Goal: Task Accomplishment & Management: Manage account settings

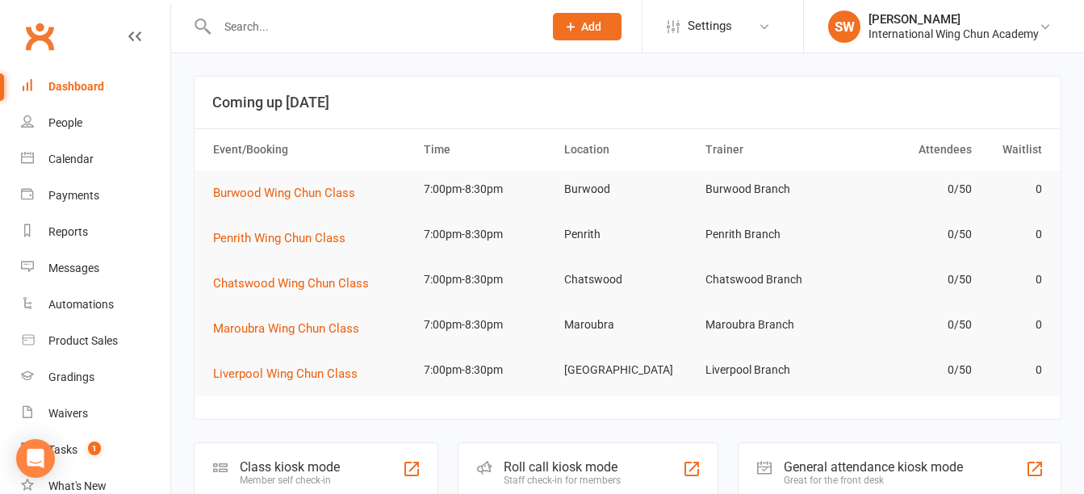
click at [387, 27] on input "text" at bounding box center [372, 26] width 320 height 23
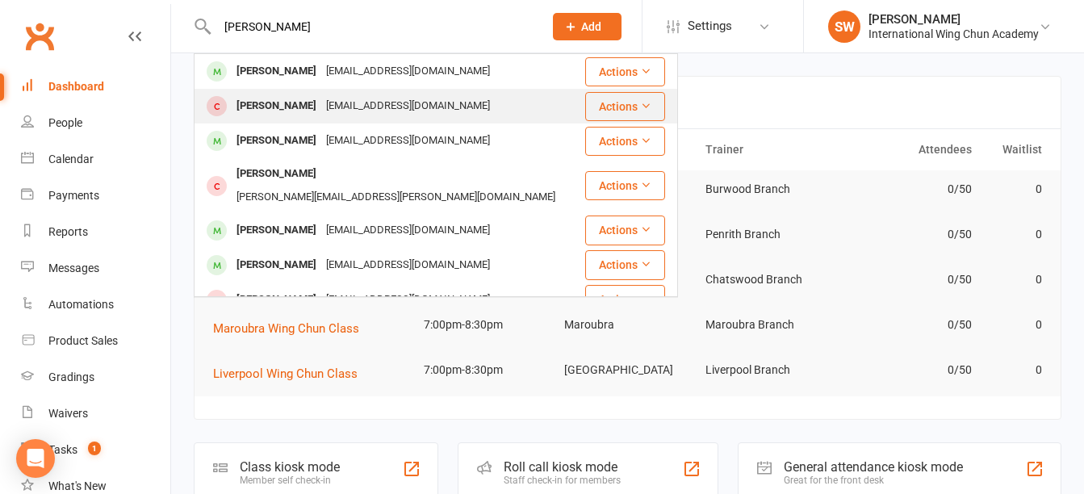
type input "william"
click at [387, 111] on div "[EMAIL_ADDRESS][DOMAIN_NAME]" at bounding box center [408, 105] width 174 height 23
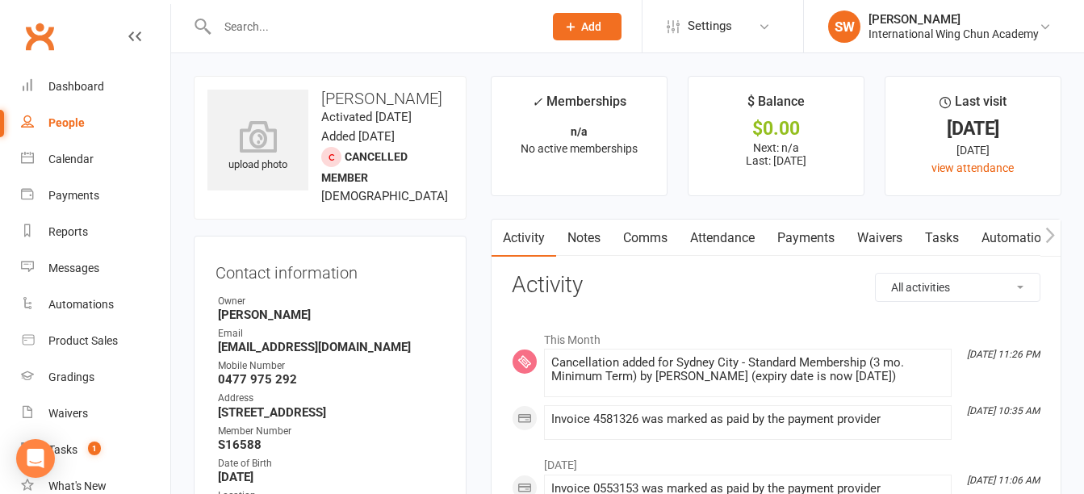
click at [590, 240] on link "Notes" at bounding box center [584, 238] width 56 height 37
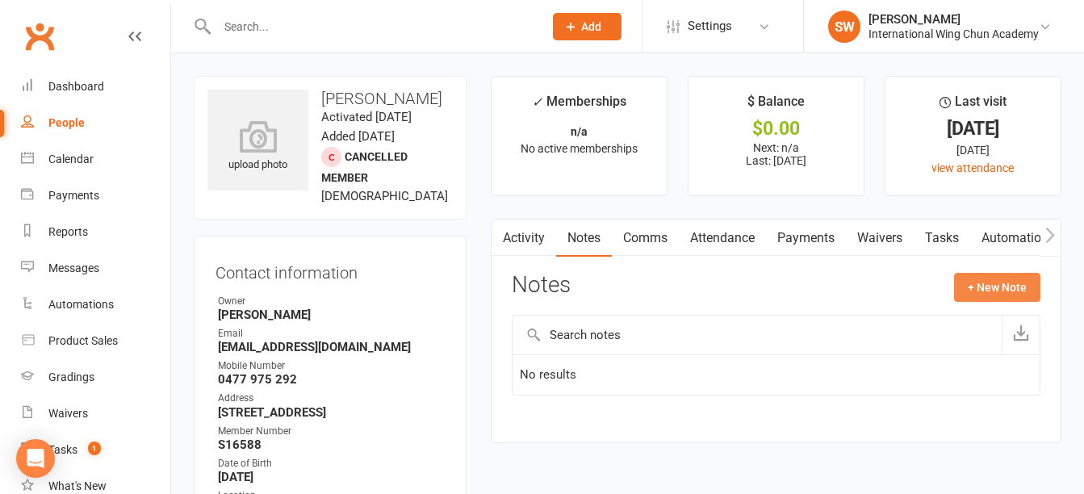
click at [1028, 284] on button "+ New Note" at bounding box center [997, 287] width 86 height 29
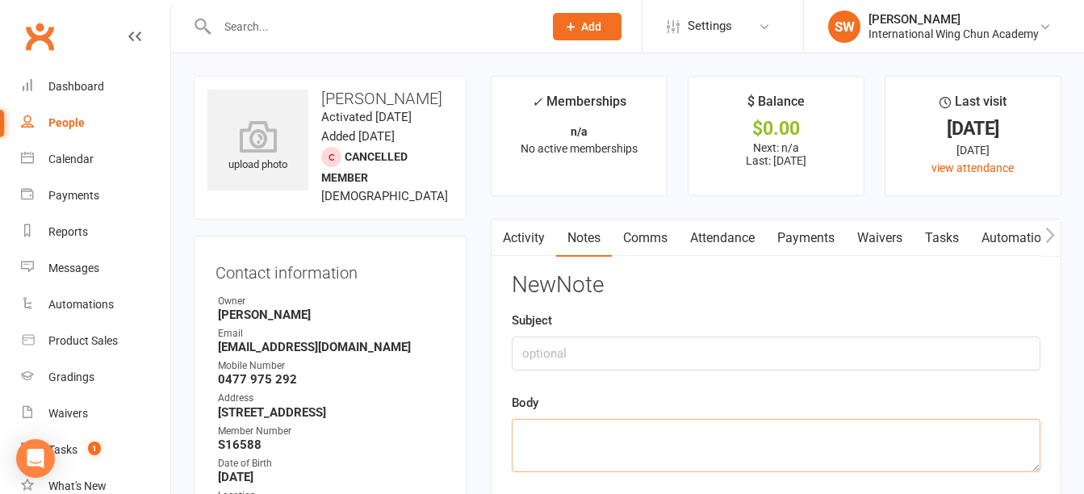
click at [718, 451] on textarea at bounding box center [776, 445] width 529 height 53
type textarea "His termination date is 21/09/2025."
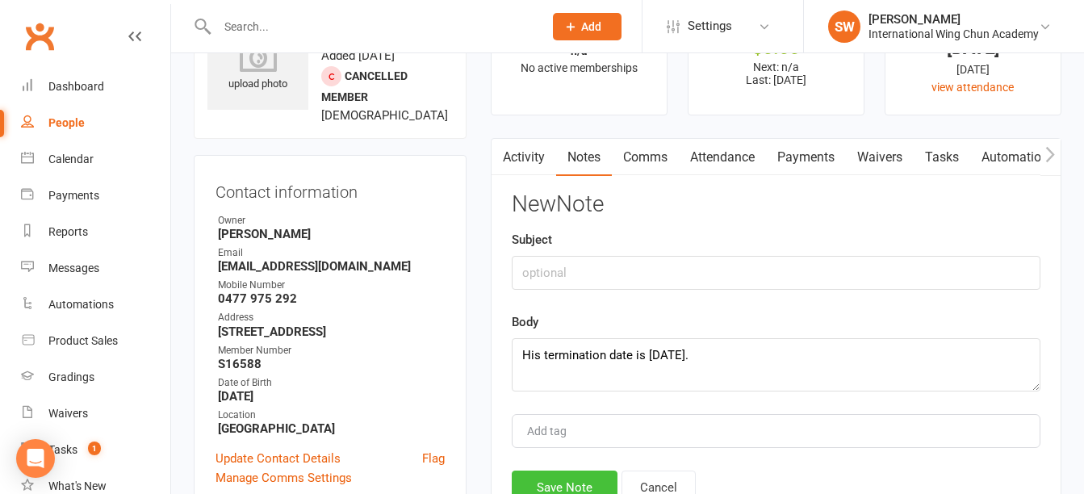
click at [546, 482] on button "Save Note" at bounding box center [565, 488] width 106 height 34
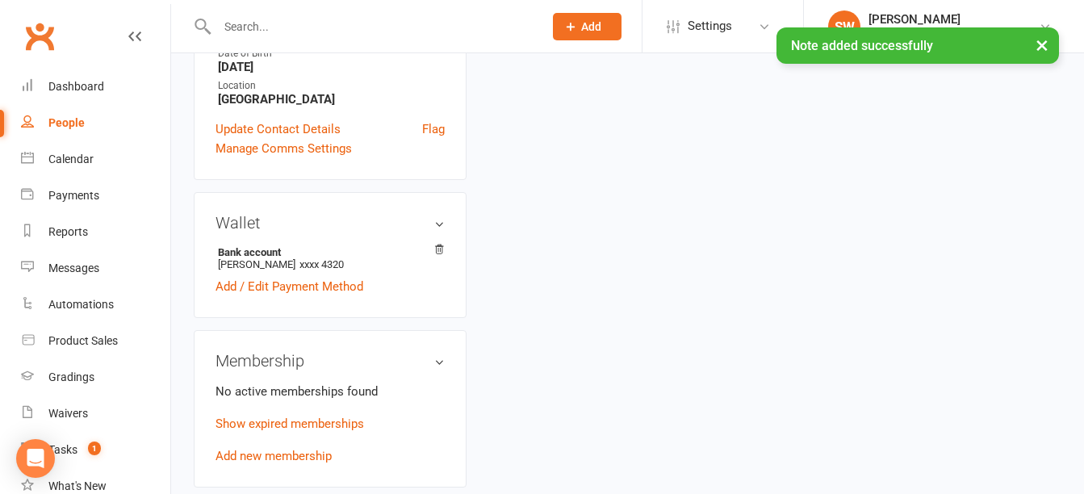
scroll to position [484, 0]
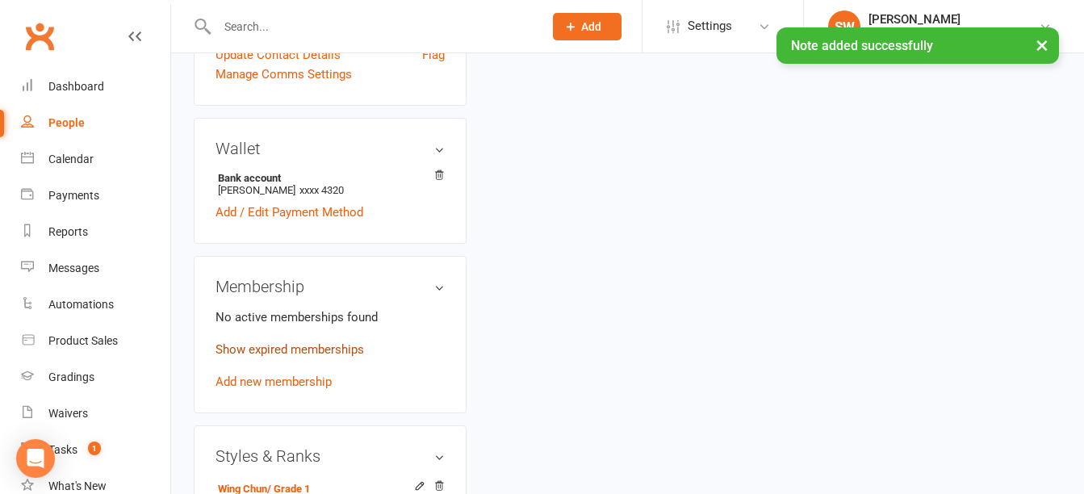
click at [337, 357] on link "Show expired memberships" at bounding box center [290, 349] width 149 height 15
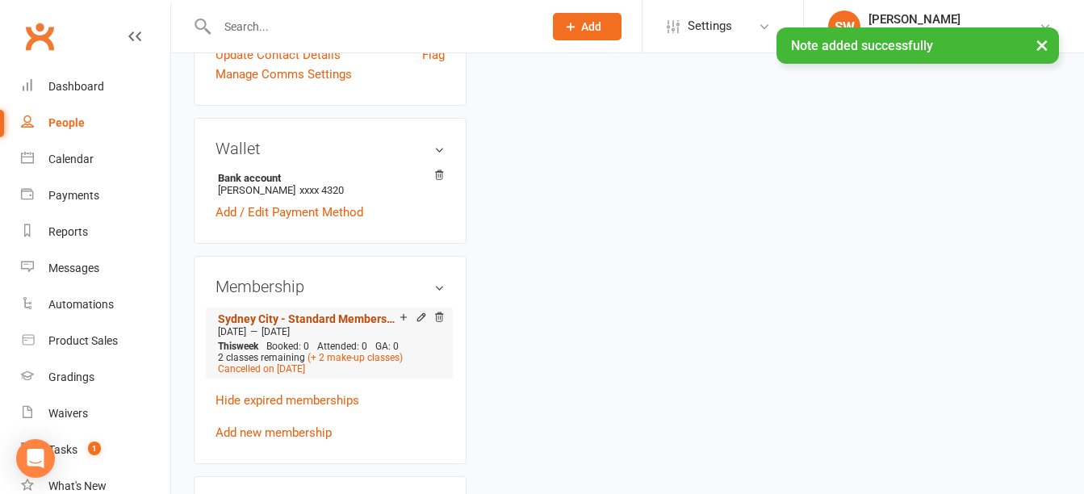
click at [337, 325] on link "Sydney City - Standard Membership (3 mo. Minimum Term)" at bounding box center [309, 318] width 182 height 13
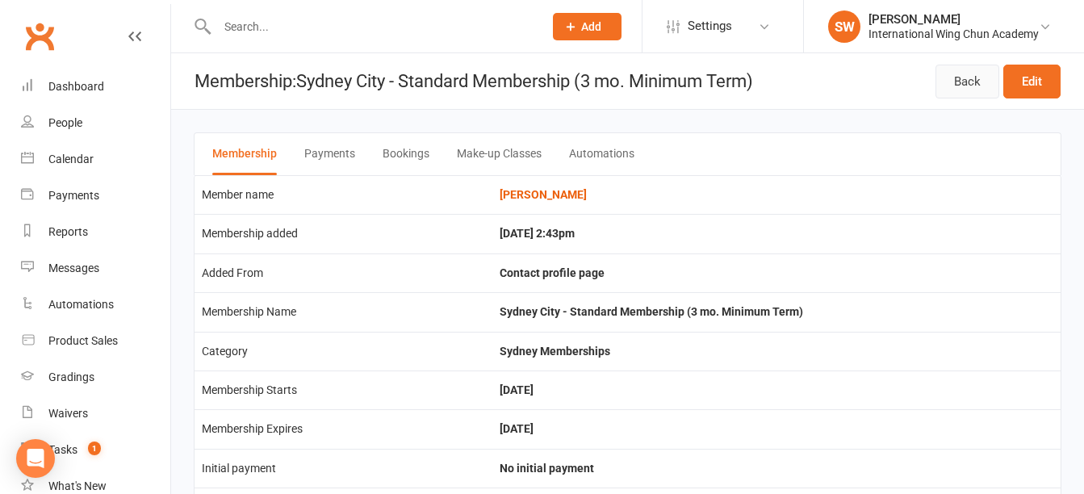
click at [963, 85] on link "Back" at bounding box center [968, 82] width 64 height 34
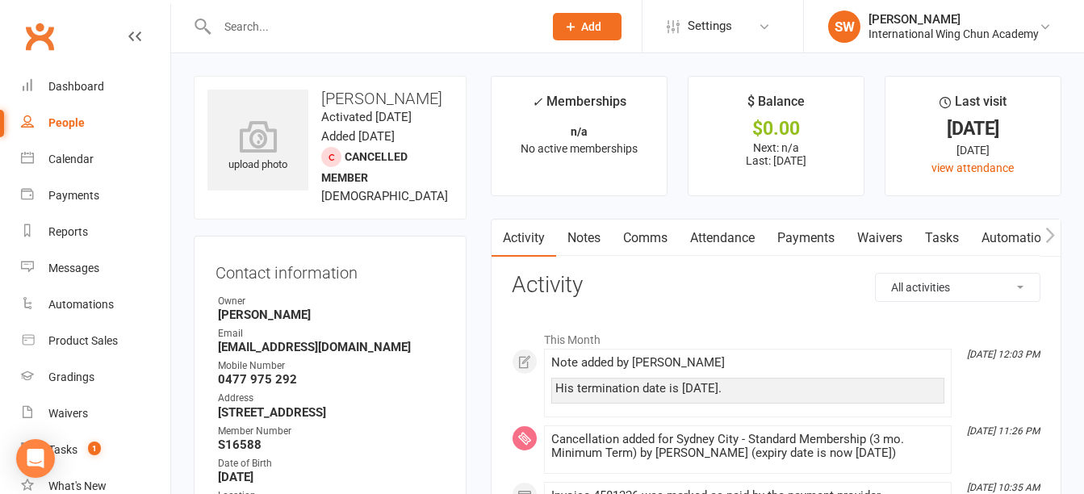
click at [809, 235] on link "Payments" at bounding box center [806, 238] width 80 height 37
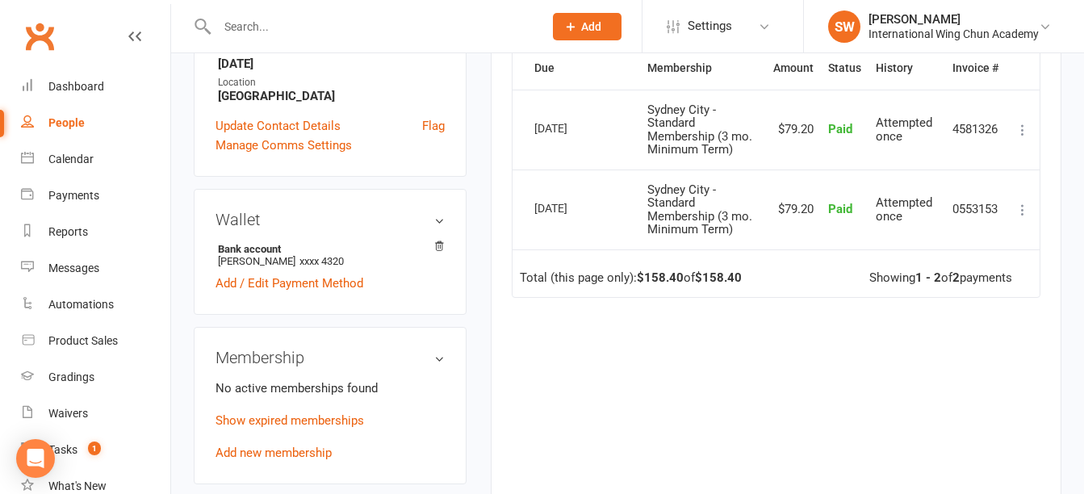
scroll to position [323, 0]
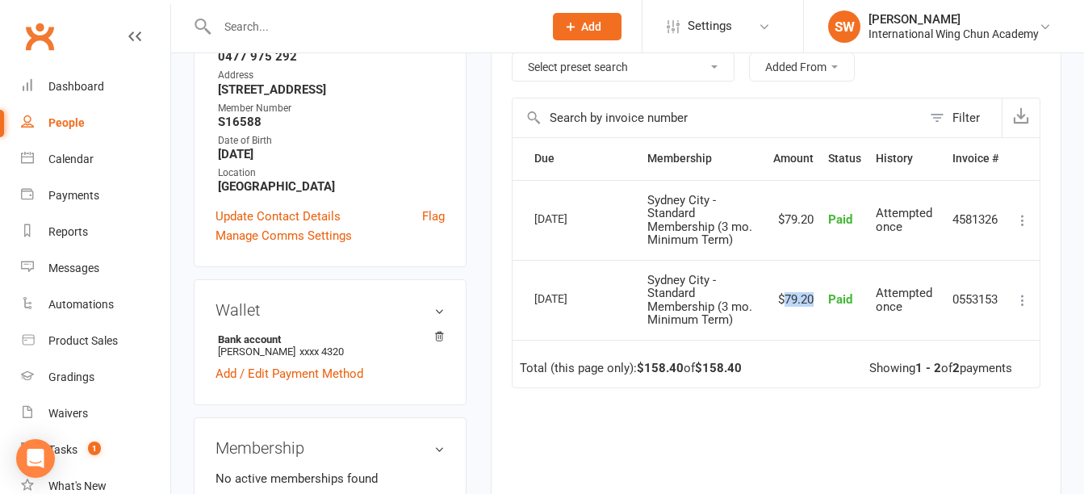
drag, startPoint x: 813, startPoint y: 300, endPoint x: 785, endPoint y: 303, distance: 28.4
click at [785, 303] on td "$79.20" at bounding box center [793, 300] width 55 height 80
copy td "79.20"
click at [731, 359] on td "Total (this page only): $158.40 of $158.40 Showing 1 - 2 of 2 payments" at bounding box center [776, 364] width 527 height 48
click at [671, 413] on div "Due Contact Membership Amount Status History Invoice # Select this 01 Sep 2025 …" at bounding box center [776, 366] width 529 height 459
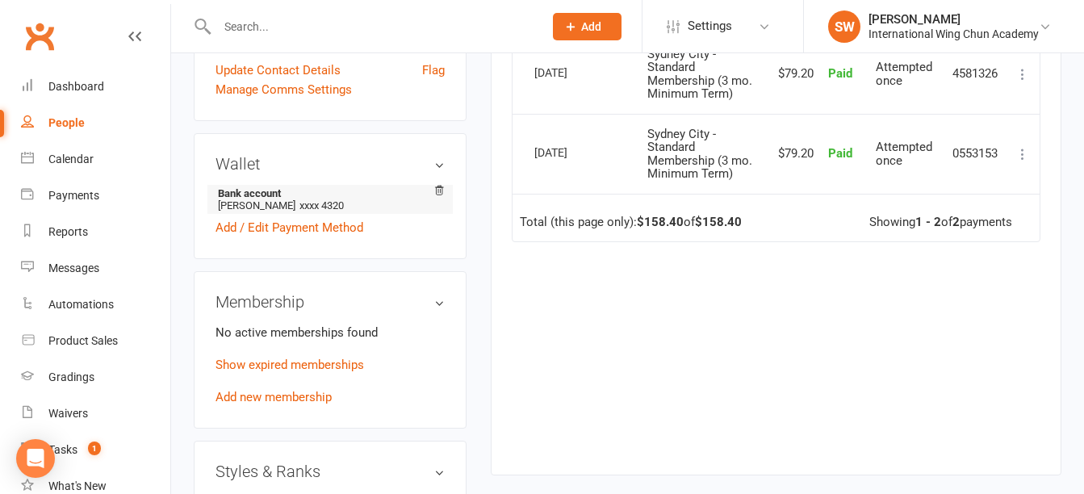
scroll to position [484, 0]
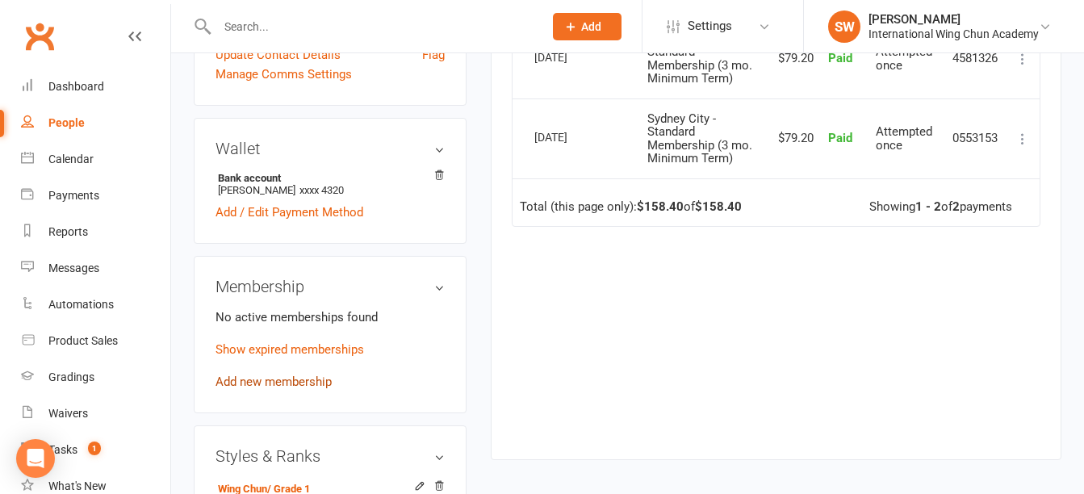
click at [314, 389] on link "Add new membership" at bounding box center [274, 382] width 116 height 15
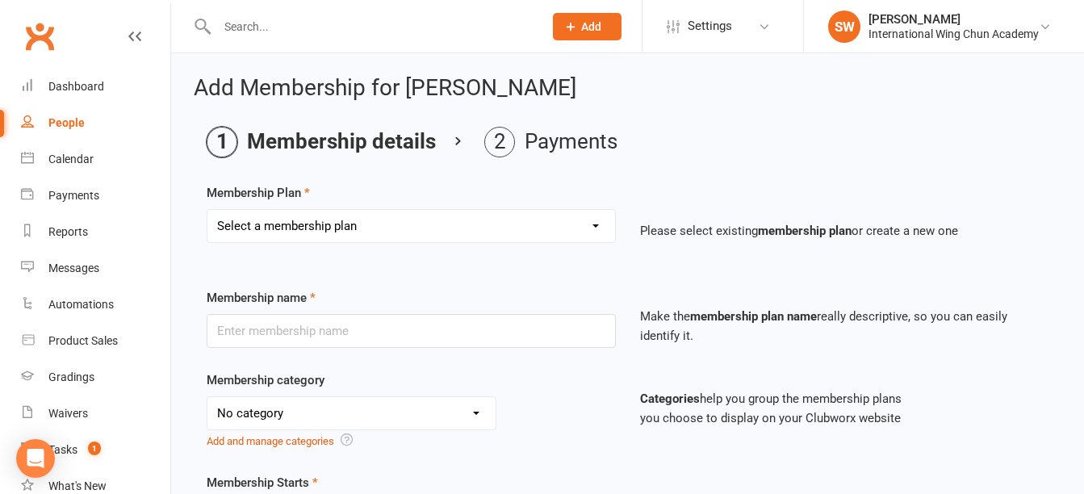
click at [433, 233] on select "Select a membership plan Sydney City - Basic Membership (3 mo. Minimum Term) Sy…" at bounding box center [411, 226] width 408 height 32
select select "6"
click at [207, 210] on select "Select a membership plan Sydney City - Basic Membership (3 mo. Minimum Term) Sy…" at bounding box center [411, 226] width 408 height 32
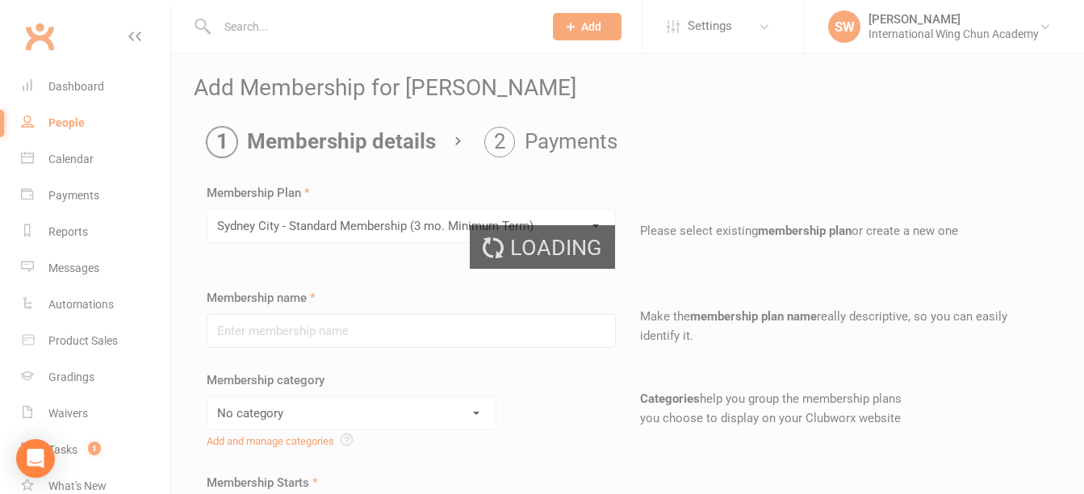
type input "Sydney City - Standard Membership (3 mo. Minimum Term)"
select select "24"
type input "0"
type input "2"
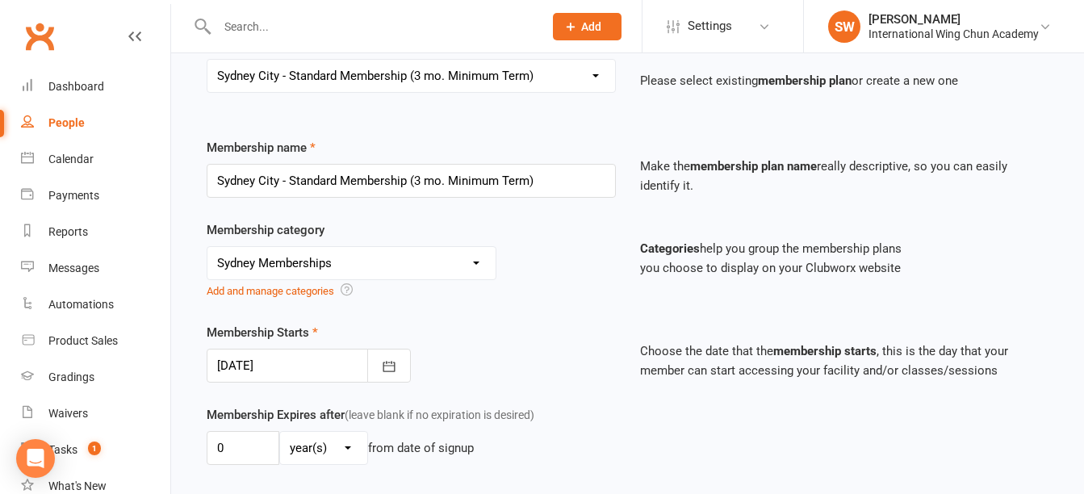
scroll to position [242, 0]
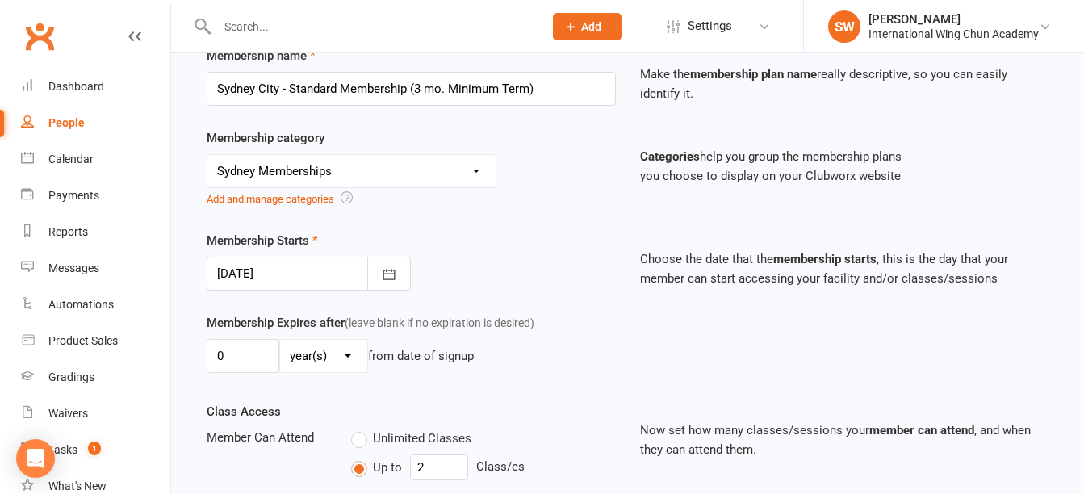
click at [275, 271] on div at bounding box center [309, 274] width 204 height 34
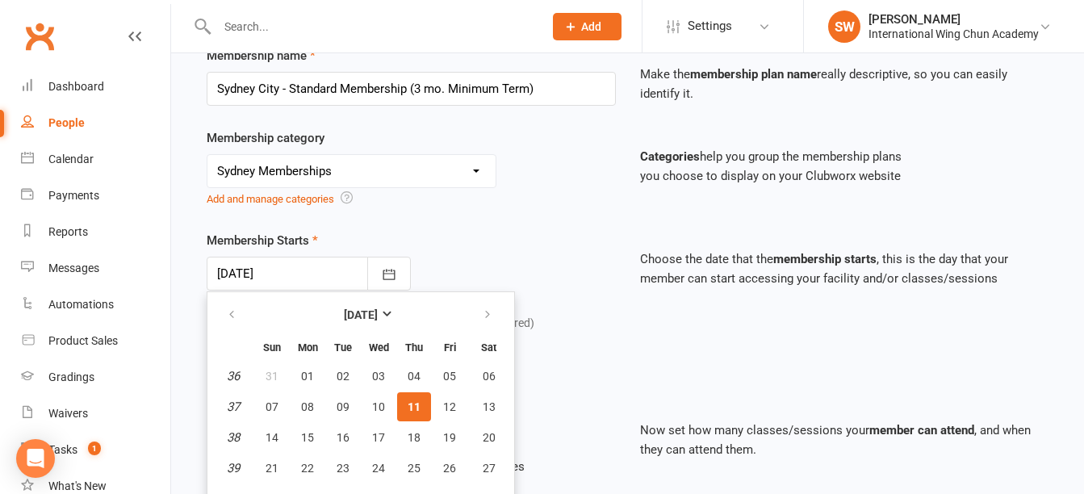
scroll to position [294, 0]
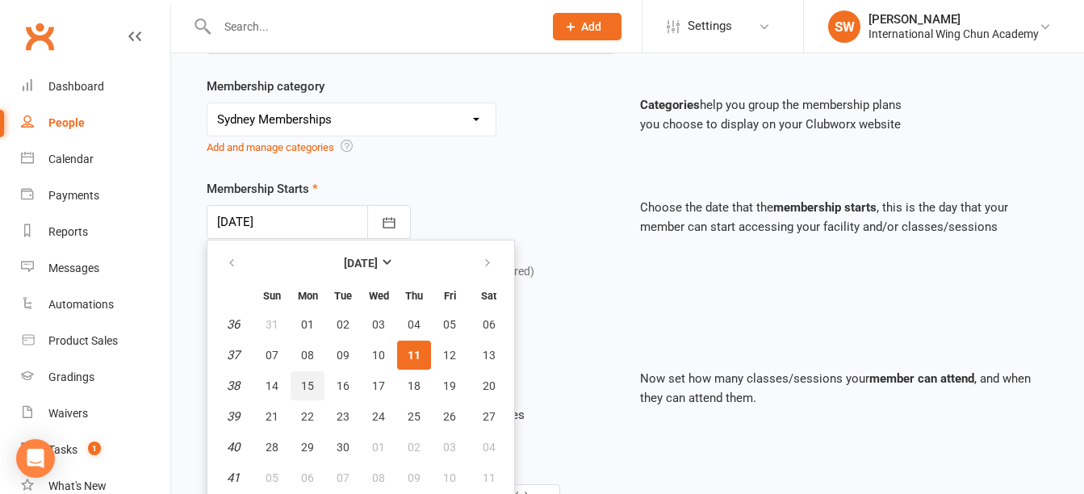
click at [315, 381] on button "15" at bounding box center [308, 385] width 34 height 29
type input "15 Sep 2025"
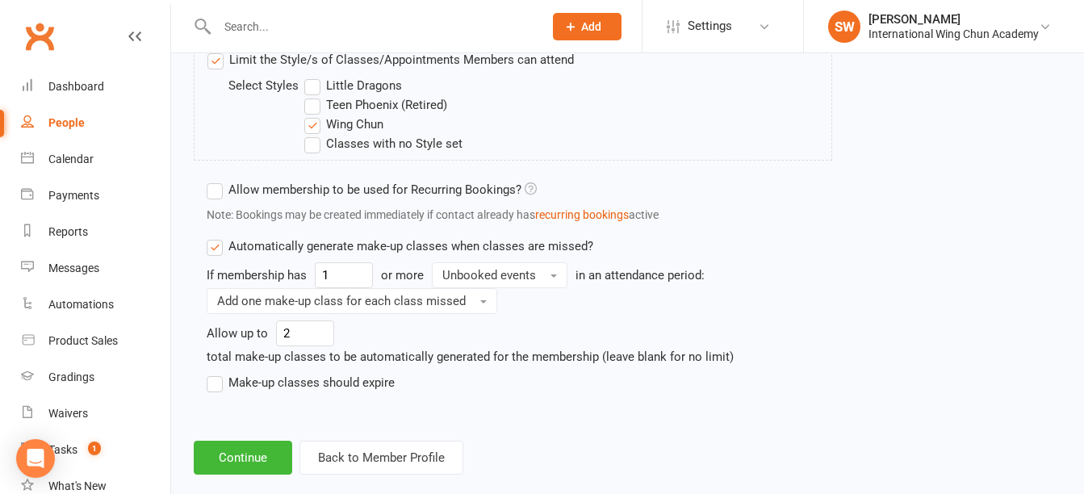
scroll to position [1263, 0]
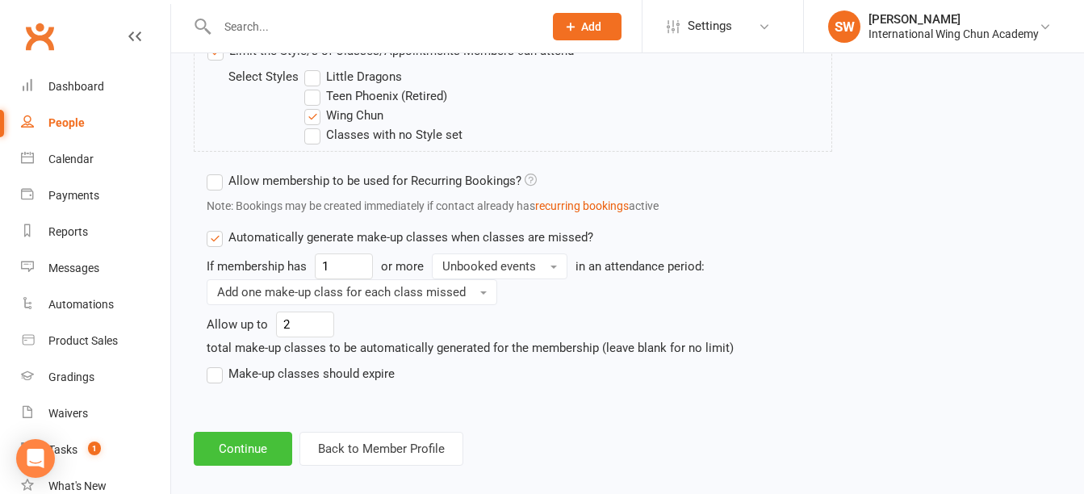
click at [227, 442] on button "Continue" at bounding box center [243, 449] width 98 height 34
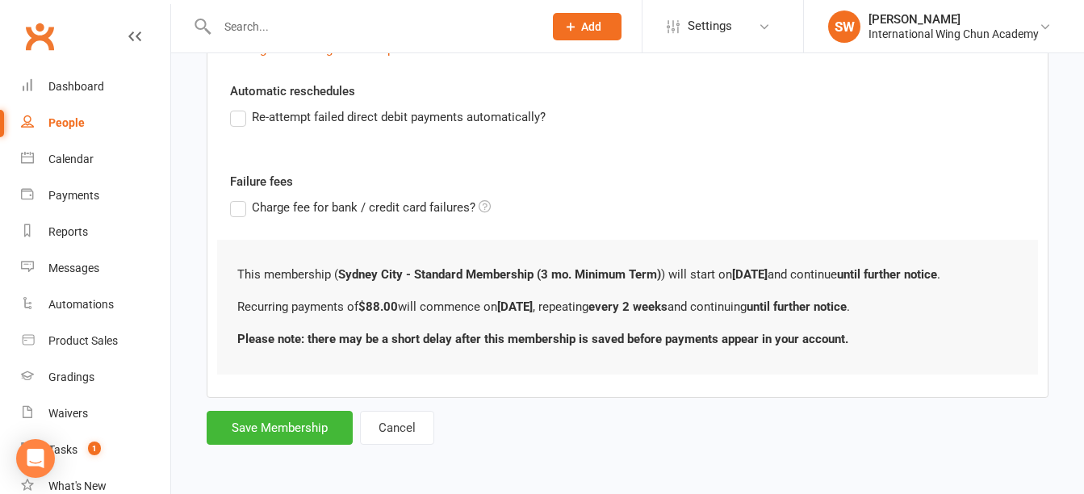
scroll to position [0, 0]
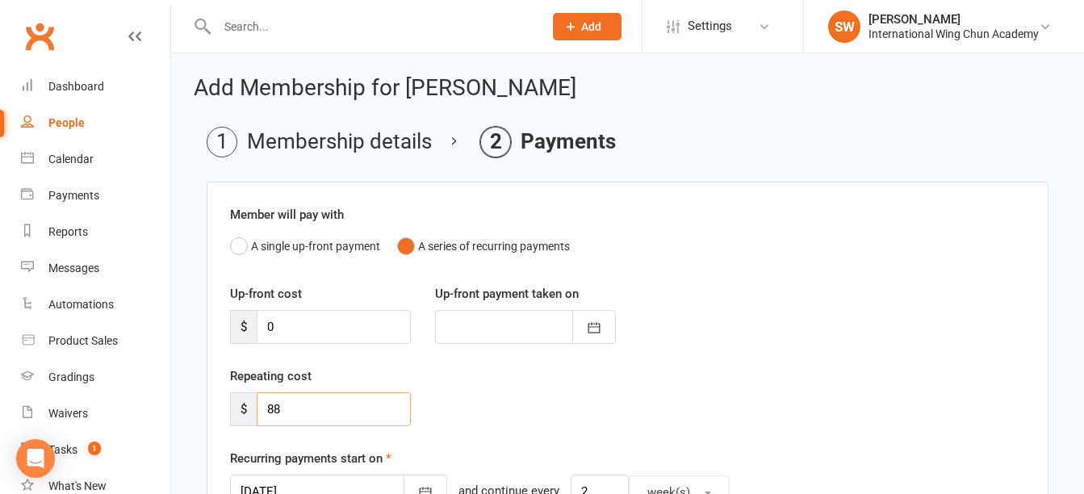
drag, startPoint x: 319, startPoint y: 410, endPoint x: 242, endPoint y: 403, distance: 77.0
click at [242, 403] on div "$ 88" at bounding box center [320, 409] width 181 height 34
paste input "79.20"
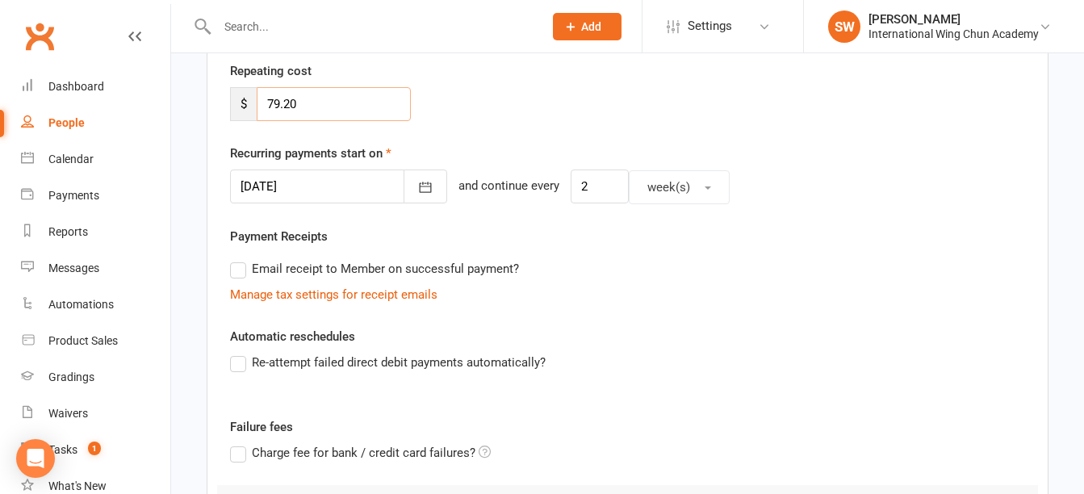
scroll to position [323, 0]
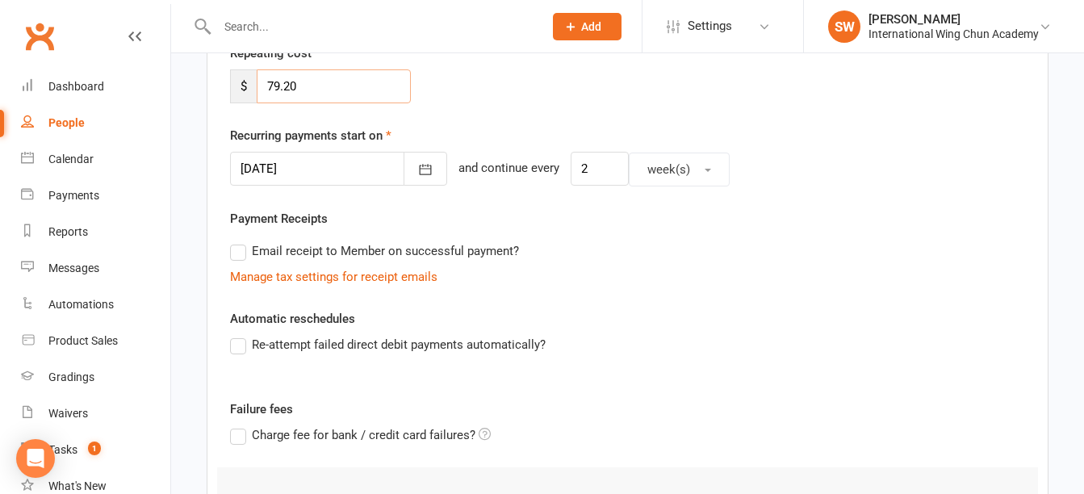
type input "79.20"
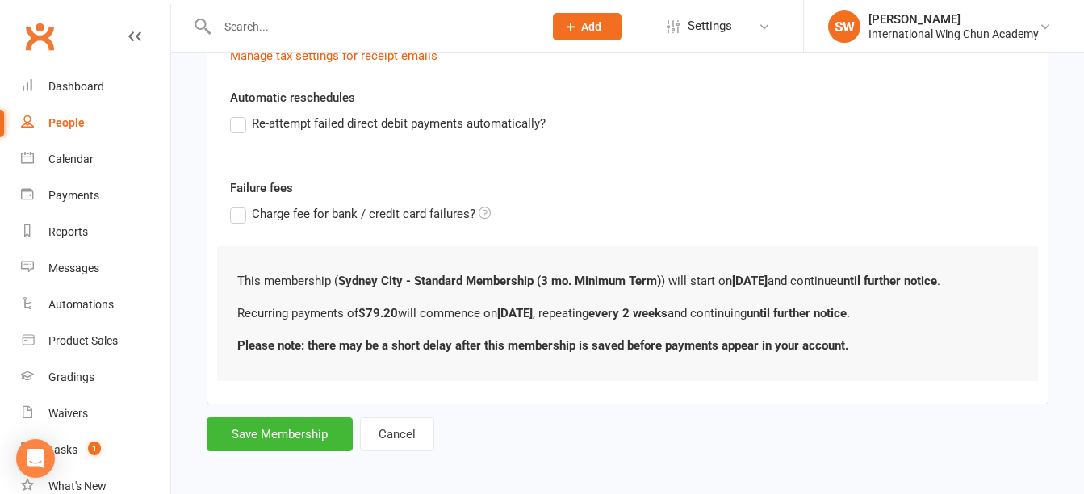
scroll to position [551, 0]
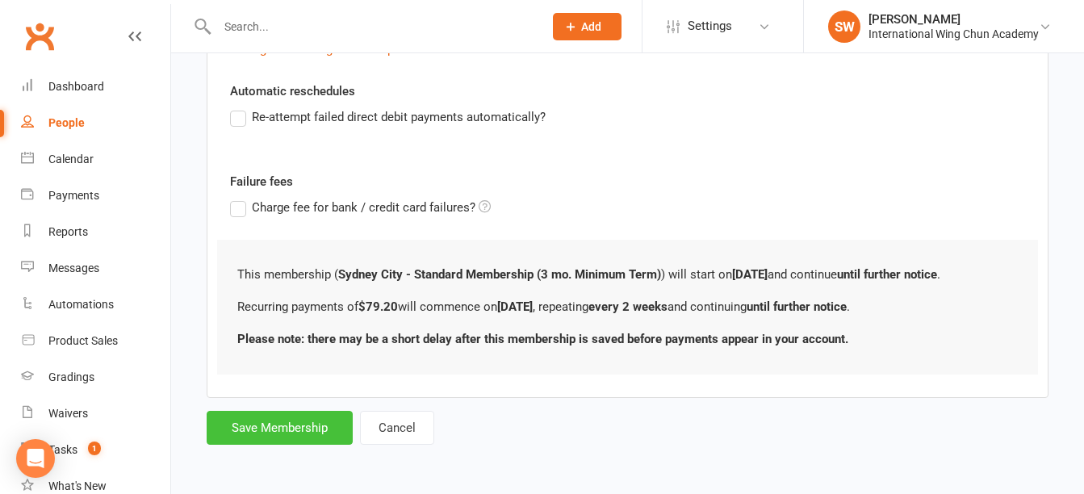
click at [333, 423] on button "Save Membership" at bounding box center [280, 428] width 146 height 34
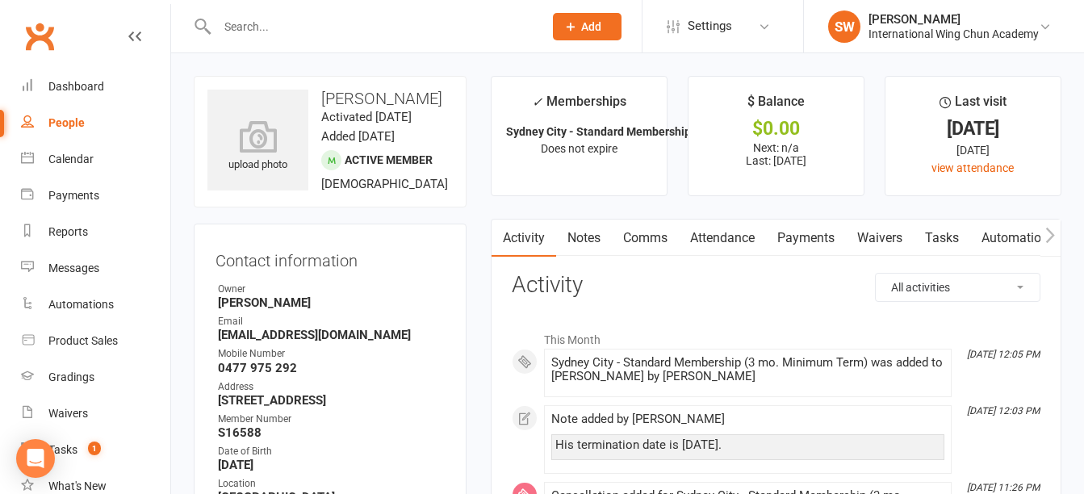
click at [806, 241] on link "Payments" at bounding box center [806, 238] width 80 height 37
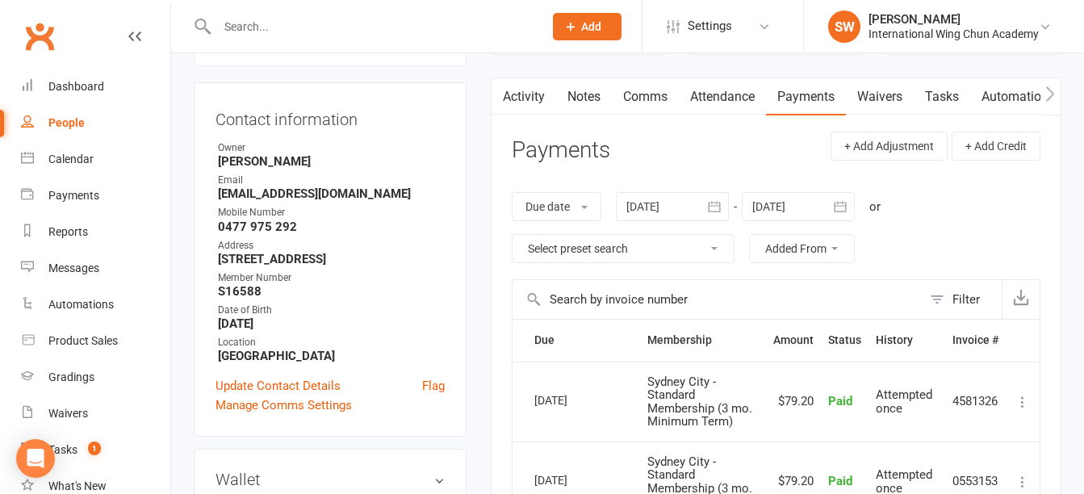
scroll to position [404, 0]
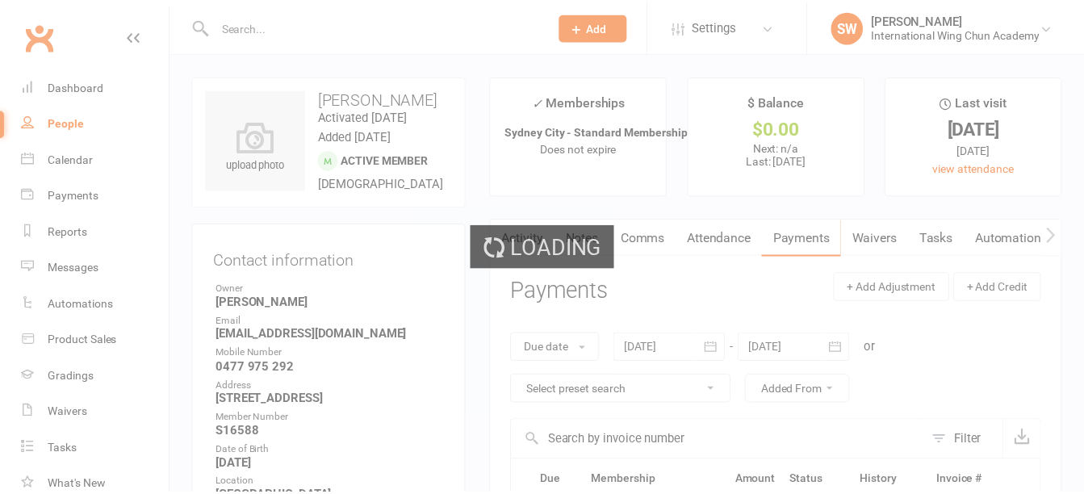
scroll to position [402, 0]
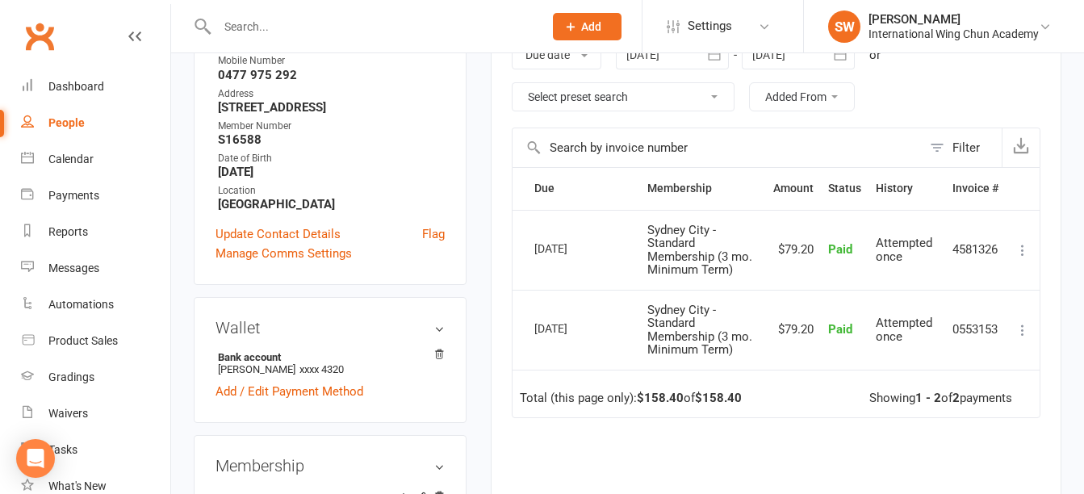
scroll to position [323, 0]
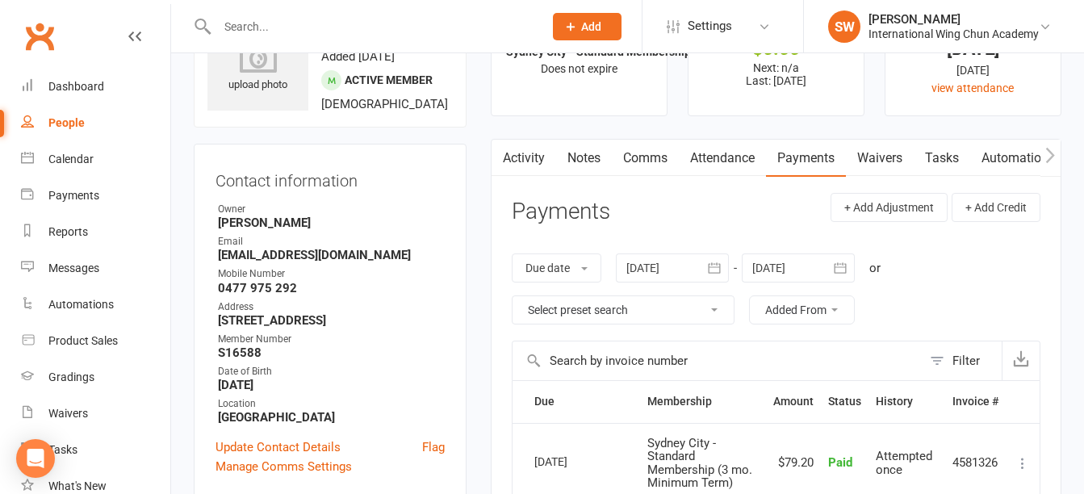
scroll to position [323, 0]
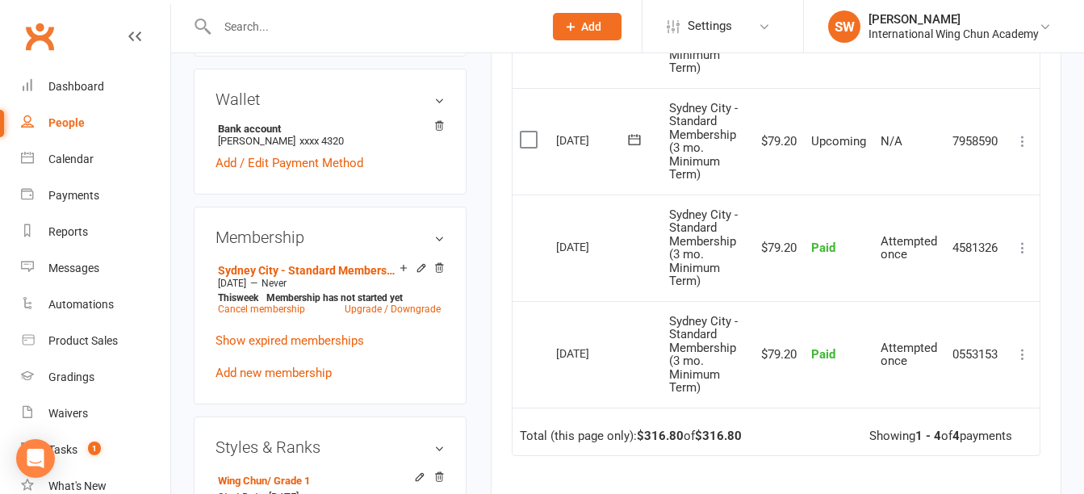
scroll to position [646, 0]
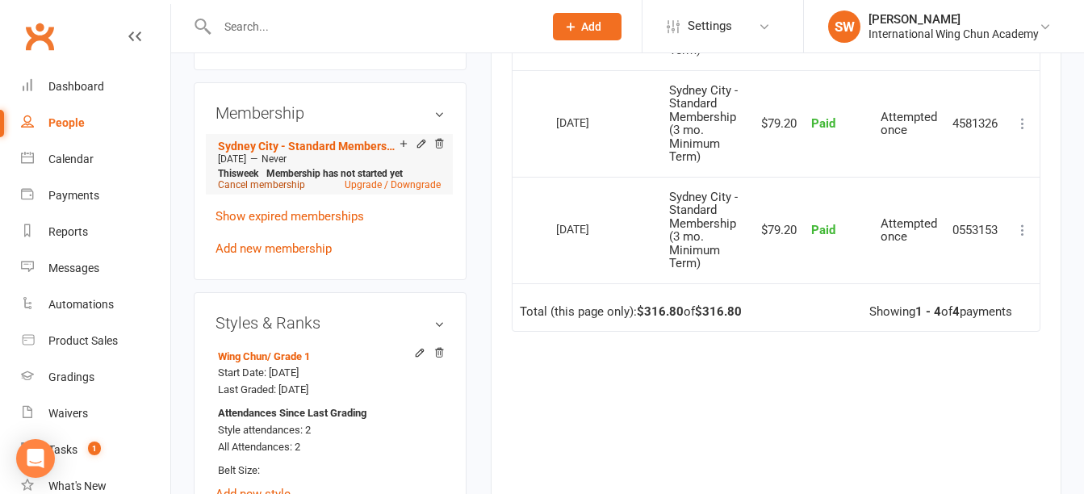
click at [269, 191] on link "Cancel membership" at bounding box center [261, 184] width 87 height 11
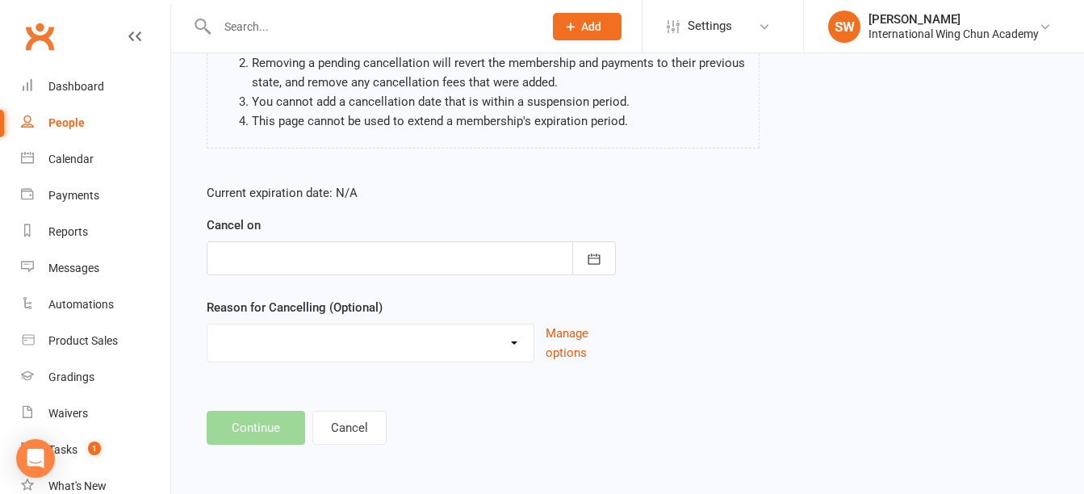
click at [304, 260] on div at bounding box center [411, 258] width 409 height 34
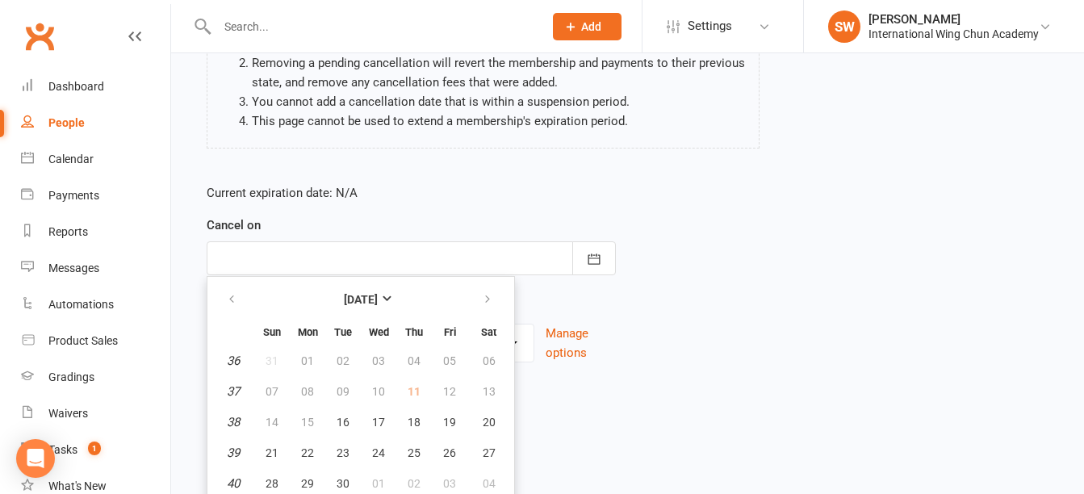
scroll to position [258, 0]
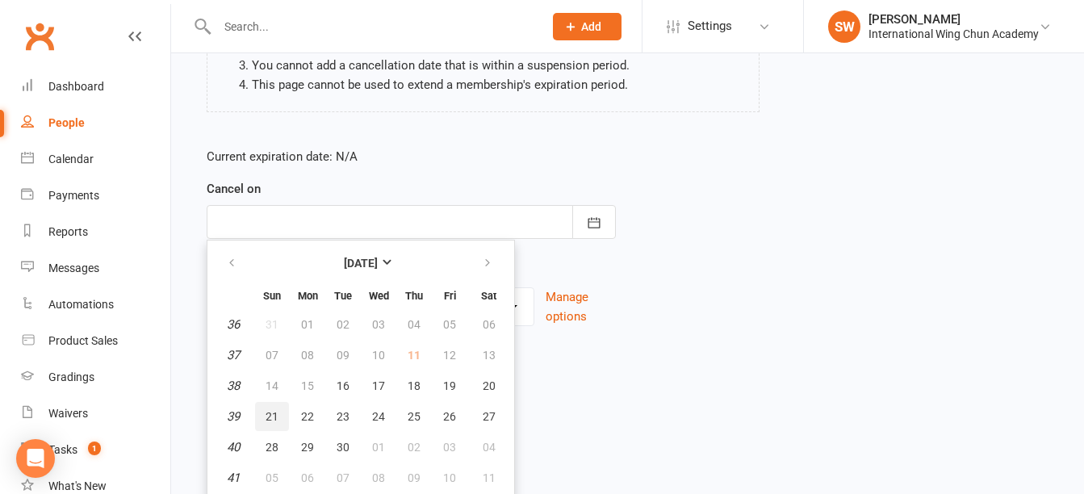
click at [266, 421] on span "21" at bounding box center [272, 416] width 13 height 13
type input "[DATE]"
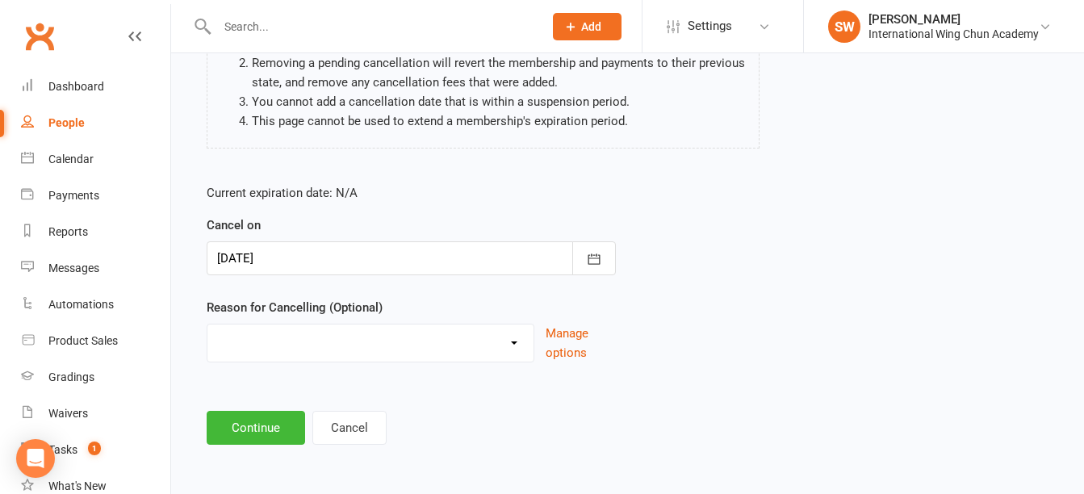
click at [293, 343] on select "Change of Membership Defaulted Dissatisfaction (Neutral) Dissatisfaction (Stron…" at bounding box center [370, 341] width 326 height 32
select select "4"
click at [207, 325] on select "Change of Membership Defaulted Dissatisfaction (Neutral) Dissatisfaction (Stron…" at bounding box center [370, 341] width 326 height 32
click at [271, 427] on button "Continue" at bounding box center [256, 428] width 98 height 34
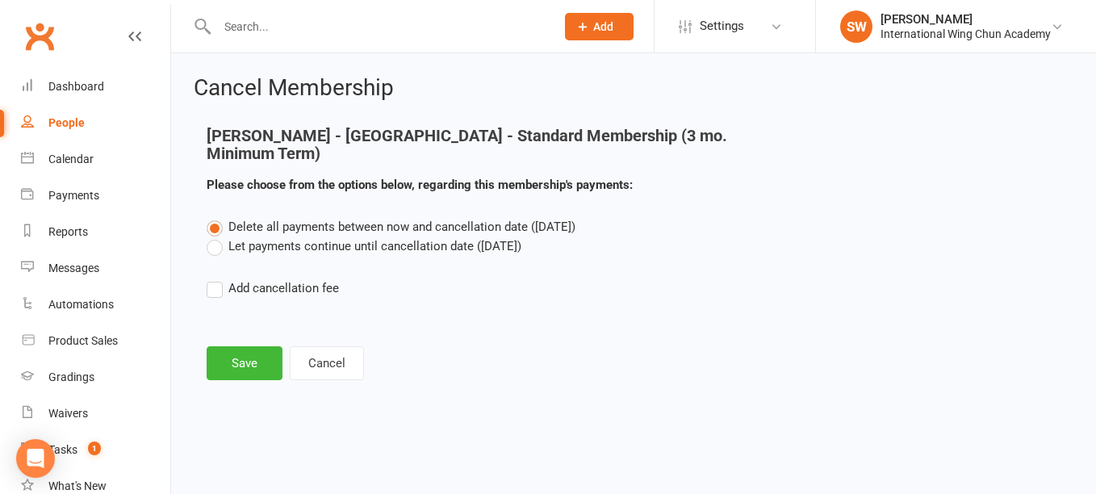
click at [309, 251] on label "Let payments continue until cancellation date (Sep 21, 2025)" at bounding box center [364, 246] width 315 height 19
click at [217, 237] on input "Let payments continue until cancellation date (Sep 21, 2025)" at bounding box center [212, 237] width 10 height 0
click at [240, 361] on button "Save" at bounding box center [245, 363] width 76 height 34
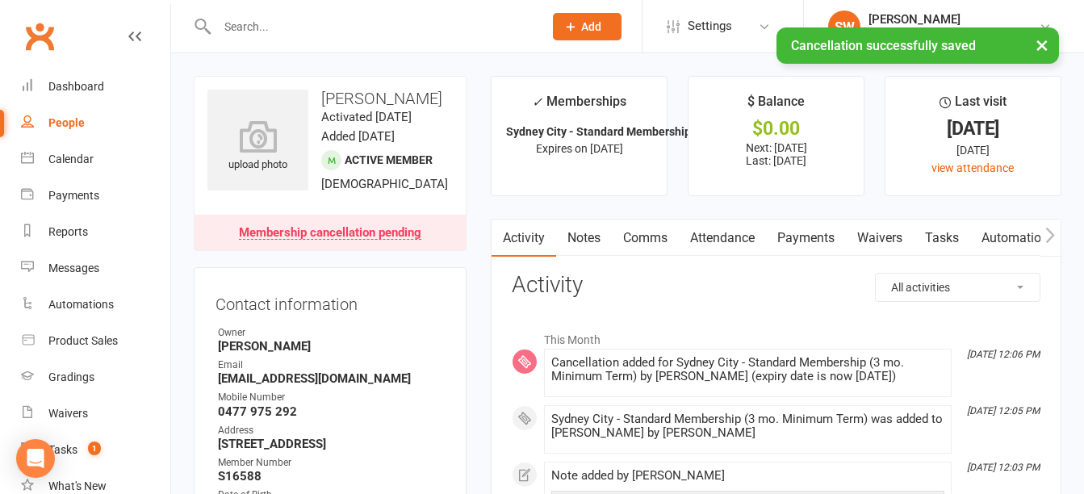
click at [595, 238] on link "Notes" at bounding box center [584, 238] width 56 height 37
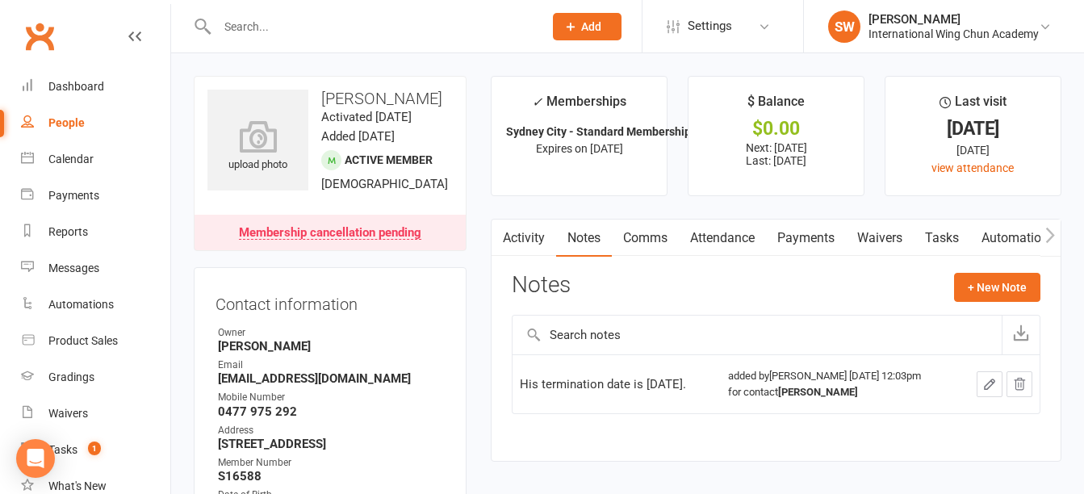
click at [803, 235] on link "Payments" at bounding box center [806, 238] width 80 height 37
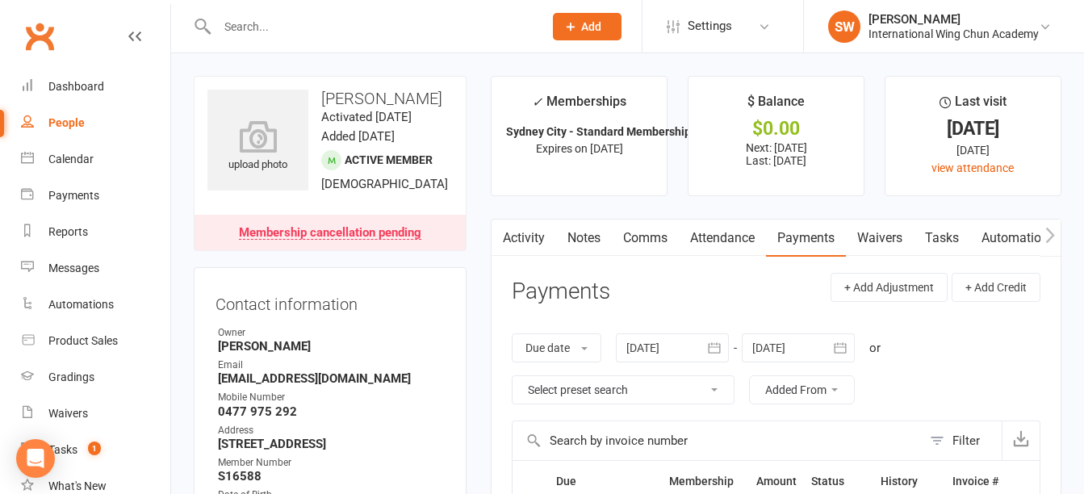
click at [295, 27] on input "text" at bounding box center [372, 26] width 320 height 23
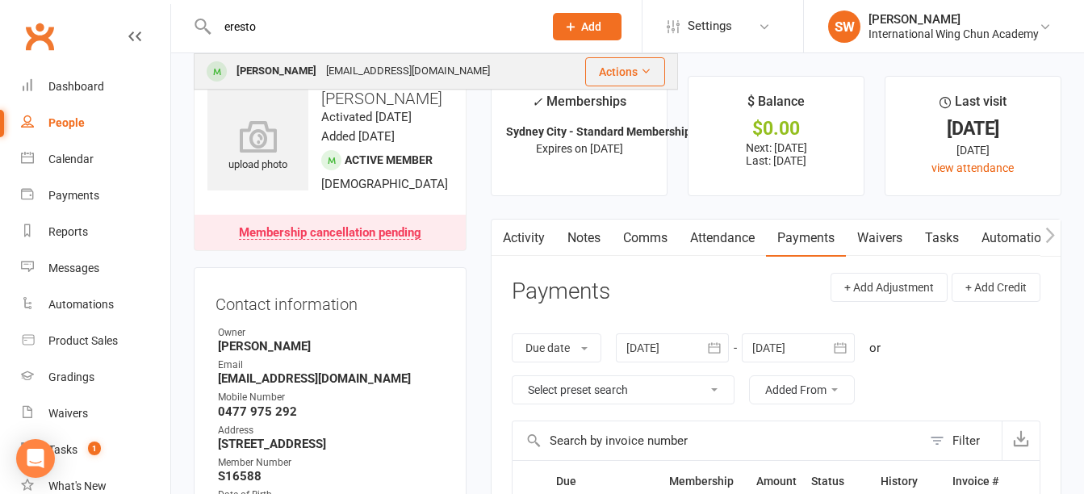
type input "eresto"
click at [321, 70] on div "ernestosabato28@gmail.com" at bounding box center [408, 71] width 174 height 23
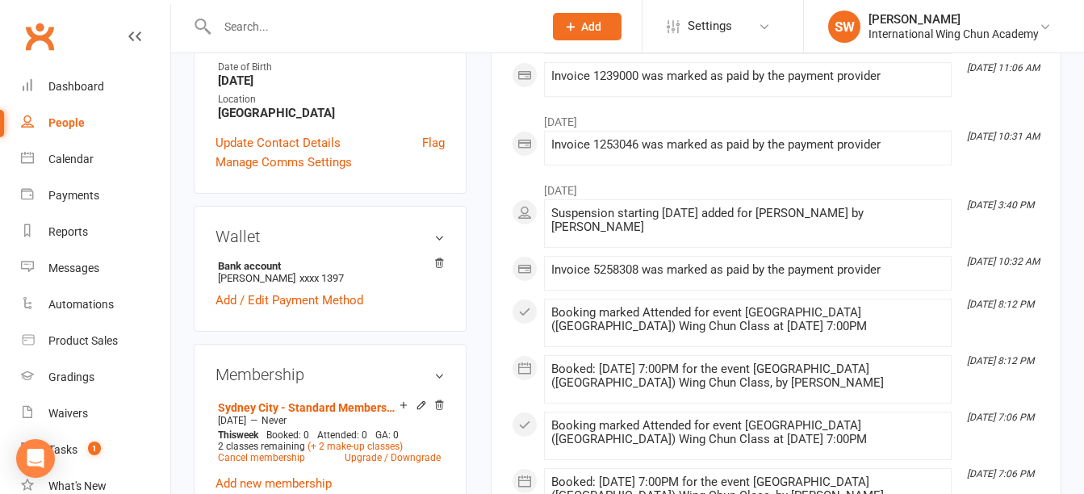
scroll to position [565, 0]
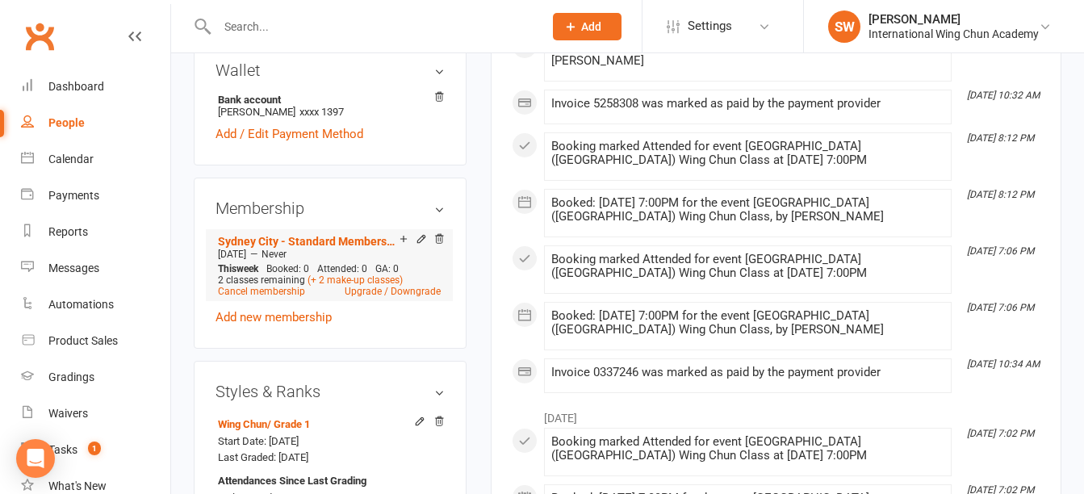
click at [221, 260] on span "Feb 24 2025" at bounding box center [232, 254] width 28 height 11
drag, startPoint x: 221, startPoint y: 277, endPoint x: 255, endPoint y: 278, distance: 33.9
click at [246, 260] on span "Feb 24 2025" at bounding box center [232, 254] width 28 height 11
copy span "Feb 24 2025"
click at [272, 297] on link "Cancel membership" at bounding box center [261, 291] width 87 height 11
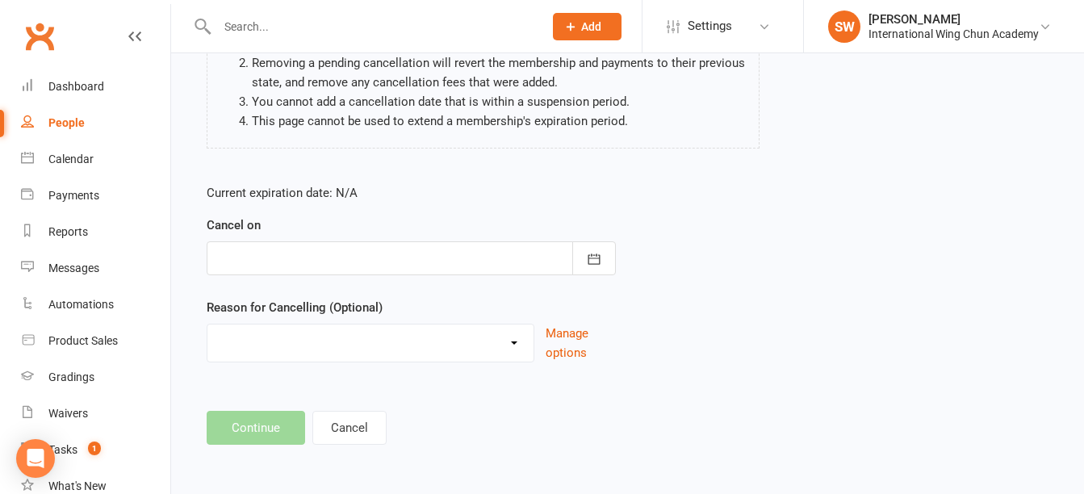
click at [283, 258] on div at bounding box center [411, 258] width 409 height 34
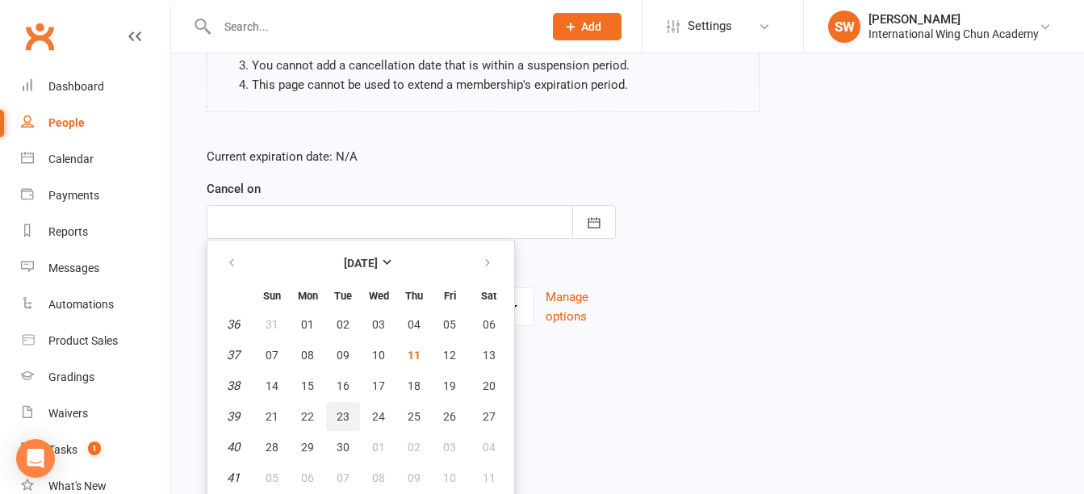
click at [337, 418] on span "23" at bounding box center [343, 416] width 13 height 13
type input "23 Sep 2025"
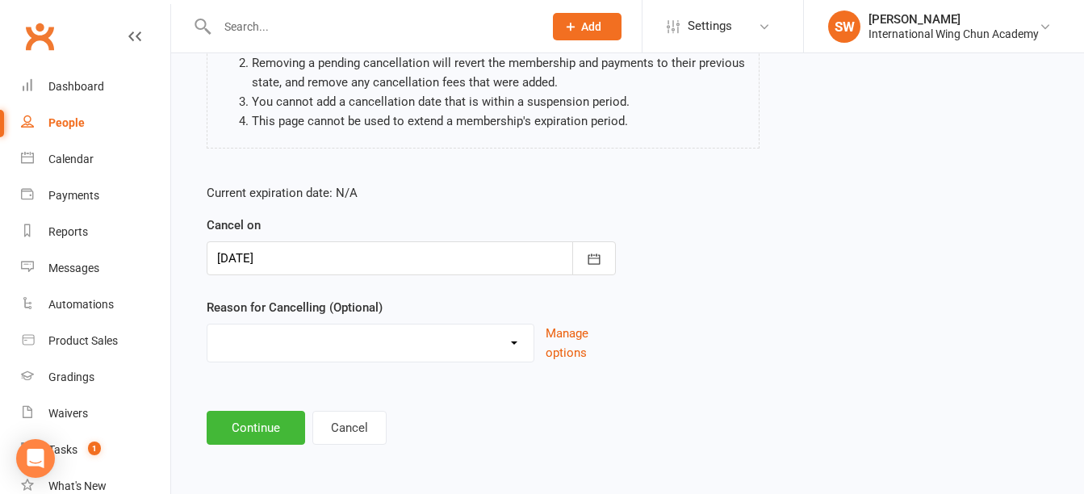
click at [303, 351] on select "Change of Membership Defaulted Dissatisfaction (Neutral) Dissatisfaction (Stron…" at bounding box center [370, 341] width 326 height 32
select select "4"
click at [207, 325] on select "Change of Membership Defaulted Dissatisfaction (Neutral) Dissatisfaction (Stron…" at bounding box center [370, 341] width 326 height 32
click at [272, 425] on button "Continue" at bounding box center [256, 428] width 98 height 34
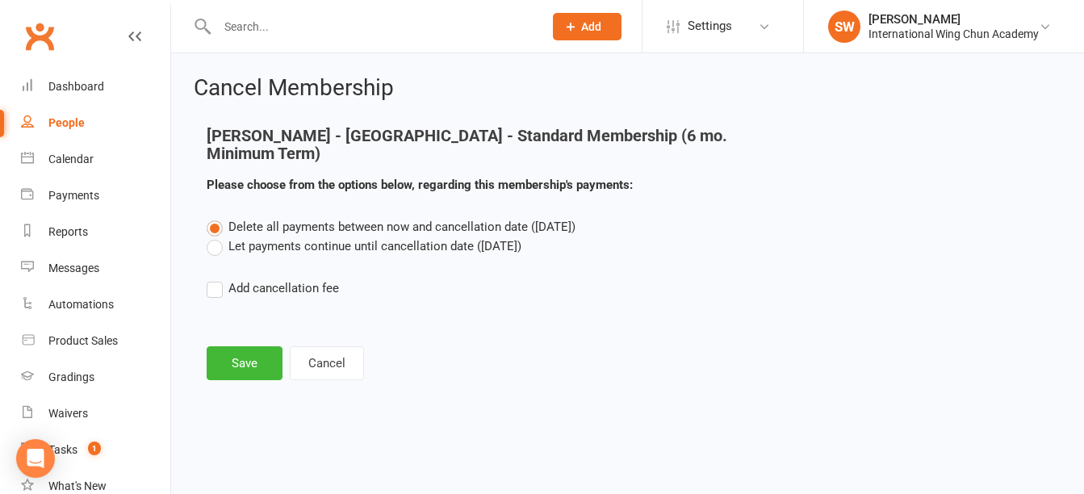
scroll to position [0, 0]
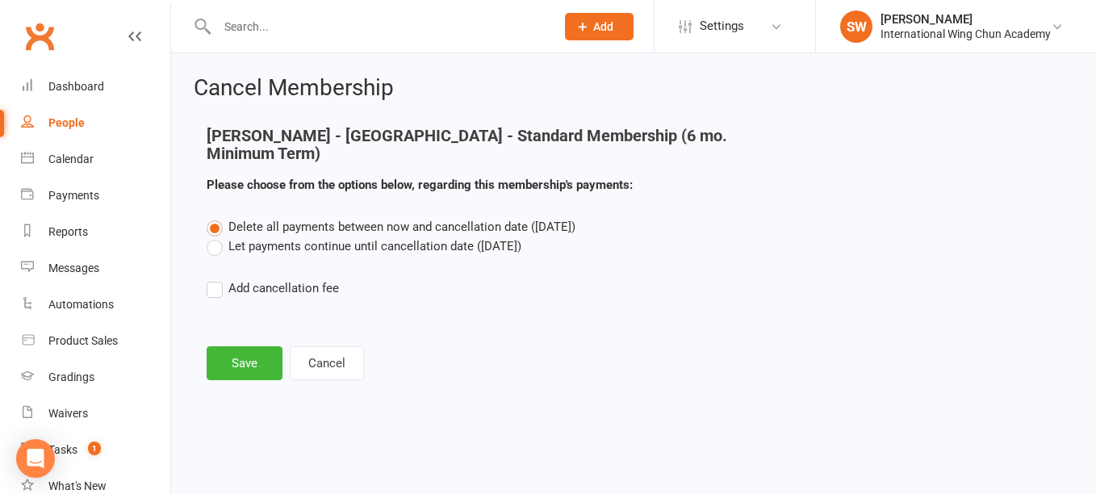
click at [322, 237] on label "Let payments continue until cancellation date (Sep 23, 2025)" at bounding box center [364, 246] width 315 height 19
click at [217, 237] on input "Let payments continue until cancellation date (Sep 23, 2025)" at bounding box center [212, 237] width 10 height 0
click at [245, 371] on div "Cancel Membership Ernesto Sabato - Sydney City - Standard Membership (6 mo. Min…" at bounding box center [633, 229] width 925 height 353
click at [245, 352] on button "Save" at bounding box center [245, 363] width 76 height 34
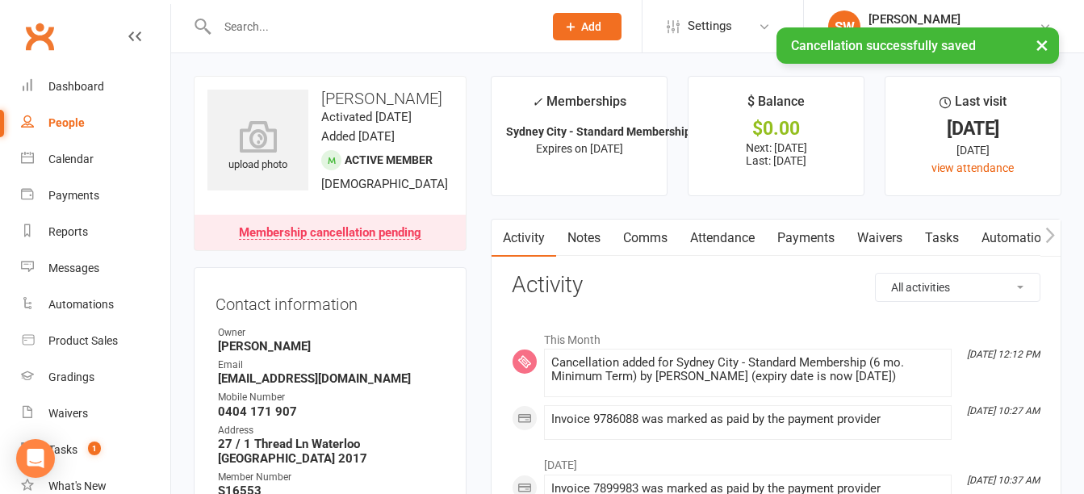
click at [834, 241] on link "Payments" at bounding box center [806, 238] width 80 height 37
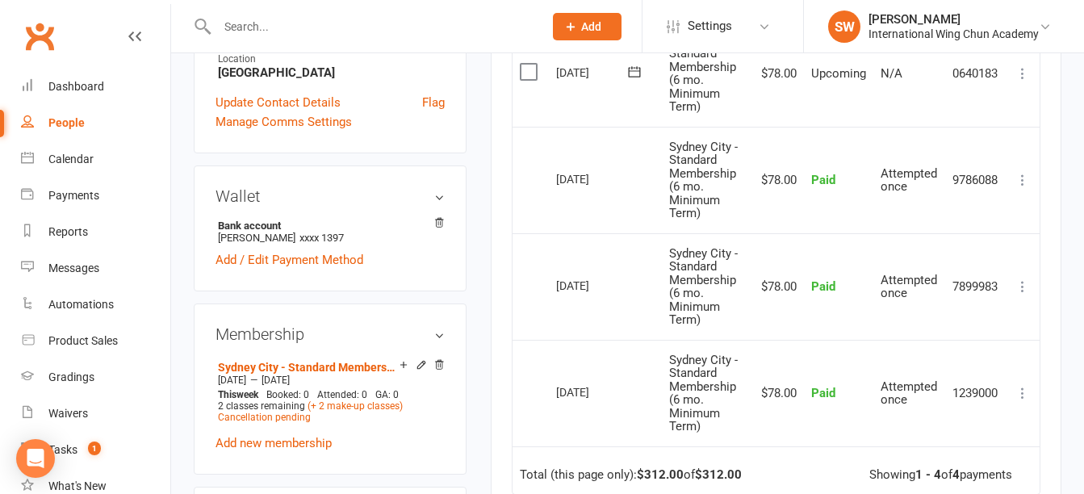
scroll to position [484, 0]
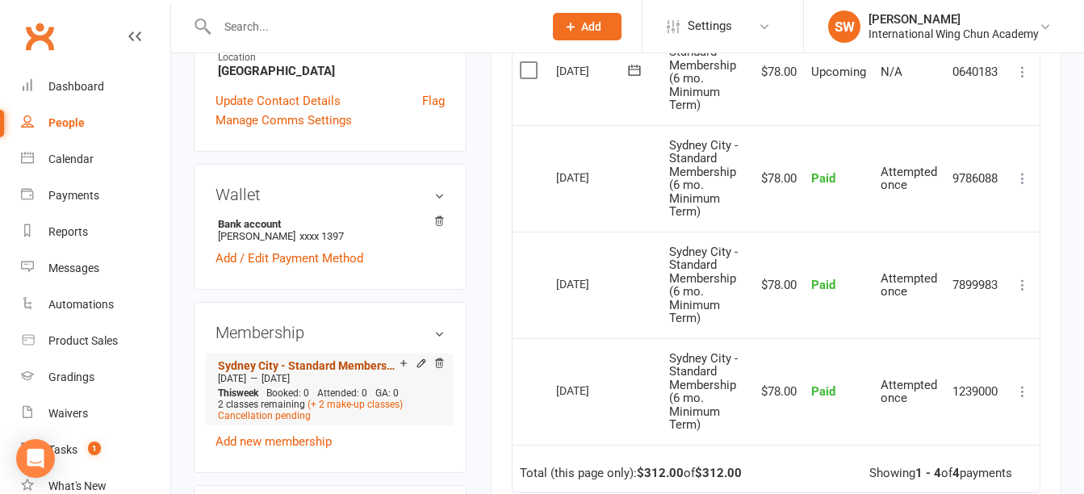
click at [301, 372] on link "Sydney City - Standard Membership (6 mo. Minimum Term)" at bounding box center [309, 365] width 182 height 13
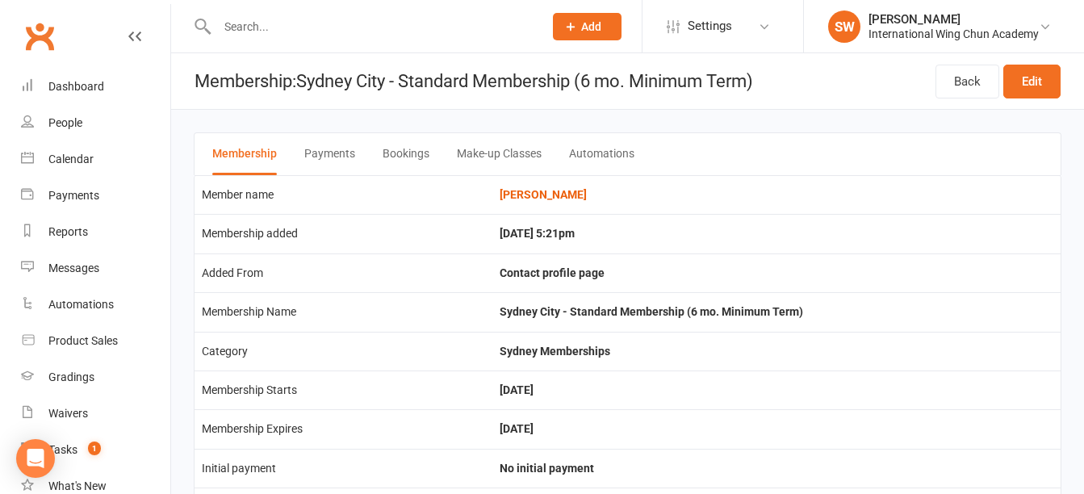
click at [351, 157] on button "Payments" at bounding box center [329, 154] width 51 height 42
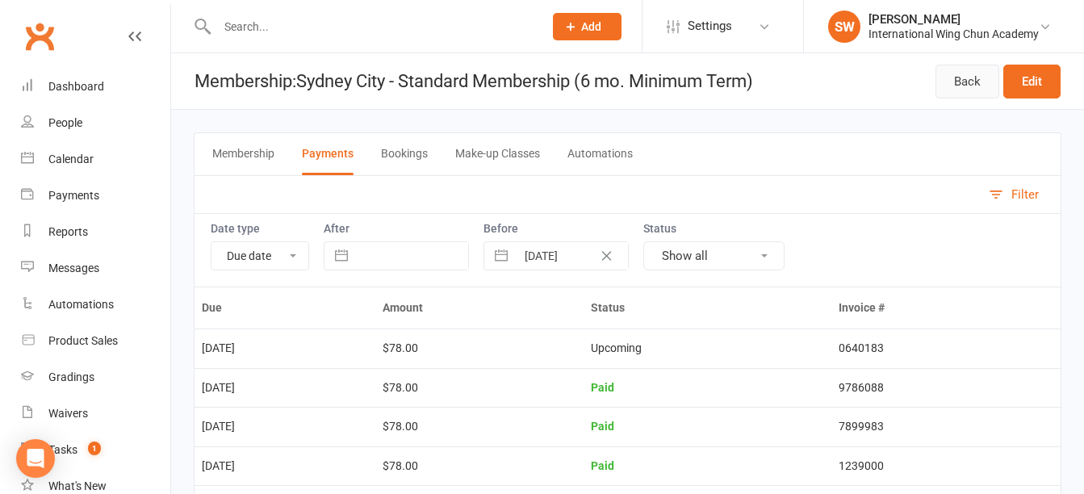
click at [958, 81] on link "Back" at bounding box center [968, 82] width 64 height 34
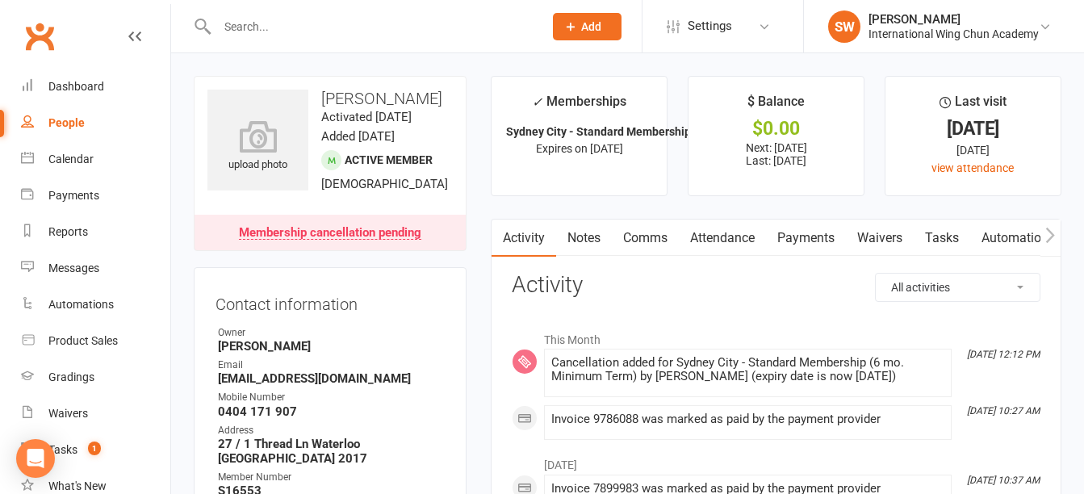
click at [270, 28] on input "text" at bounding box center [372, 26] width 320 height 23
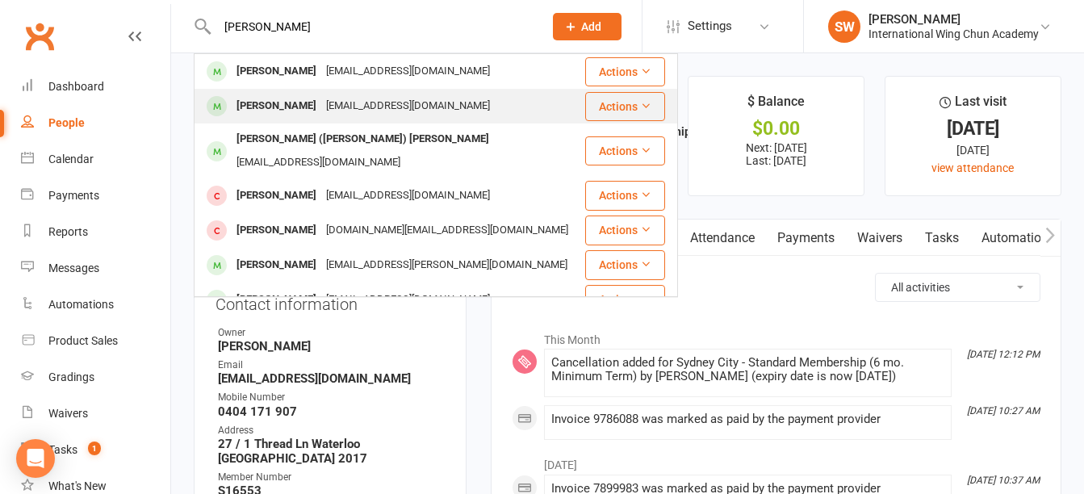
type input "trinh"
click at [321, 97] on div "limeleaf@hotmail.com" at bounding box center [408, 105] width 174 height 23
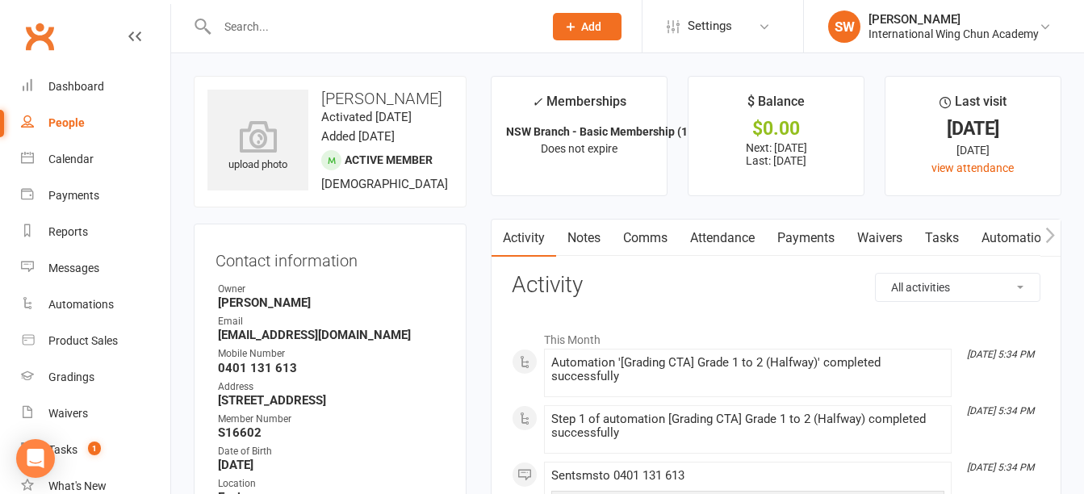
click at [788, 236] on link "Payments" at bounding box center [806, 238] width 80 height 37
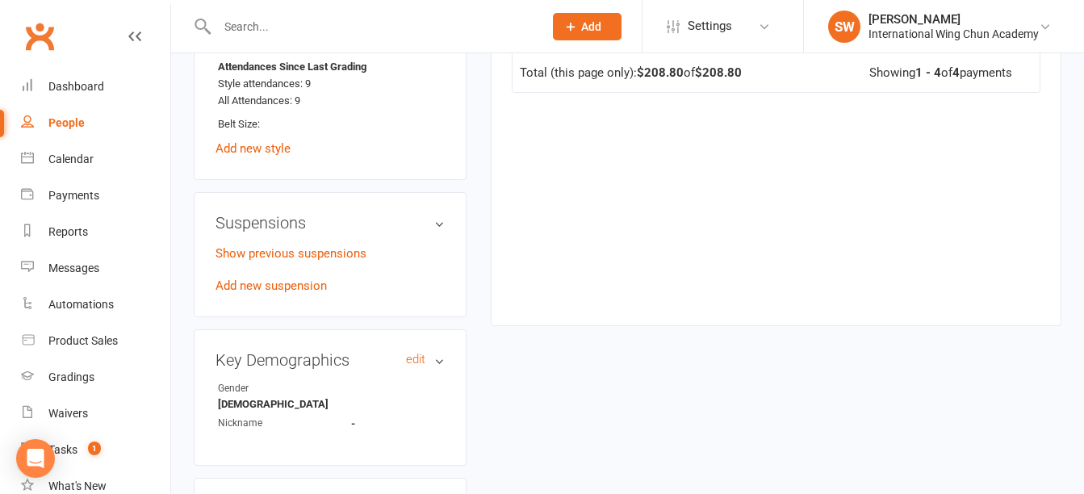
scroll to position [969, 0]
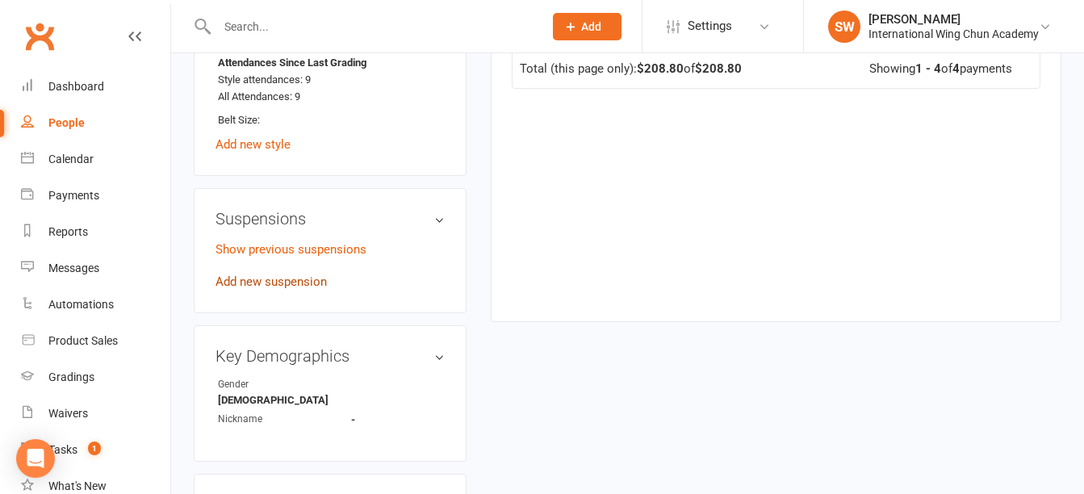
click at [298, 279] on link "Add new suspension" at bounding box center [271, 282] width 111 height 15
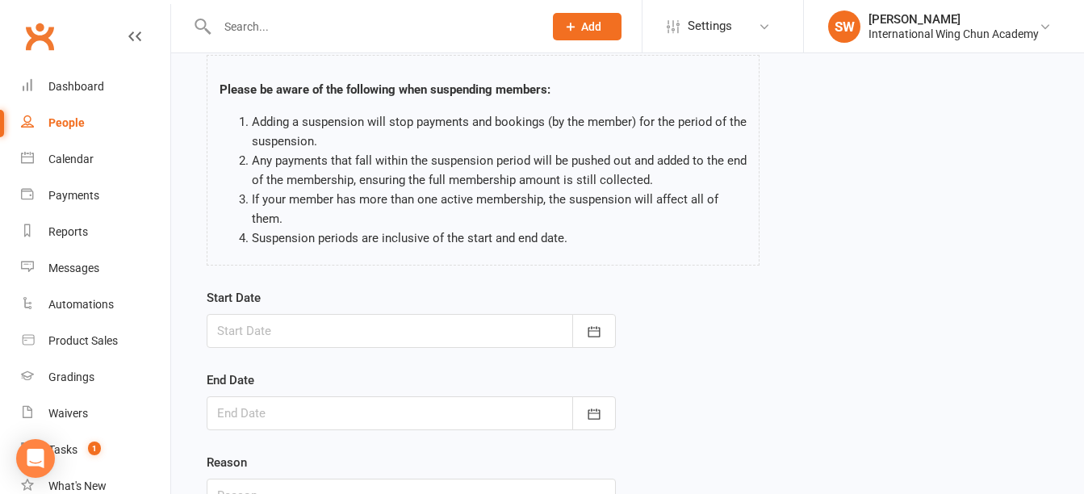
scroll to position [235, 0]
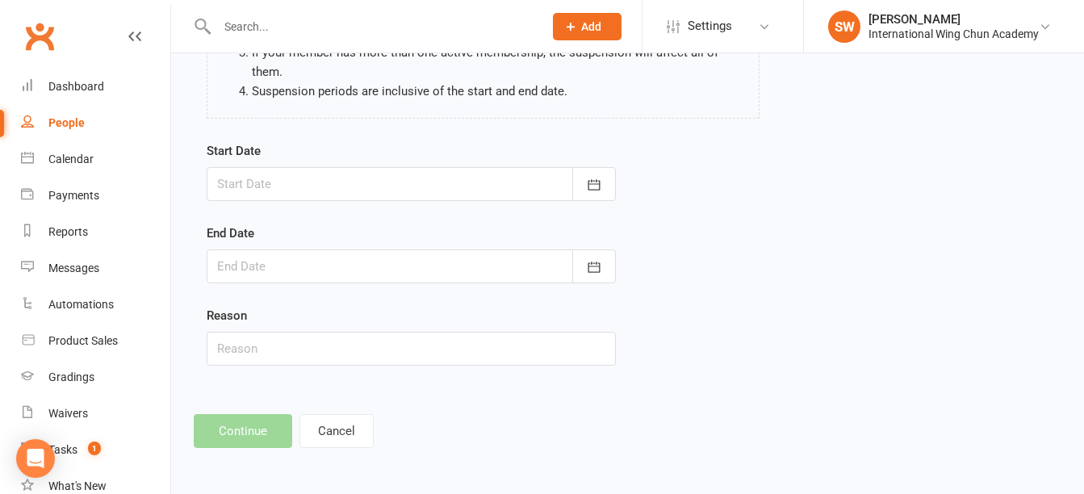
click at [330, 202] on form "Start Date September 2025 Sun Mon Tue Wed Thu Fri Sat 36 31 01 02 03 04 05 06 3…" at bounding box center [411, 253] width 409 height 224
click at [361, 178] on div at bounding box center [411, 184] width 409 height 34
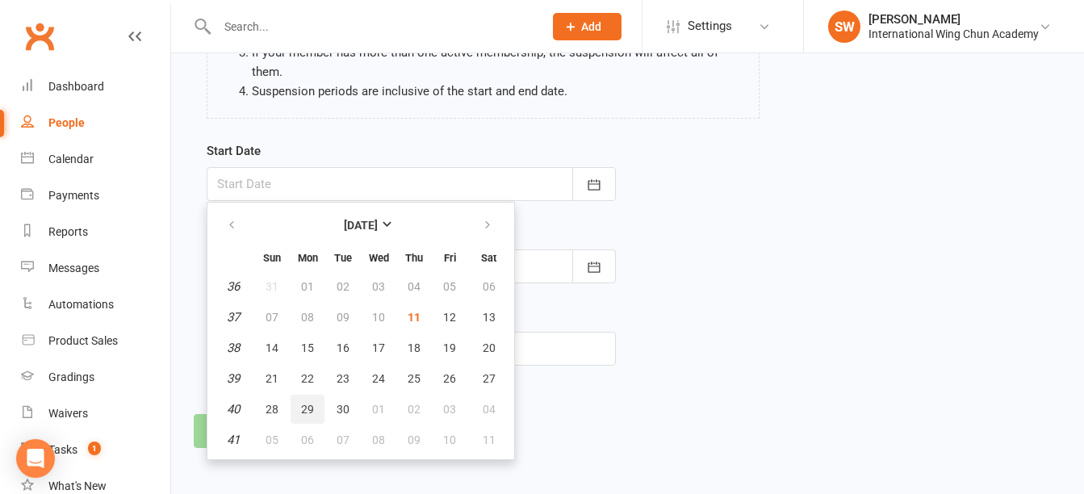
click at [311, 409] on span "29" at bounding box center [307, 409] width 13 height 13
type input "29 Sep 2025"
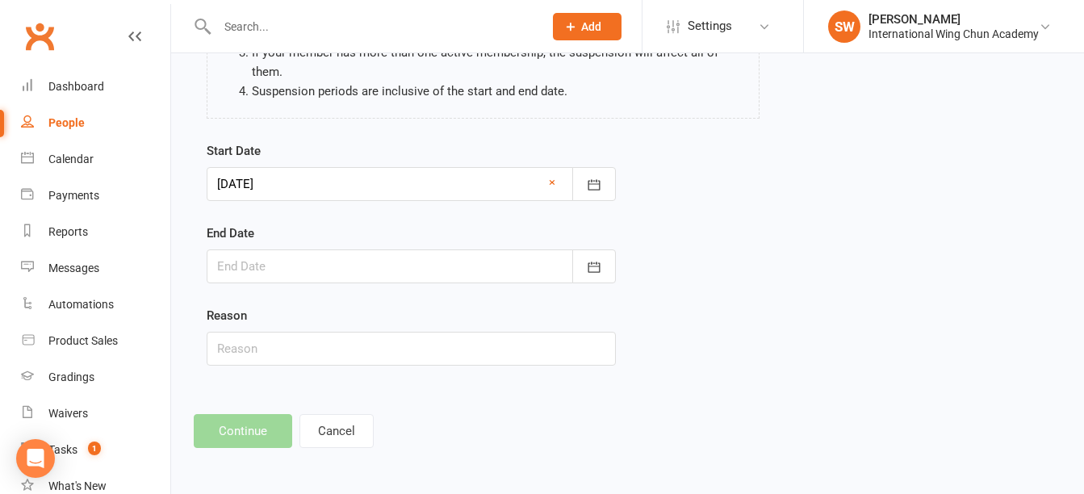
click at [308, 274] on div at bounding box center [411, 266] width 409 height 34
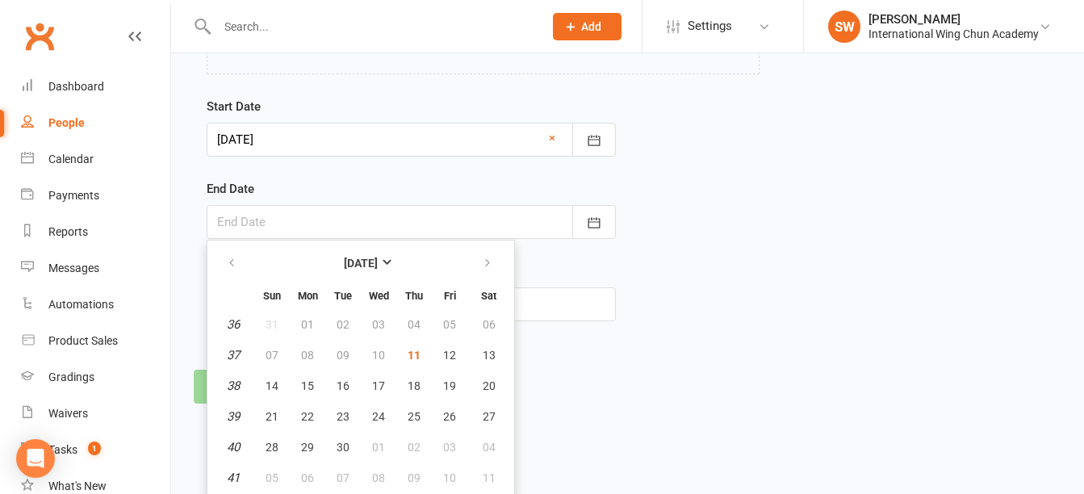
click at [509, 257] on table "September 2025 Sun Mon Tue Wed Thu Fri Sat 36 31 01 02 03 04 05 06 37 07 08 09 …" at bounding box center [361, 369] width 300 height 250
click at [486, 259] on icon "button" at bounding box center [487, 263] width 11 height 13
click at [273, 382] on span "12" at bounding box center [272, 385] width 13 height 13
type input "12 Oct 2025"
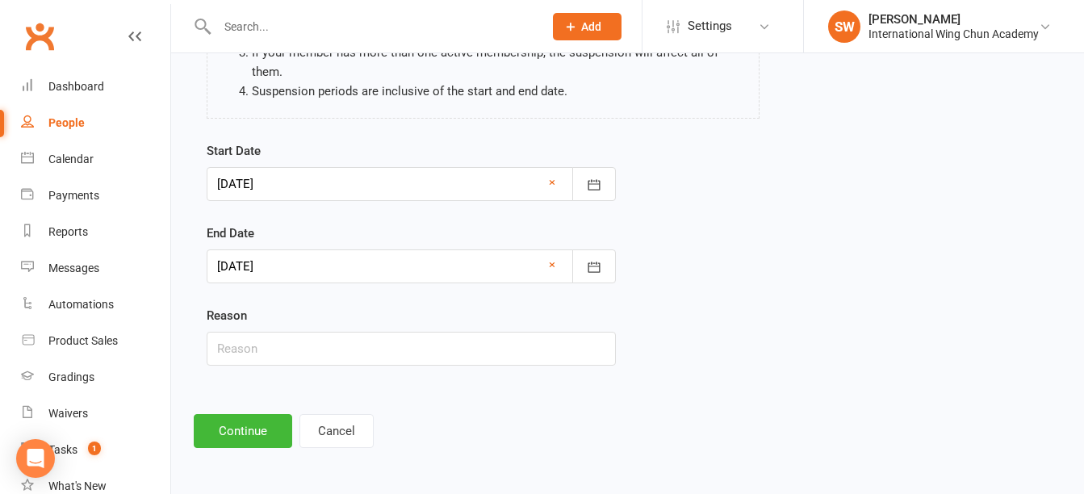
scroll to position [235, 0]
click at [269, 423] on button "Continue" at bounding box center [243, 431] width 98 height 34
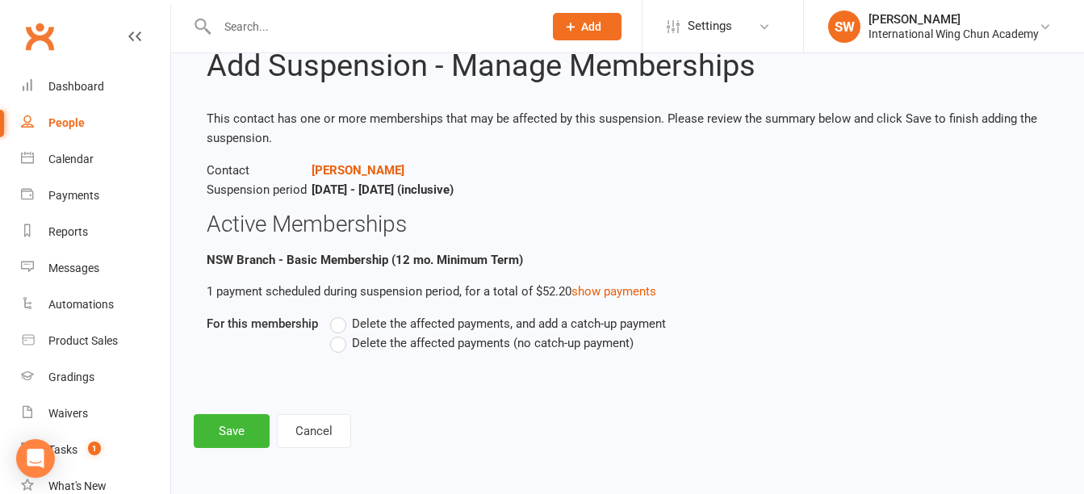
scroll to position [0, 0]
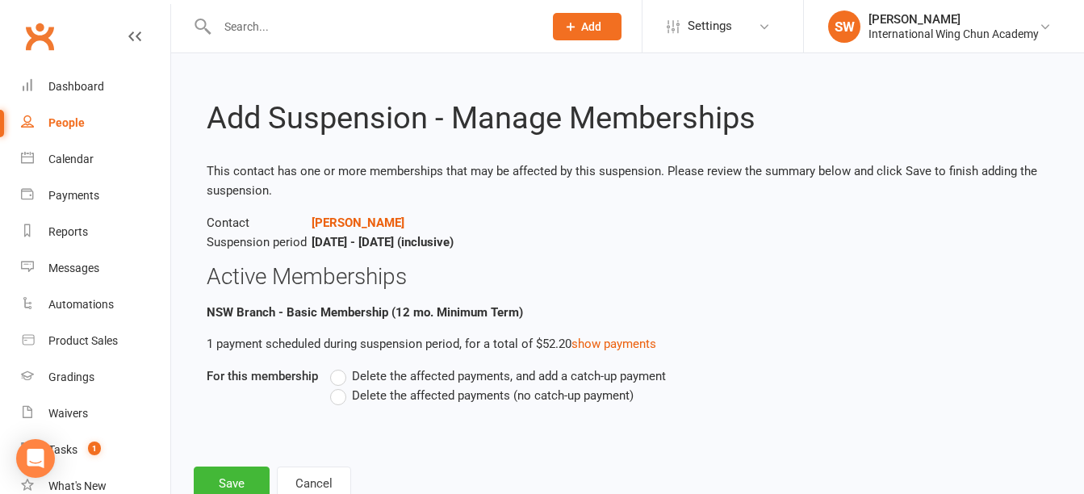
click at [358, 395] on span "Delete the affected payments (no catch-up payment)" at bounding box center [493, 394] width 282 height 17
click at [341, 386] on input "Delete the affected payments (no catch-up payment)" at bounding box center [335, 386] width 10 height 0
click at [233, 474] on button "Save" at bounding box center [232, 484] width 76 height 34
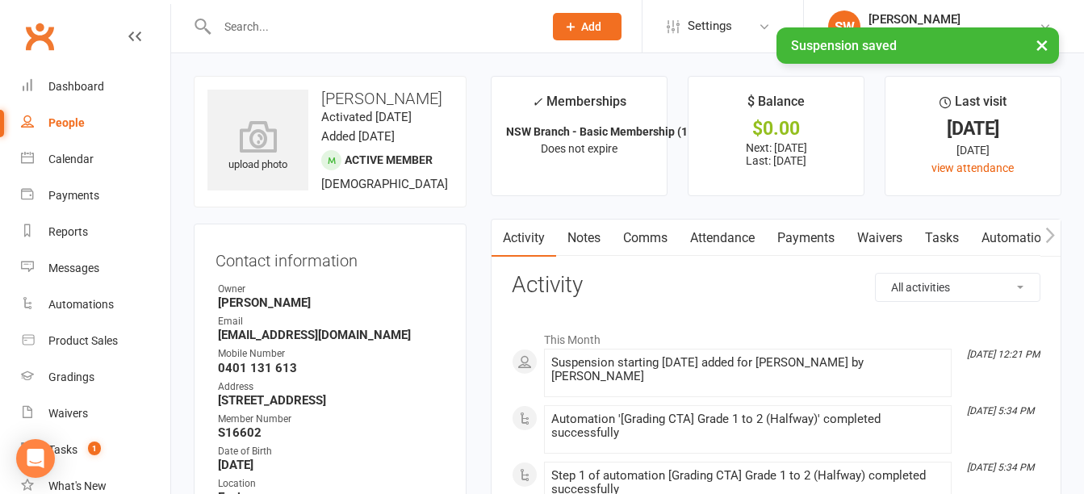
click at [791, 232] on link "Payments" at bounding box center [806, 238] width 80 height 37
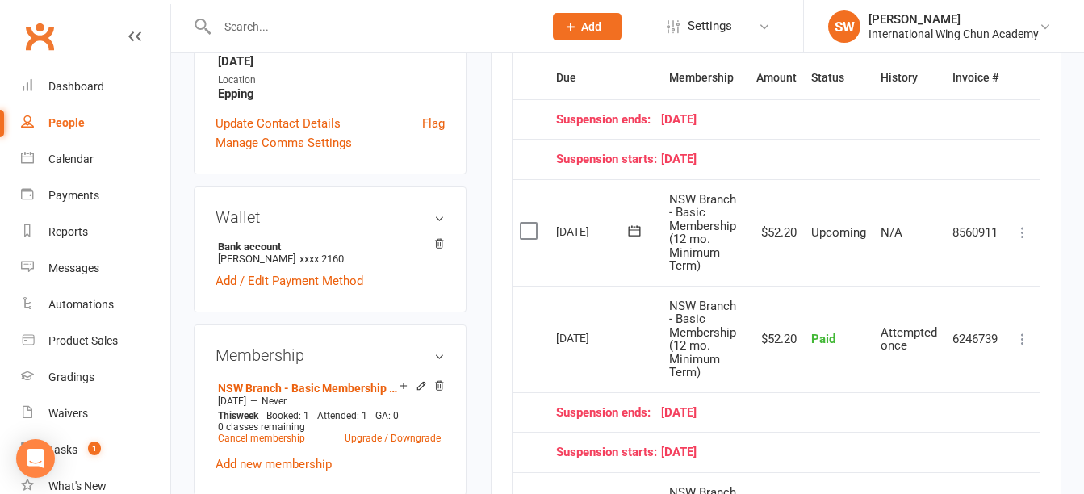
scroll to position [161, 0]
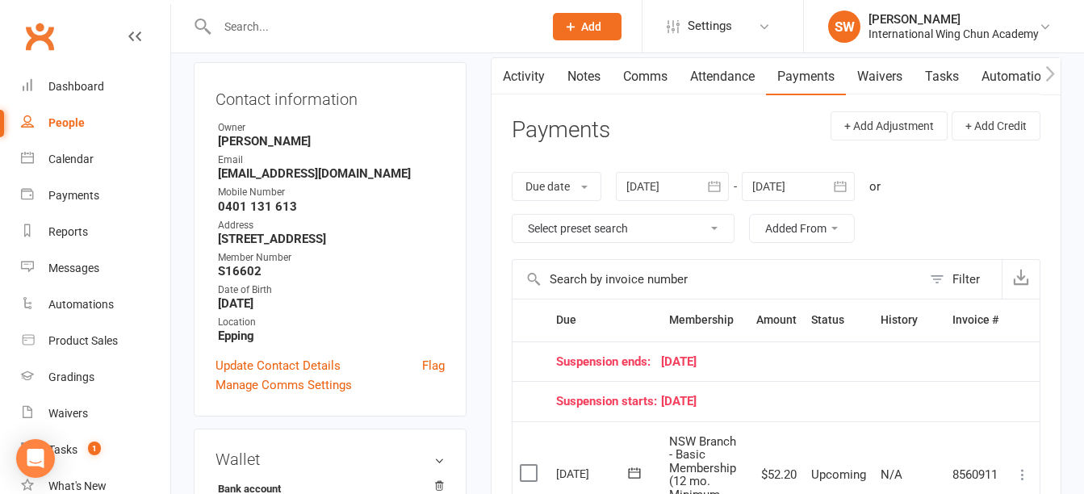
click at [790, 174] on div at bounding box center [798, 186] width 113 height 29
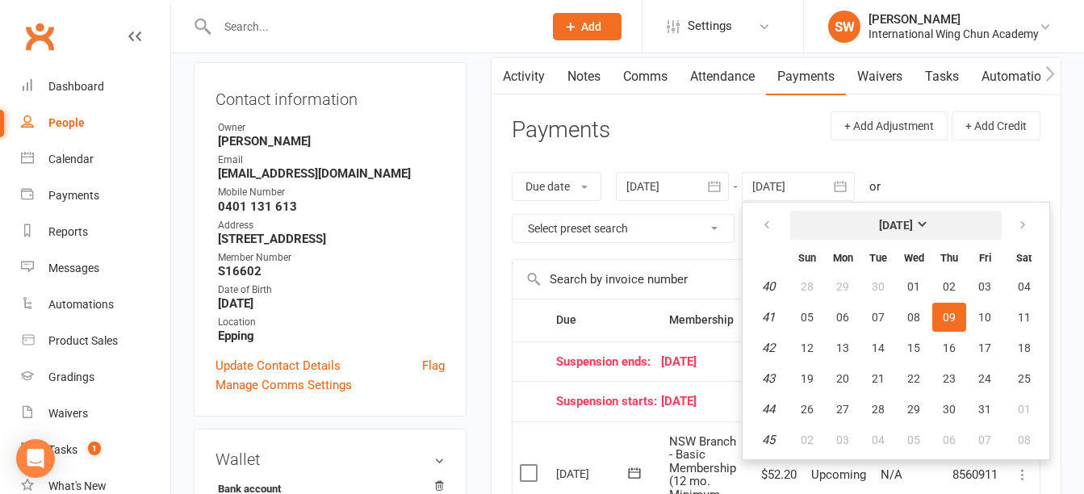
click at [913, 223] on strong "[DATE]" at bounding box center [896, 225] width 34 height 13
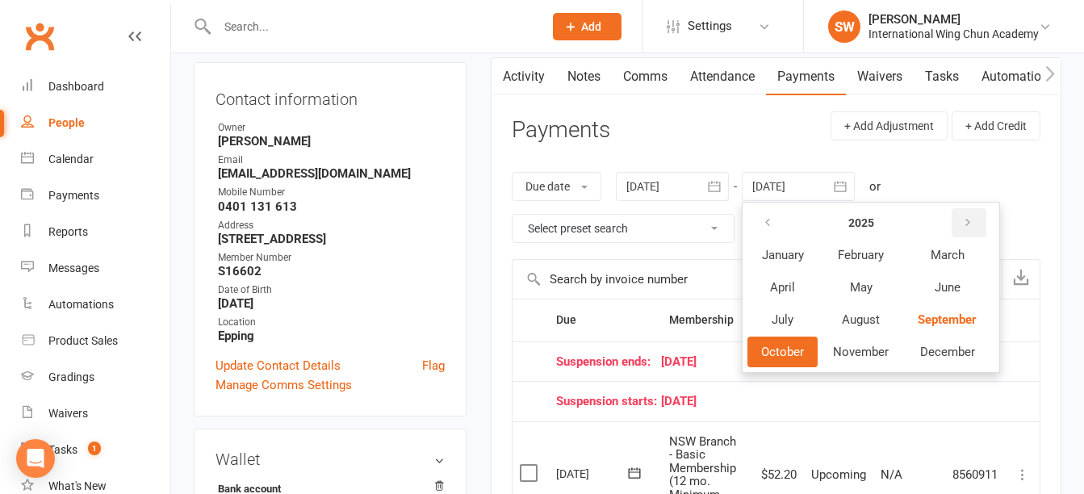
click at [971, 225] on icon "button" at bounding box center [967, 222] width 11 height 13
click at [790, 325] on span "July" at bounding box center [783, 319] width 22 height 15
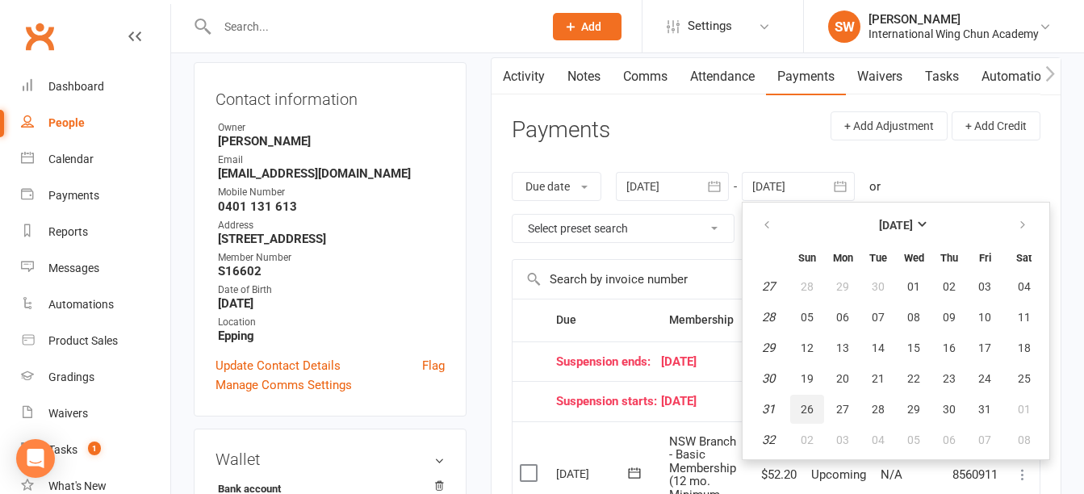
click at [814, 415] on span "26" at bounding box center [807, 409] width 13 height 13
type input "26 Jul 2026"
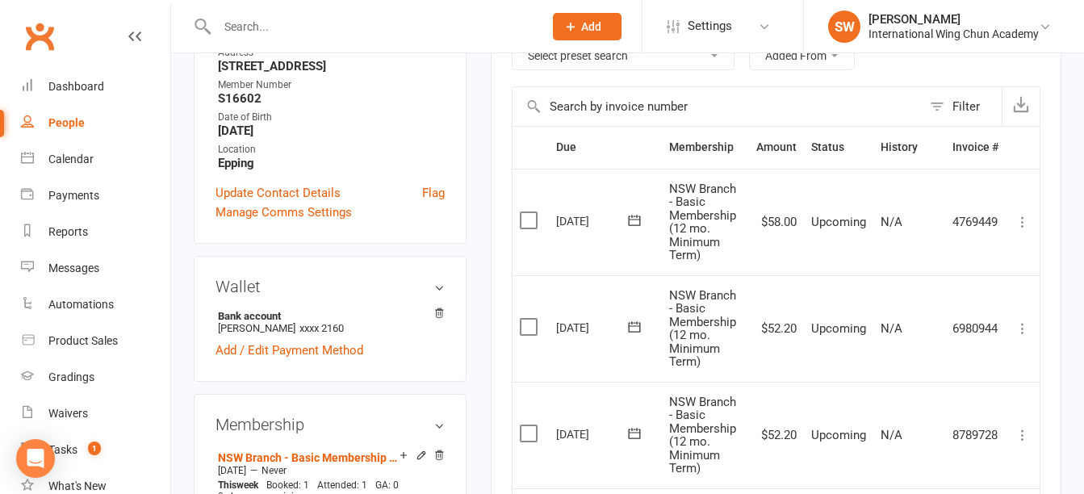
scroll to position [323, 0]
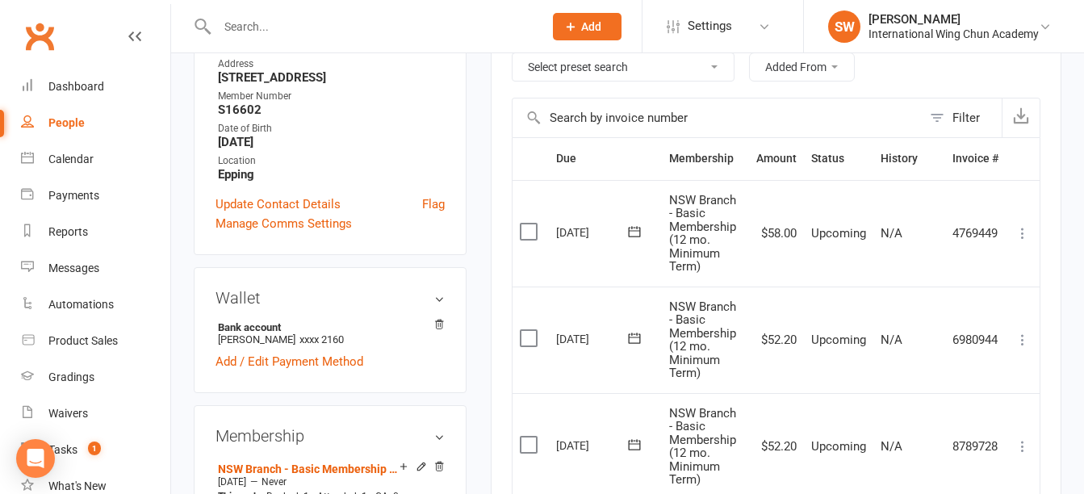
click at [1027, 237] on icon at bounding box center [1023, 233] width 16 height 16
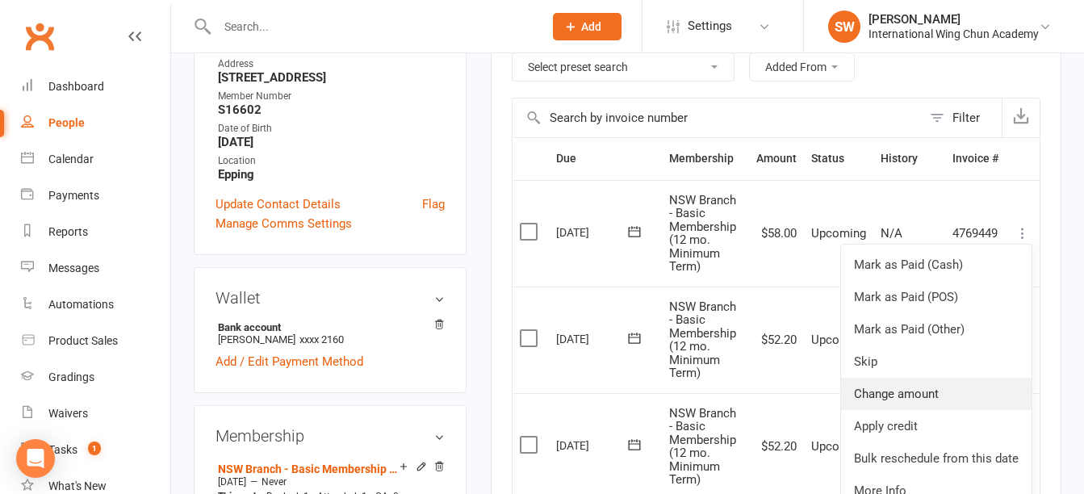
click at [954, 397] on link "Change amount" at bounding box center [936, 394] width 191 height 32
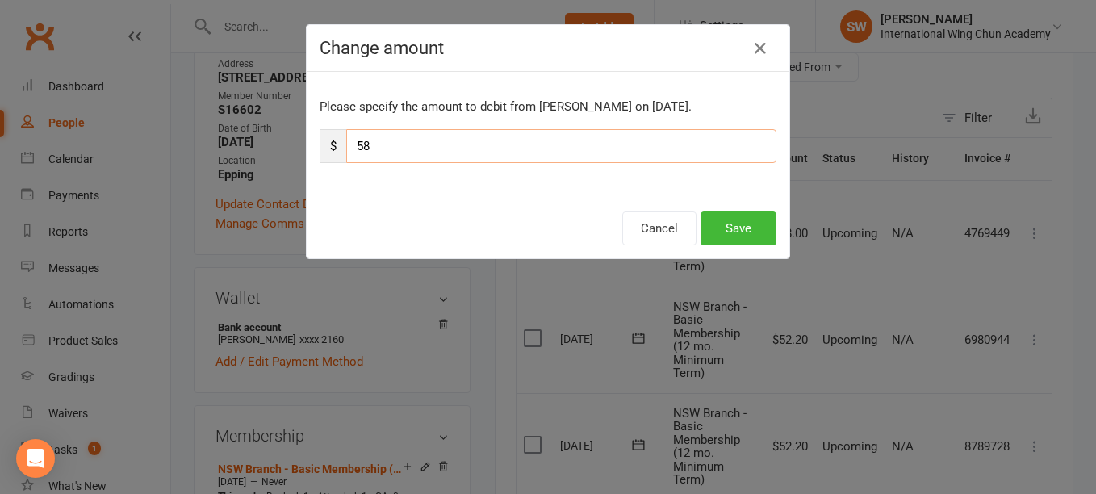
click at [578, 140] on input "58" at bounding box center [561, 146] width 430 height 34
type input "52.20"
click at [760, 228] on button "Save" at bounding box center [739, 229] width 76 height 34
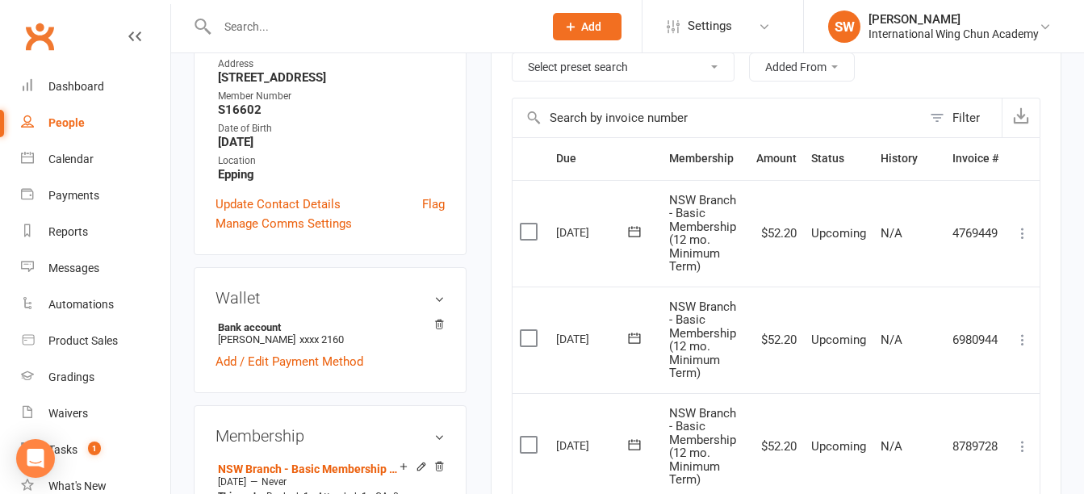
click at [248, 30] on input "text" at bounding box center [372, 26] width 320 height 23
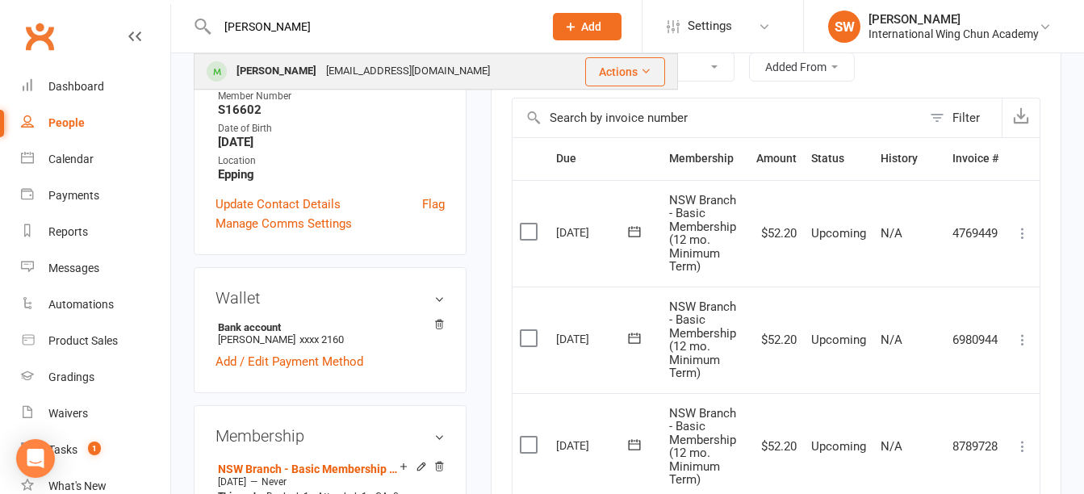
type input "sara"
click at [271, 81] on div "Sarah Bruggisser" at bounding box center [277, 71] width 90 height 23
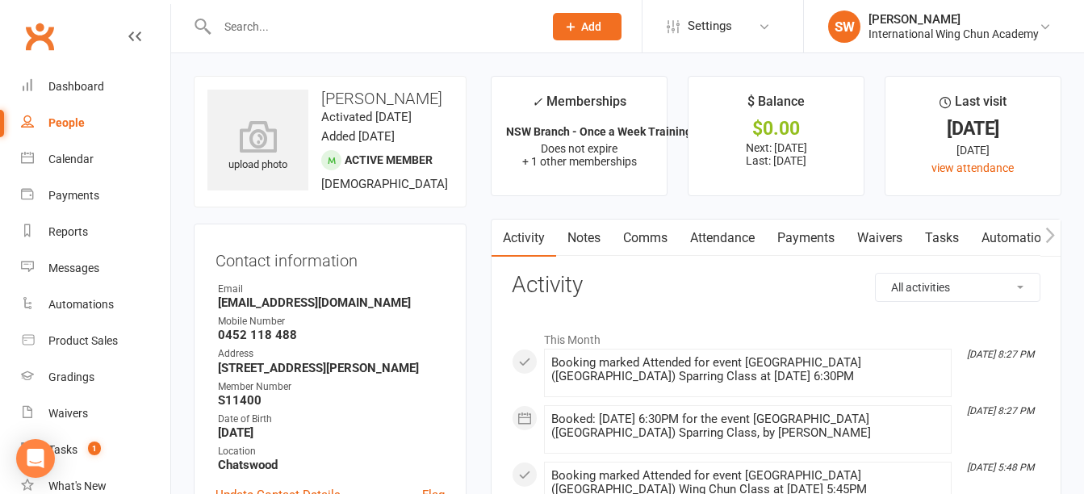
drag, startPoint x: 792, startPoint y: 237, endPoint x: 751, endPoint y: 221, distance: 44.2
click at [794, 239] on link "Payments" at bounding box center [806, 238] width 80 height 37
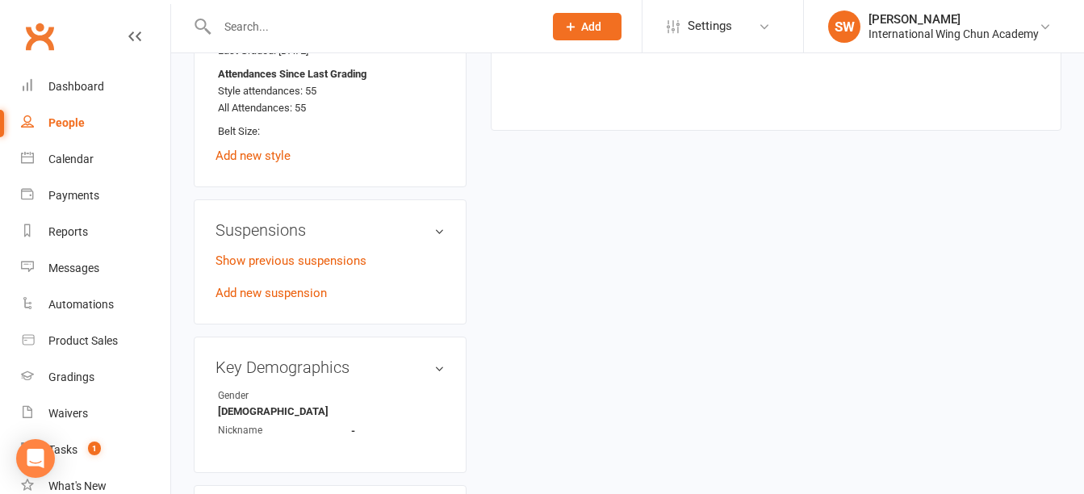
scroll to position [1050, 0]
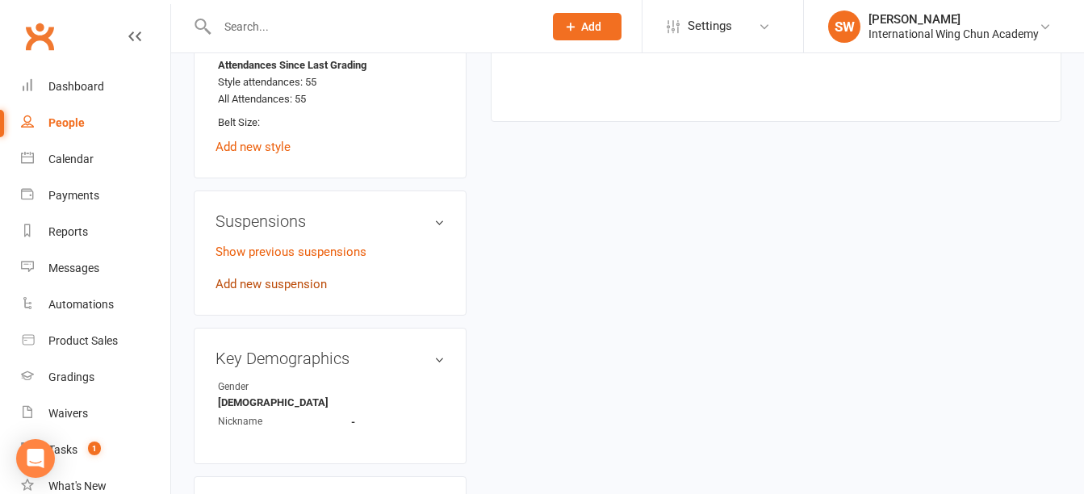
click at [276, 291] on link "Add new suspension" at bounding box center [271, 284] width 111 height 15
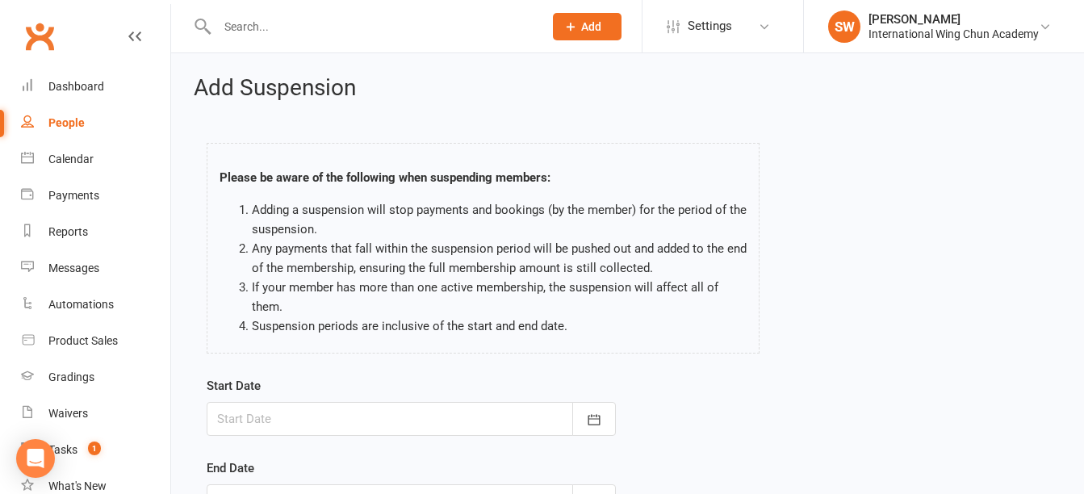
click at [260, 425] on div at bounding box center [411, 419] width 409 height 34
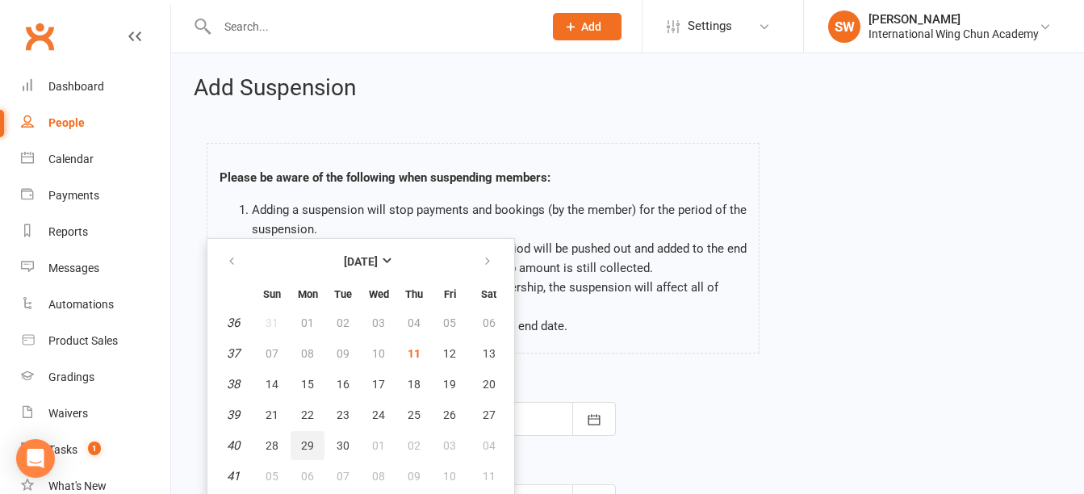
click at [308, 444] on span "29" at bounding box center [307, 445] width 13 height 13
type input "29 Sep 2025"
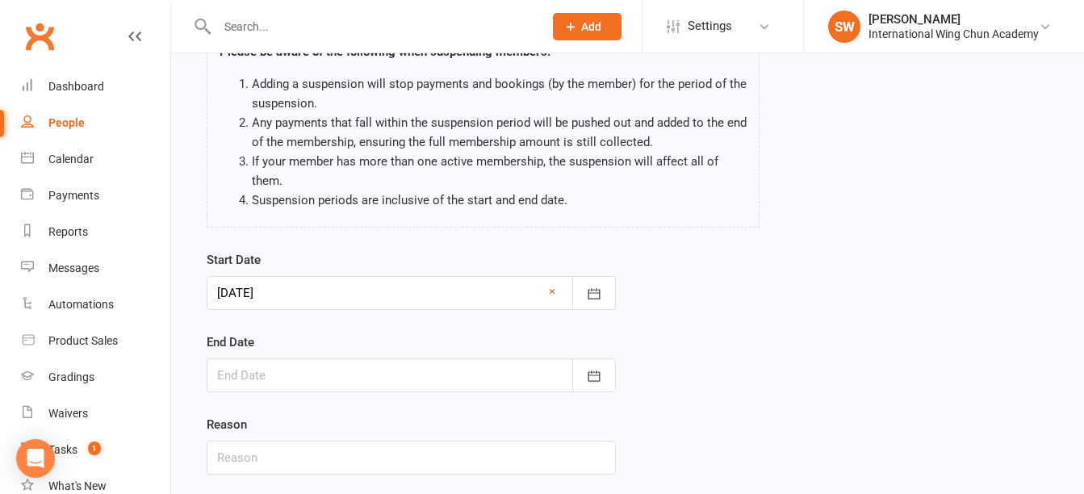
scroll to position [161, 0]
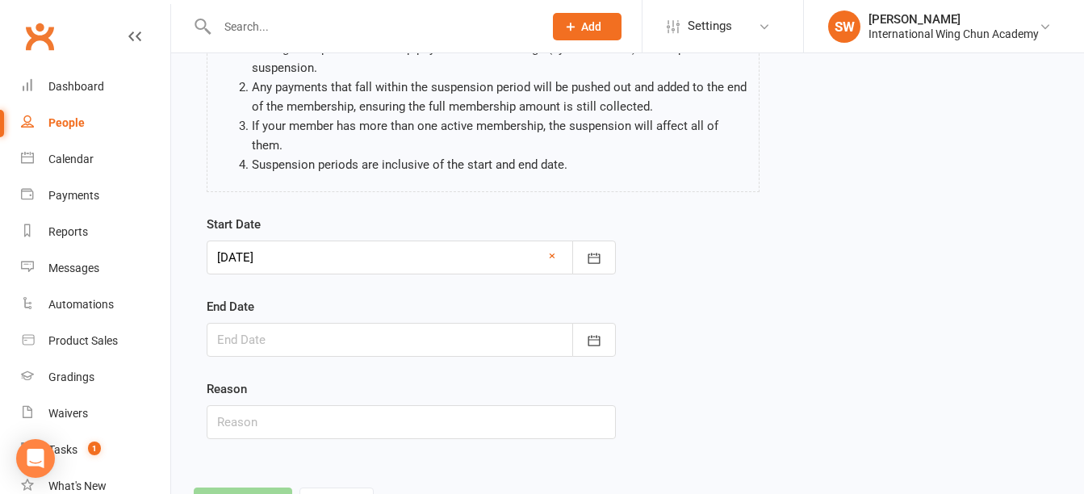
click at [318, 340] on div at bounding box center [411, 340] width 409 height 34
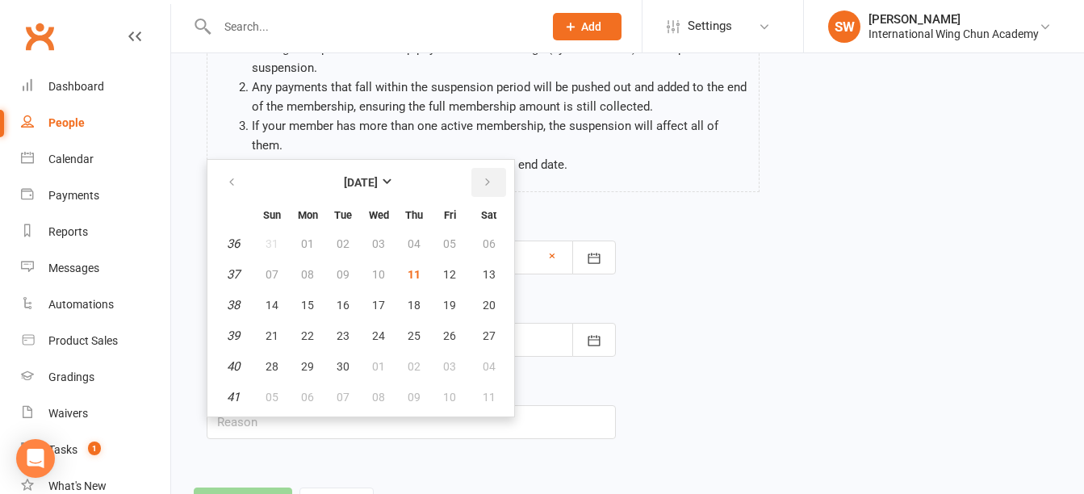
click at [484, 188] on icon "button" at bounding box center [487, 182] width 11 height 13
click at [269, 301] on span "12" at bounding box center [272, 305] width 13 height 13
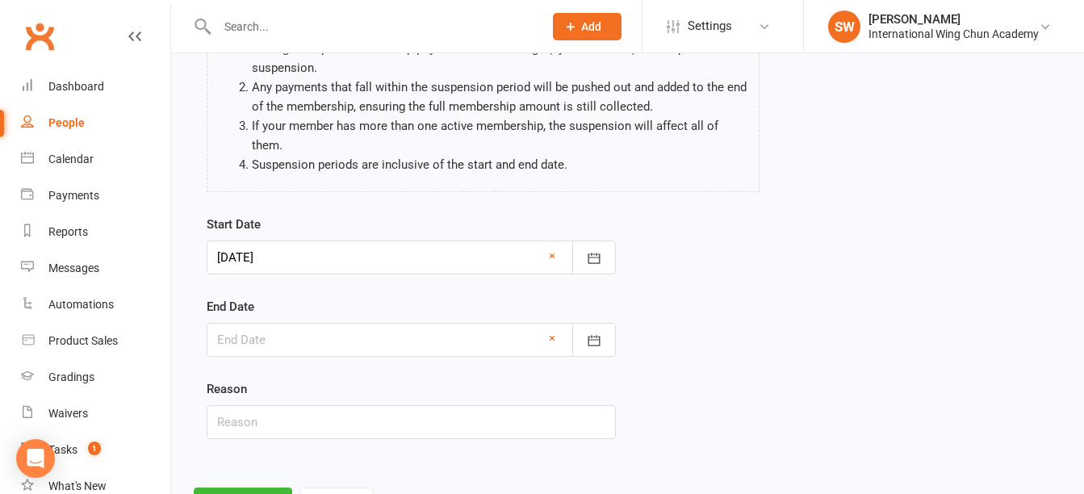
type input "12 Oct 2025"
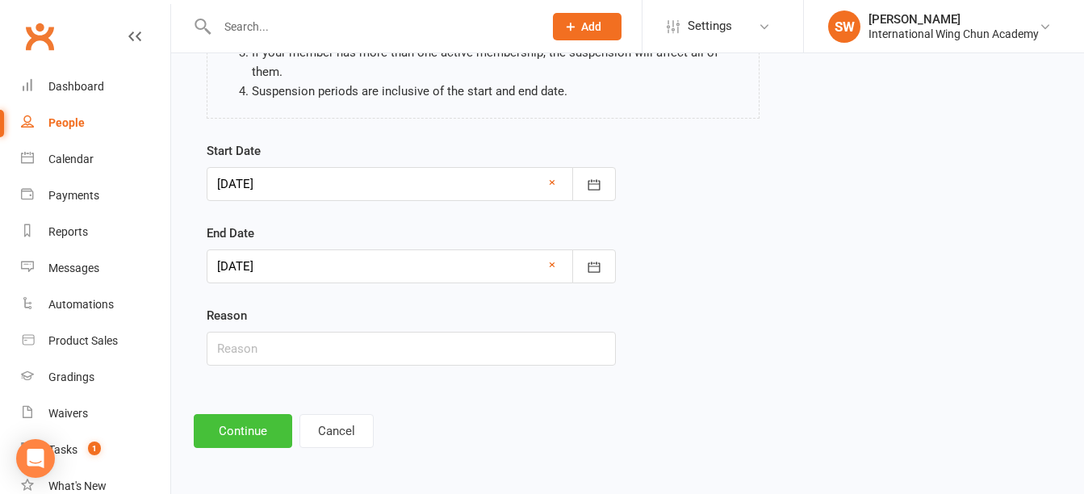
click at [243, 427] on button "Continue" at bounding box center [243, 431] width 98 height 34
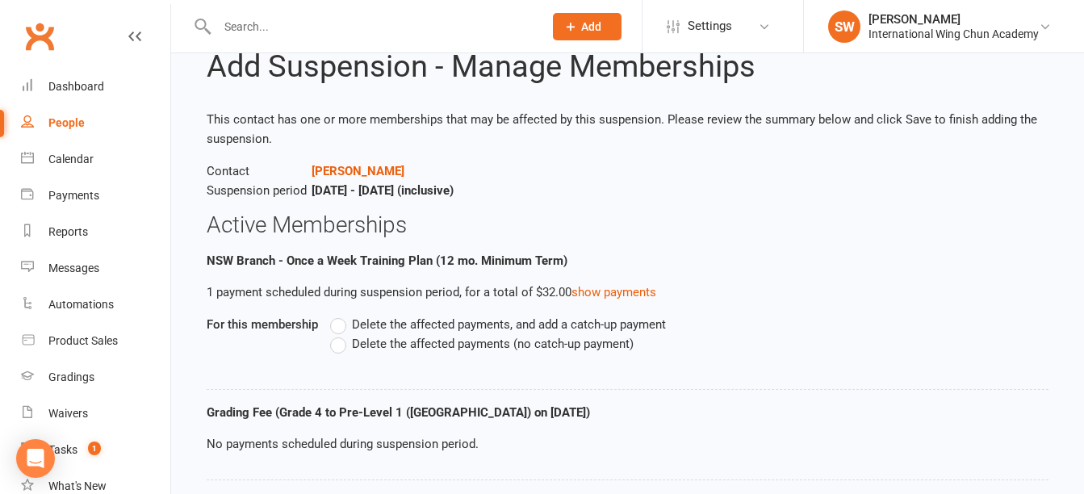
scroll to position [81, 0]
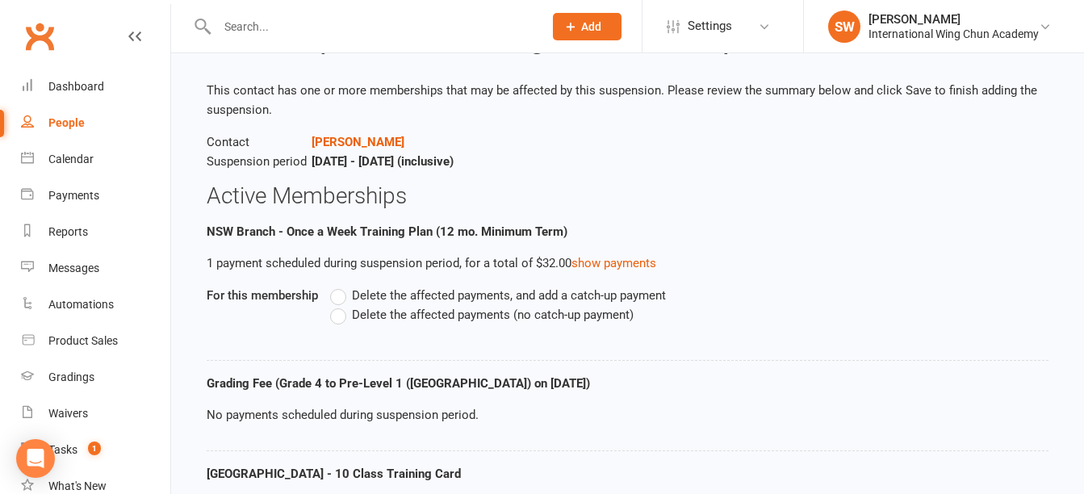
click at [352, 317] on span "Delete the affected payments (no catch-up payment)" at bounding box center [493, 313] width 282 height 17
click at [341, 305] on input "Delete the affected payments (no catch-up payment)" at bounding box center [335, 305] width 10 height 0
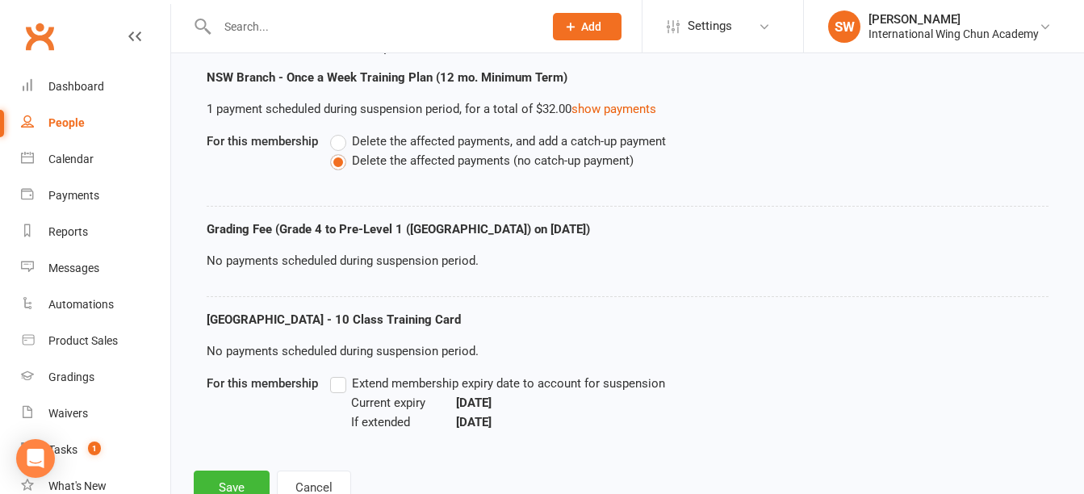
scroll to position [242, 0]
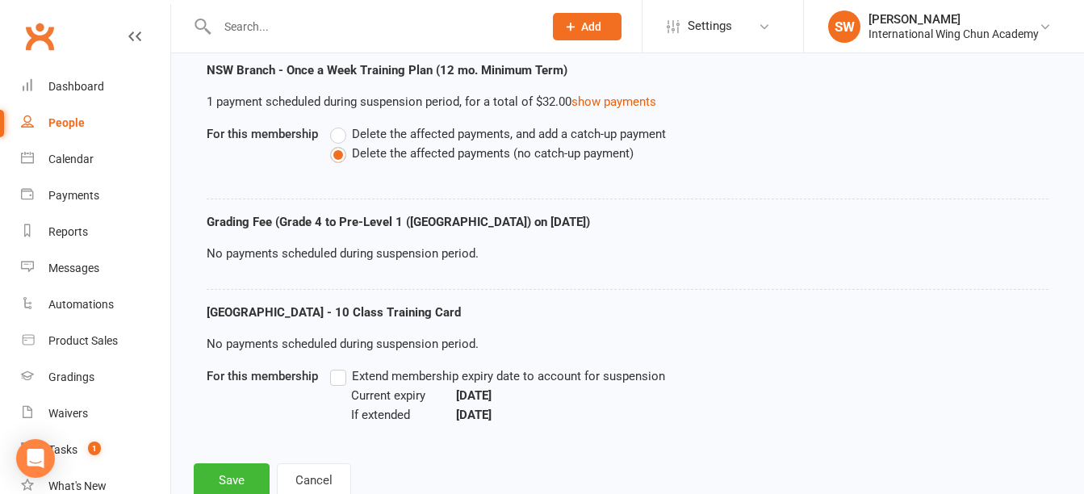
click at [343, 383] on label "Extend membership expiry date to account for suspension" at bounding box center [497, 376] width 335 height 19
click at [341, 367] on input "Extend membership expiry date to account for suspension" at bounding box center [335, 367] width 10 height 0
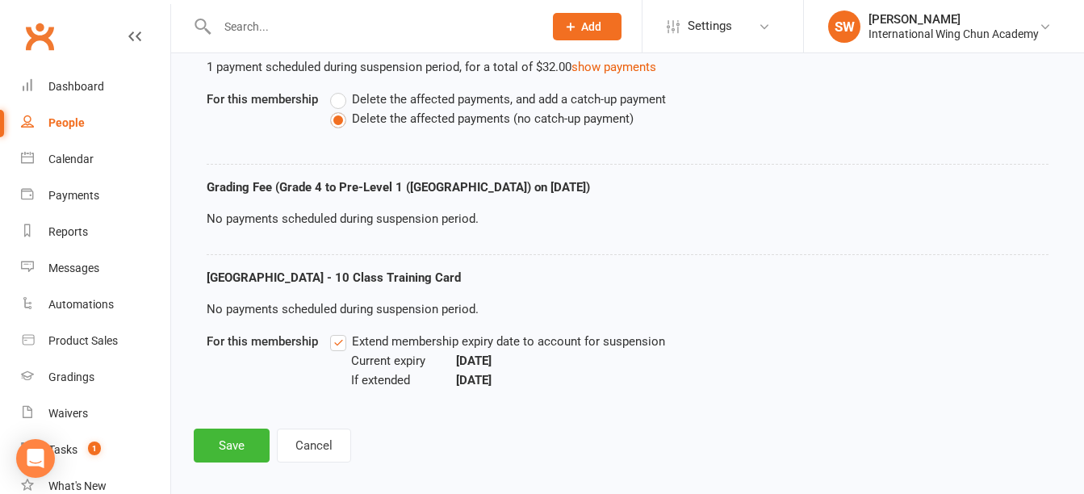
scroll to position [291, 0]
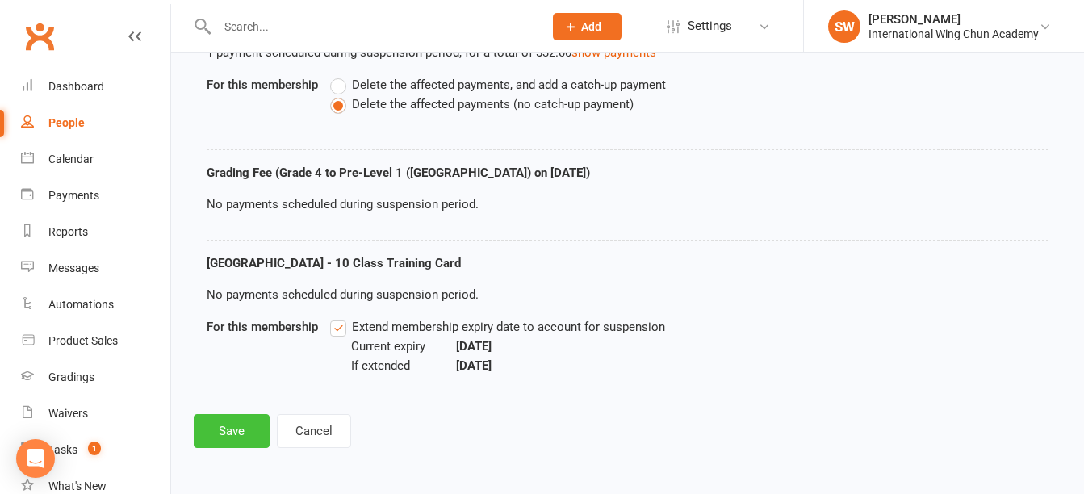
click at [239, 436] on button "Save" at bounding box center [232, 431] width 76 height 34
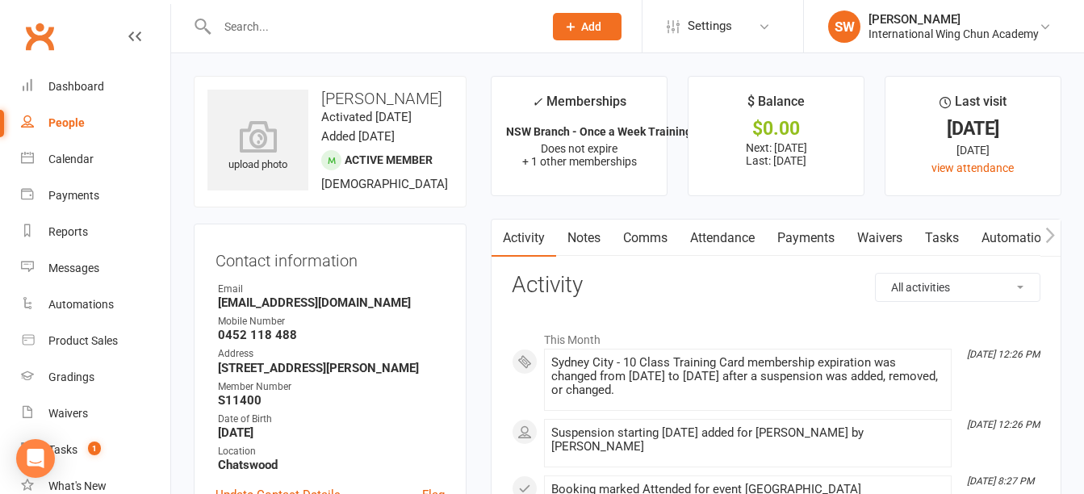
click at [302, 36] on input "text" at bounding box center [372, 26] width 320 height 23
click at [807, 236] on link "Payments" at bounding box center [806, 238] width 80 height 37
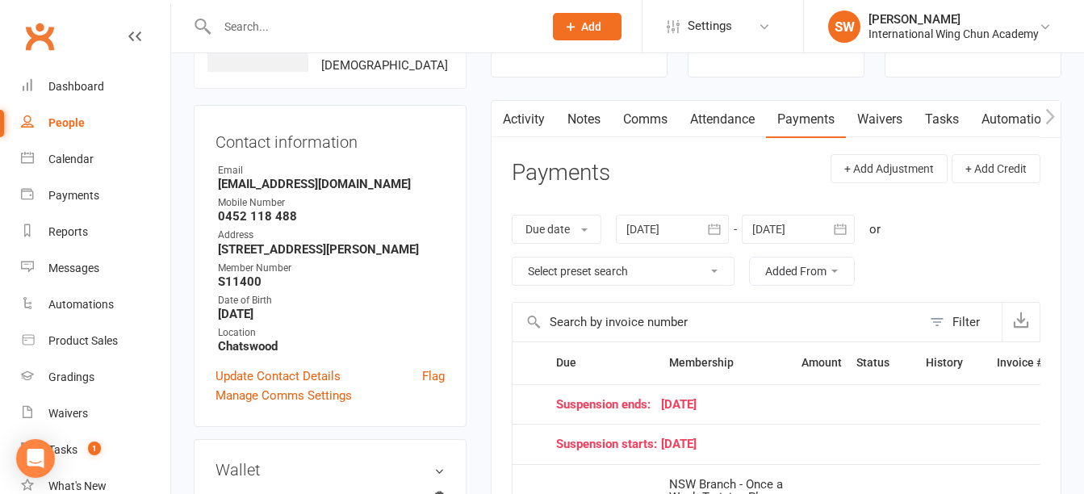
scroll to position [242, 0]
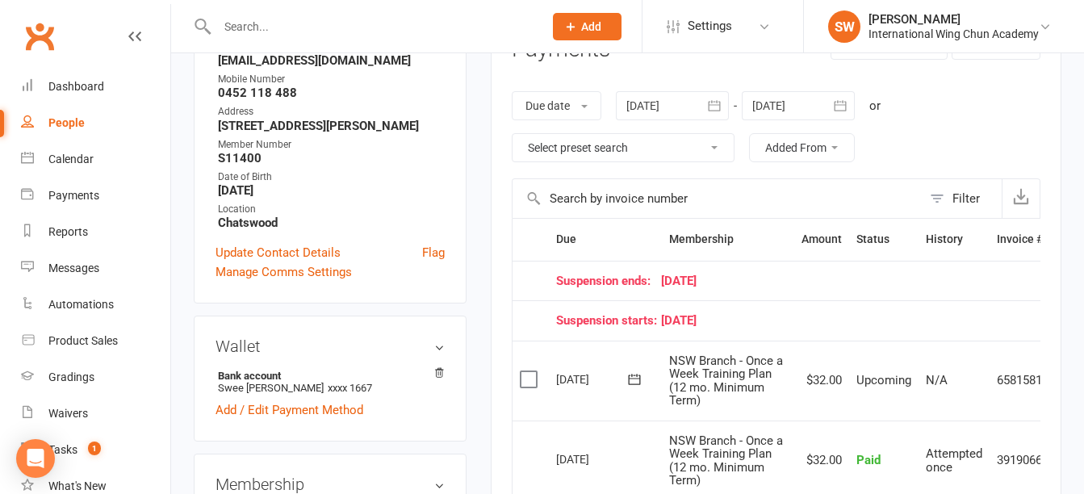
click at [786, 113] on div at bounding box center [798, 105] width 113 height 29
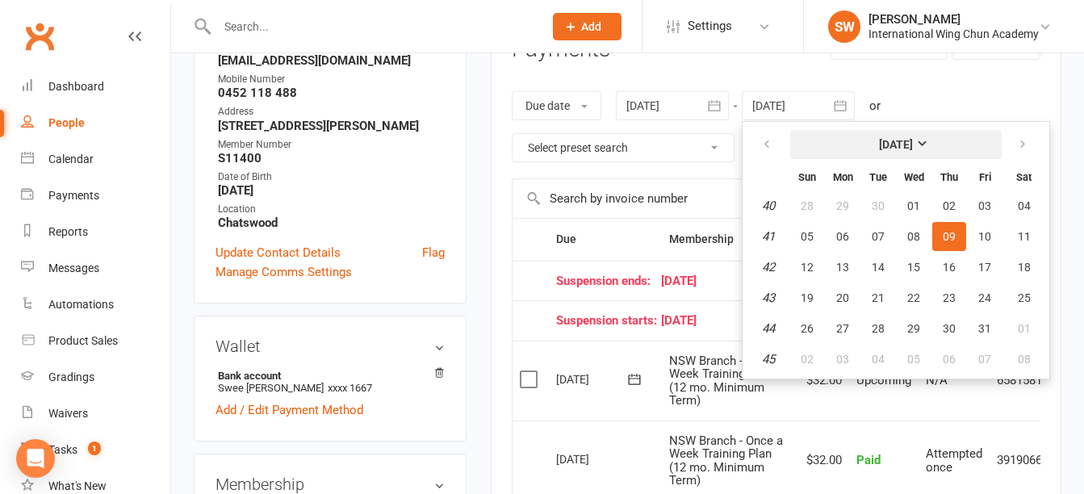
click at [913, 144] on strong "[DATE]" at bounding box center [896, 144] width 34 height 13
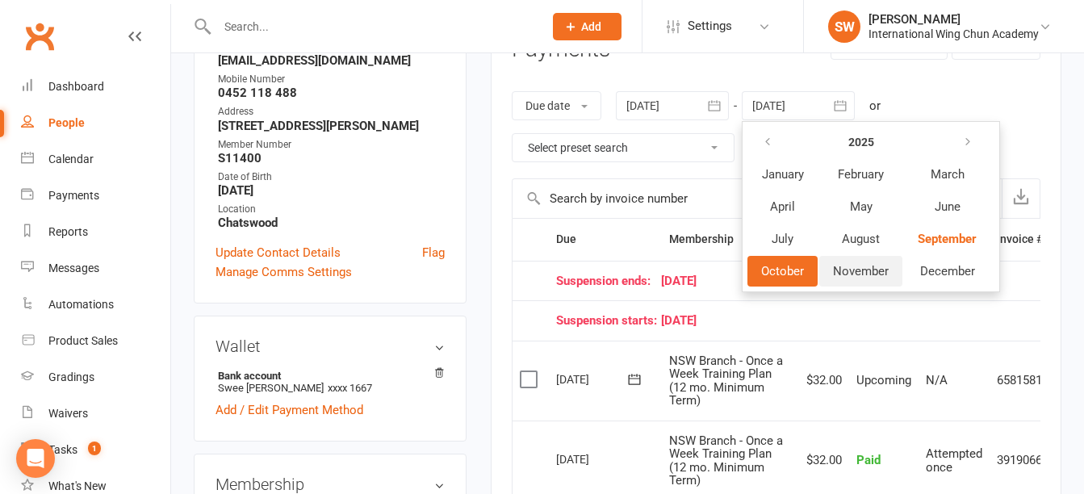
click at [870, 271] on span "November" at bounding box center [861, 271] width 56 height 15
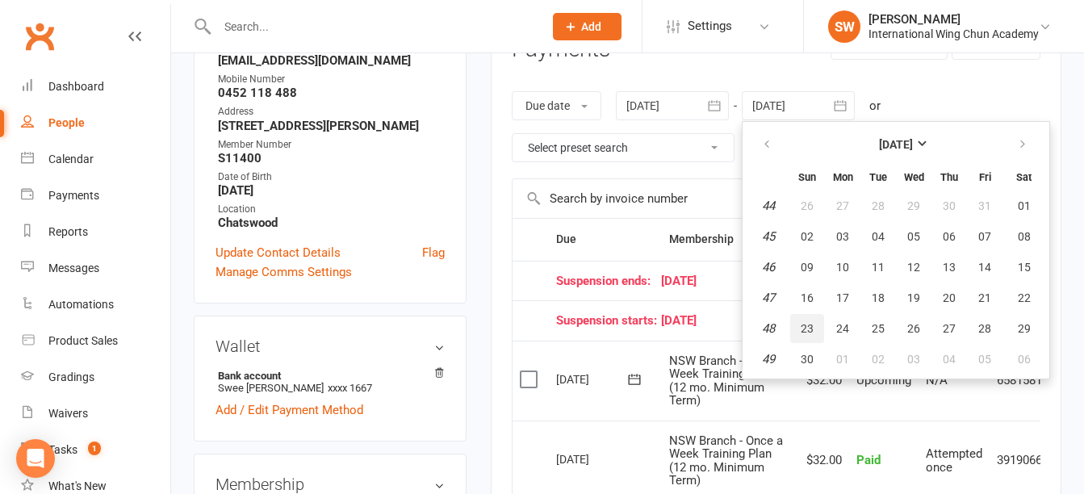
click at [811, 335] on button "23" at bounding box center [807, 328] width 34 height 29
type input "23 Nov 2025"
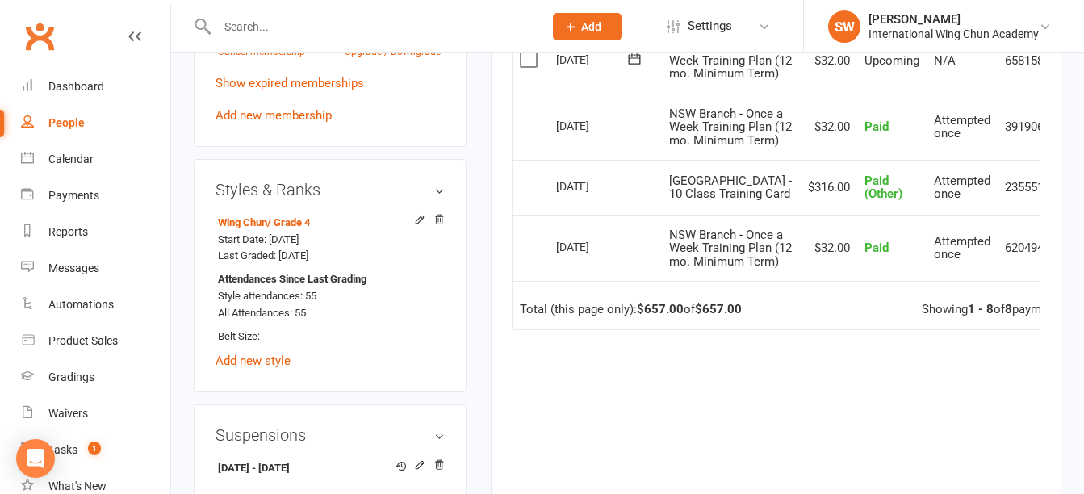
scroll to position [807, 0]
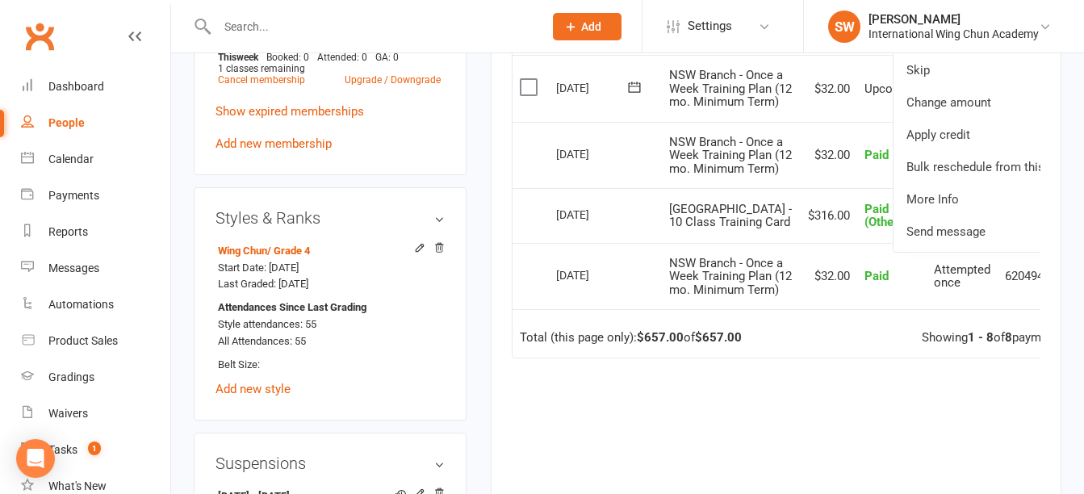
click at [801, 122] on td "$32.00" at bounding box center [829, 88] width 57 height 67
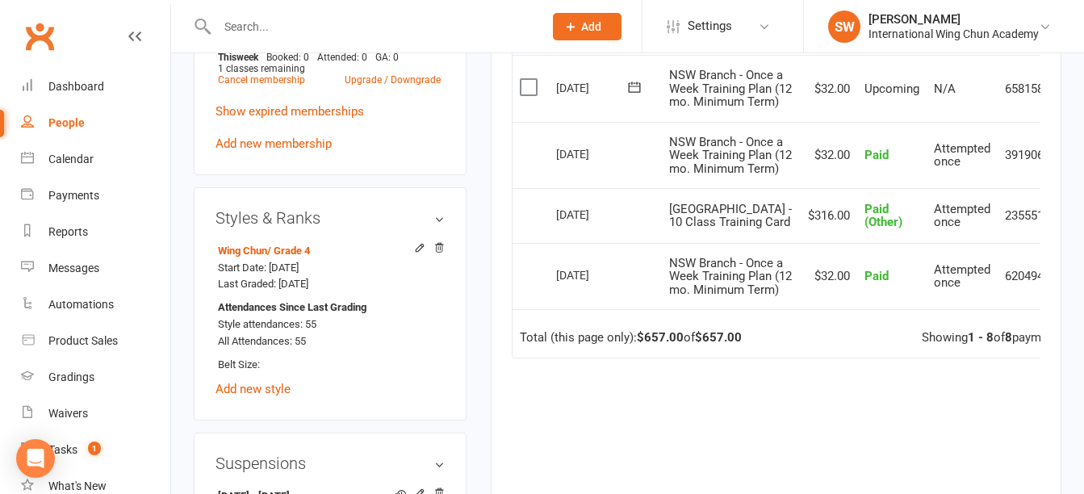
click at [476, 405] on div "upload photo Sarah Bruggisser Activated 29 April, 2024 Added 22 April, 2024 Act…" at bounding box center [330, 177] width 297 height 1817
click at [300, 26] on input "text" at bounding box center [372, 26] width 320 height 23
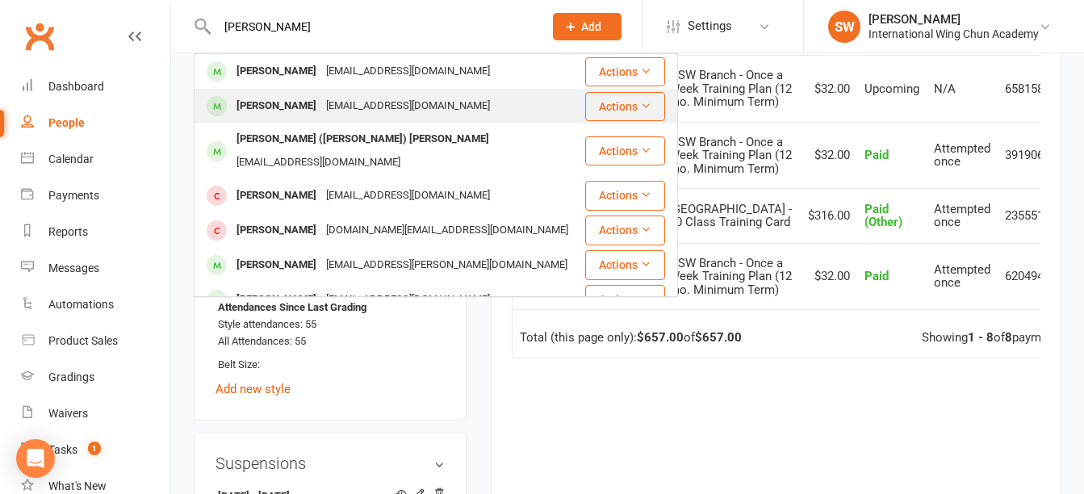
type input "trinh"
click at [321, 109] on div "limeleaf@hotmail.com" at bounding box center [408, 105] width 174 height 23
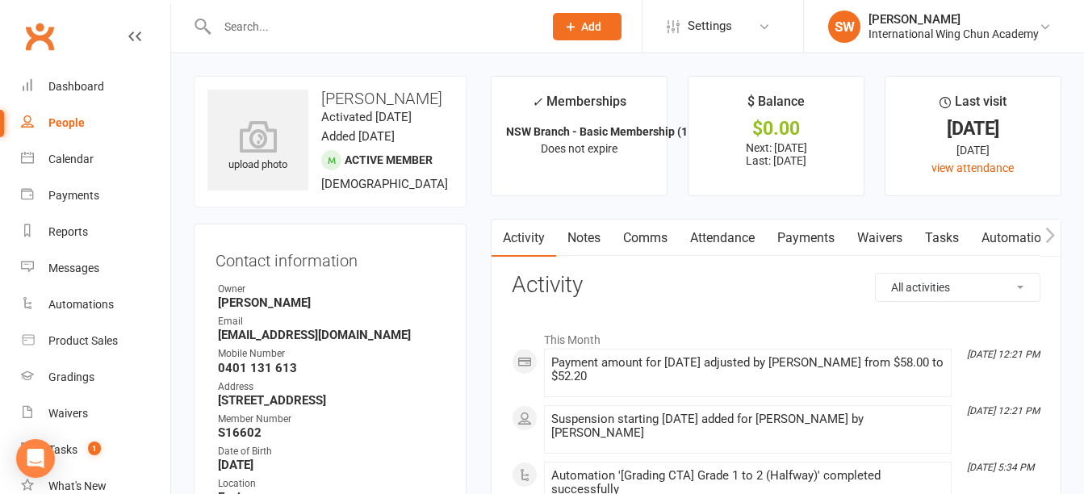
click at [823, 241] on link "Payments" at bounding box center [806, 238] width 80 height 37
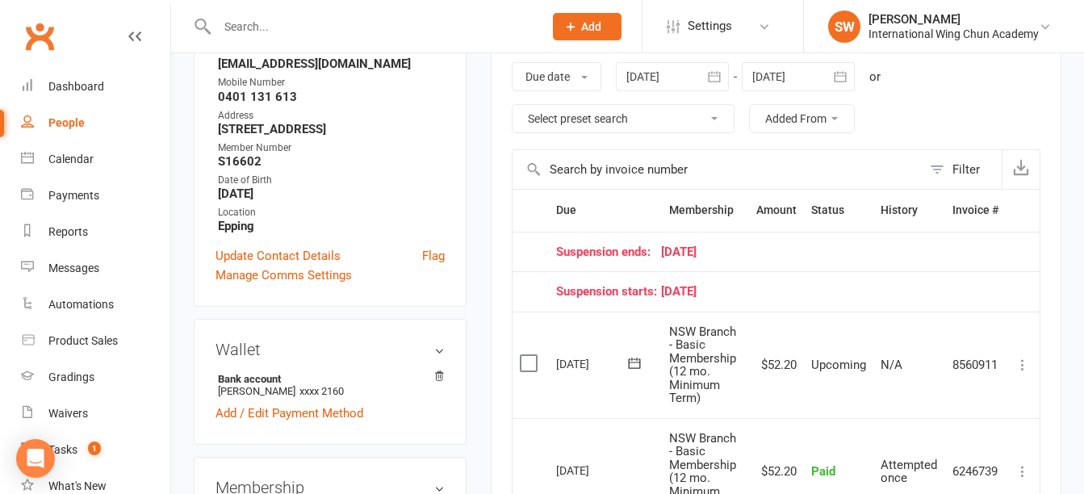
scroll to position [242, 0]
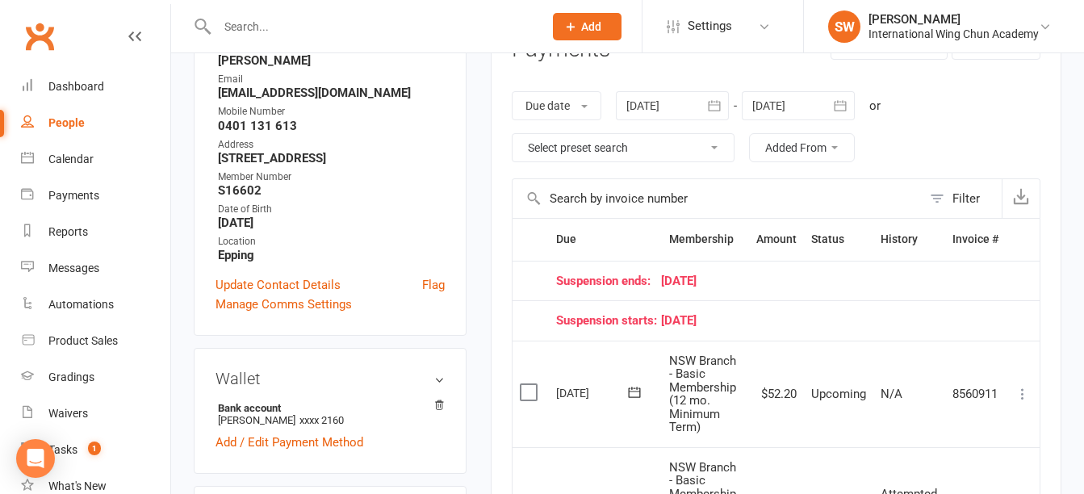
click at [778, 101] on div at bounding box center [798, 105] width 113 height 29
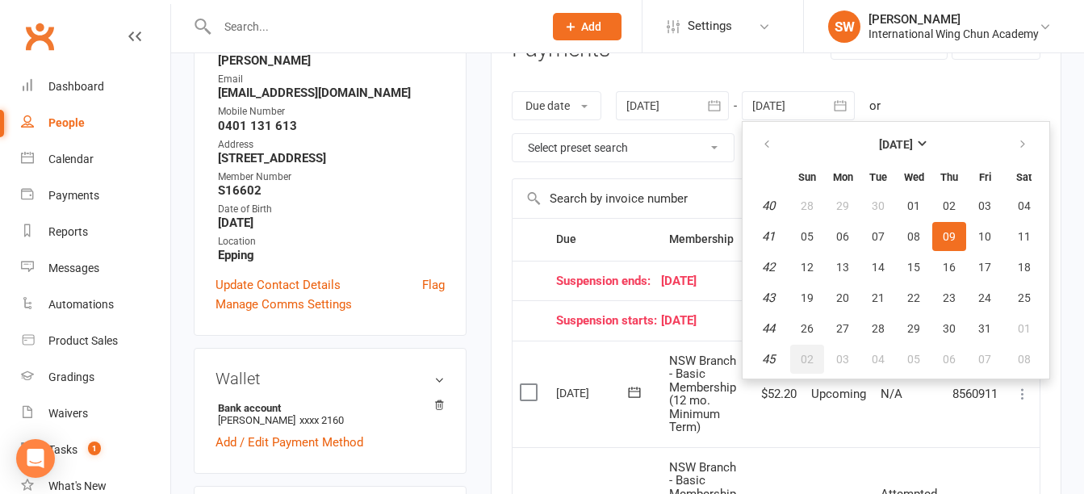
click at [823, 370] on button "02" at bounding box center [807, 359] width 34 height 29
type input "02 Nov 2025"
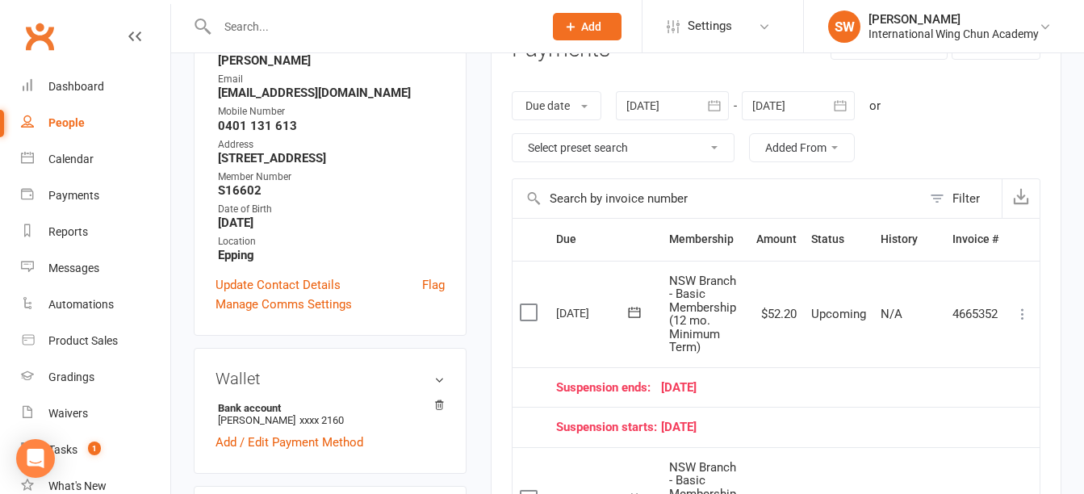
click at [258, 15] on input "text" at bounding box center [372, 26] width 320 height 23
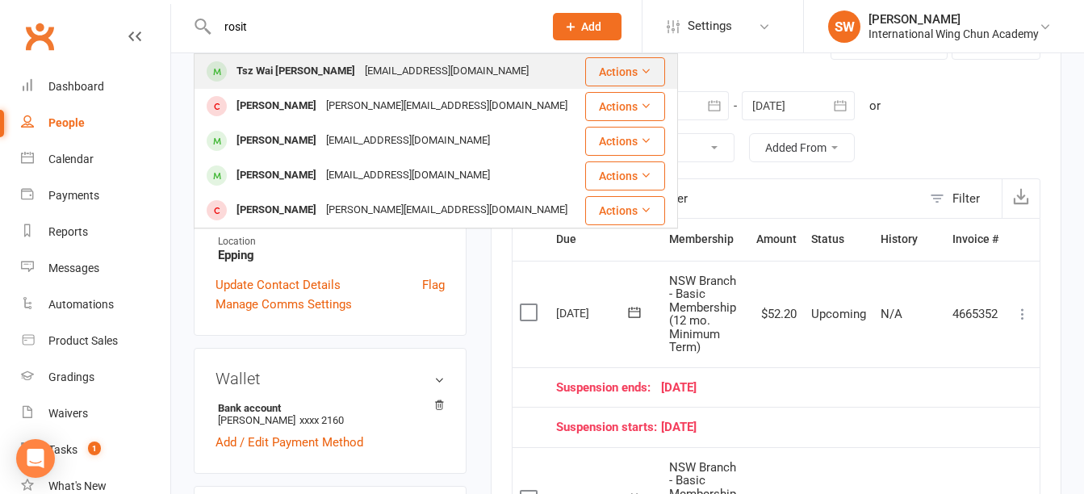
type input "rosit"
click at [276, 77] on div "Tsz Wai Rosita Pang" at bounding box center [296, 71] width 128 height 23
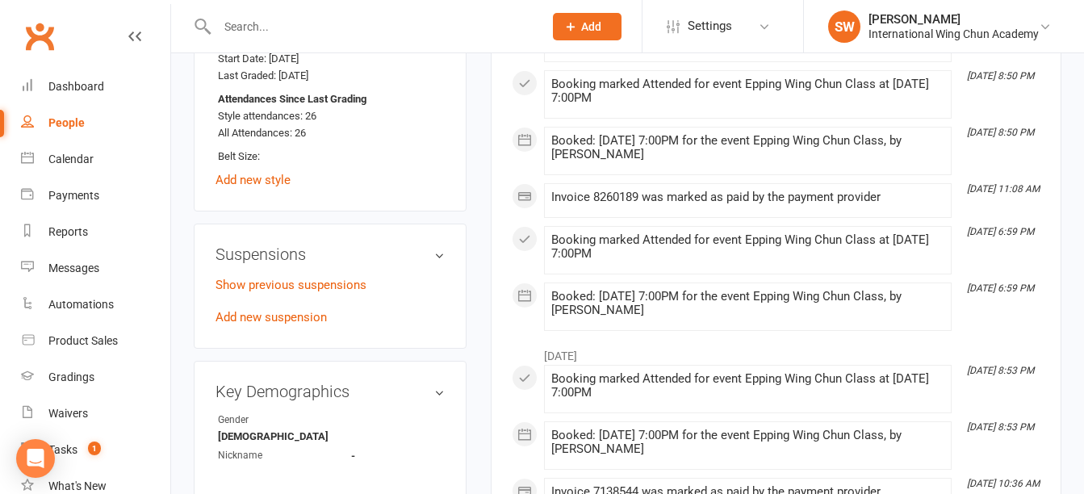
scroll to position [969, 0]
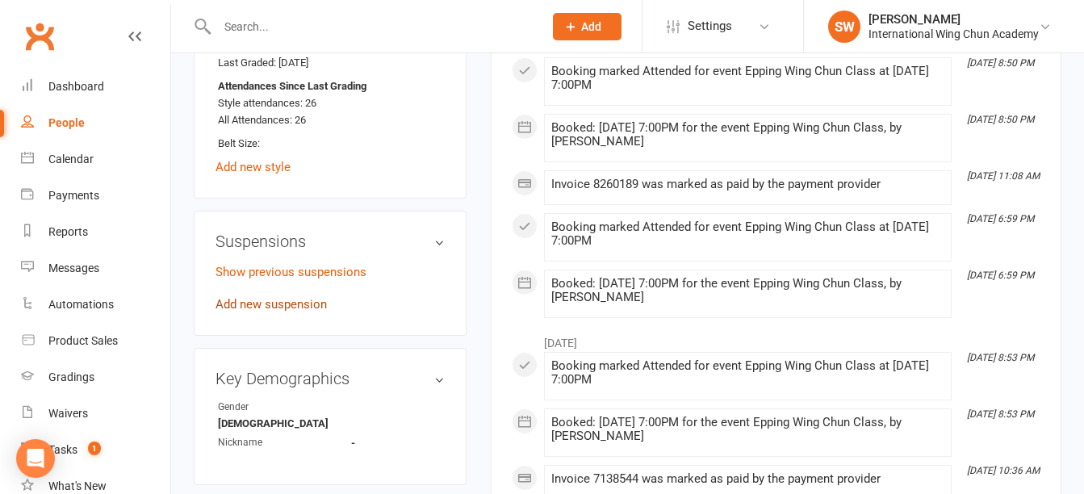
click at [300, 312] on link "Add new suspension" at bounding box center [271, 304] width 111 height 15
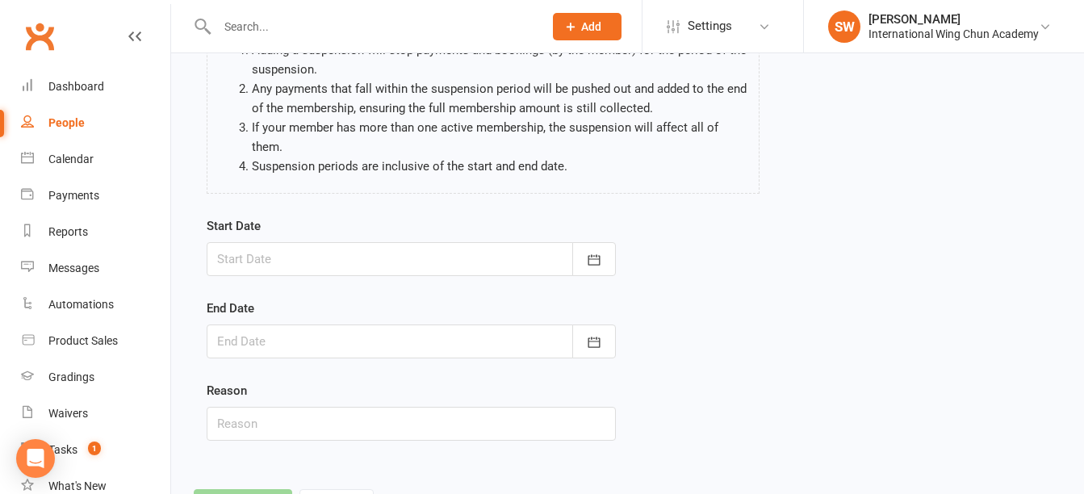
scroll to position [161, 0]
click at [272, 249] on div at bounding box center [411, 258] width 409 height 34
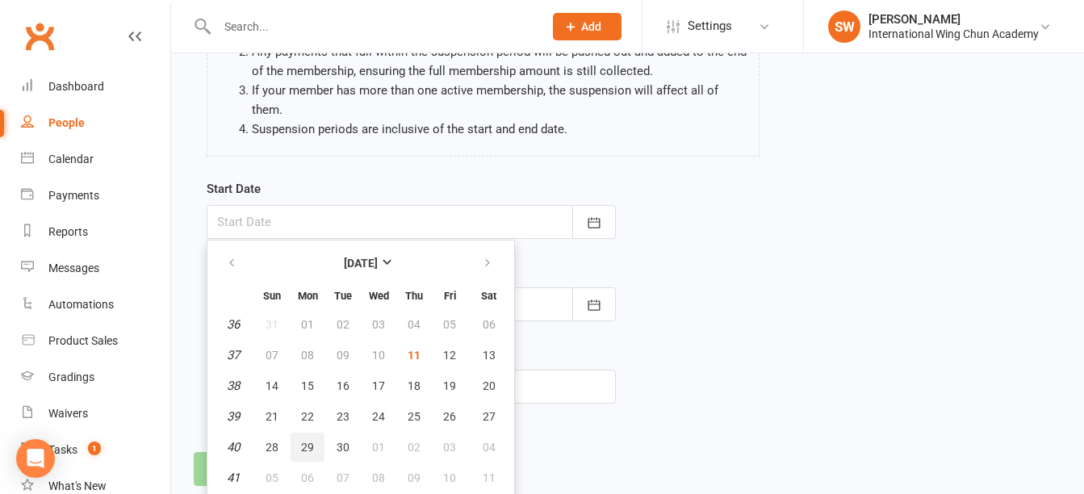
click at [312, 450] on span "29" at bounding box center [307, 447] width 13 height 13
type input "29 Sep 2025"
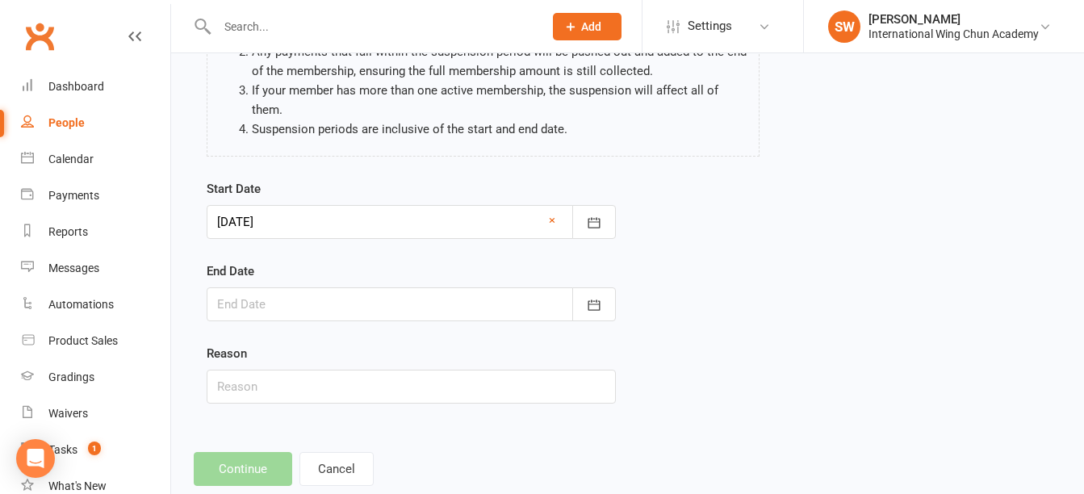
click at [321, 312] on div at bounding box center [411, 304] width 409 height 34
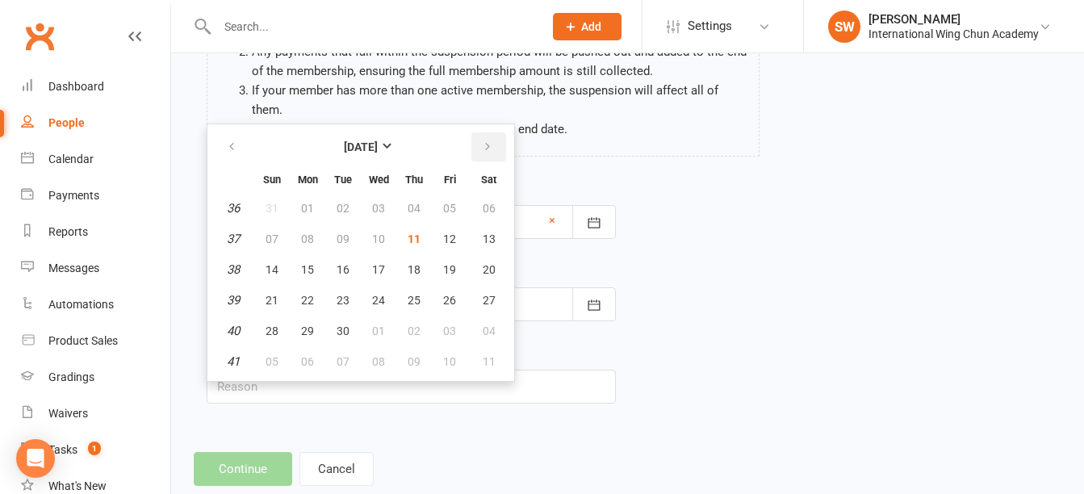
click at [488, 149] on icon "button" at bounding box center [487, 146] width 11 height 13
click at [274, 266] on span "12" at bounding box center [272, 269] width 13 height 13
type input "12 Oct 2025"
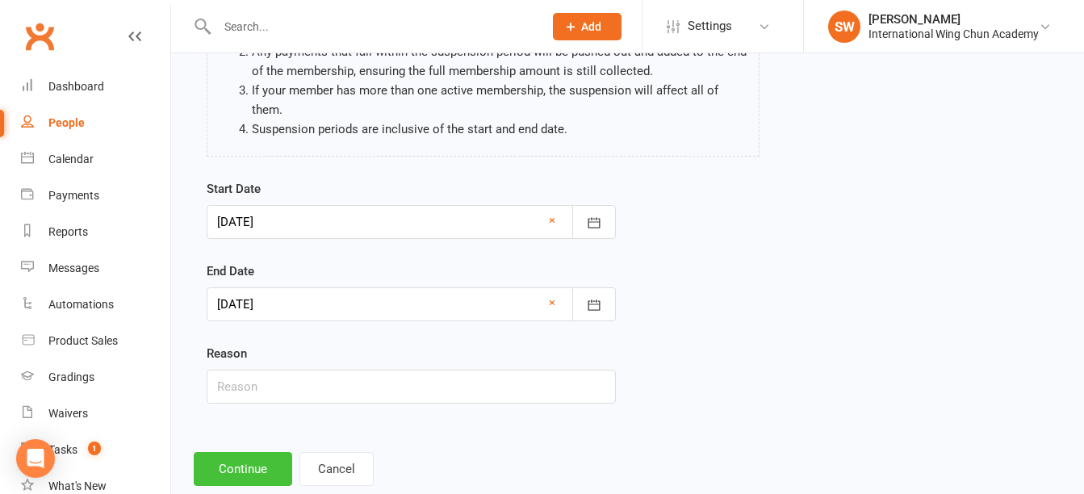
click at [259, 470] on button "Continue" at bounding box center [243, 469] width 98 height 34
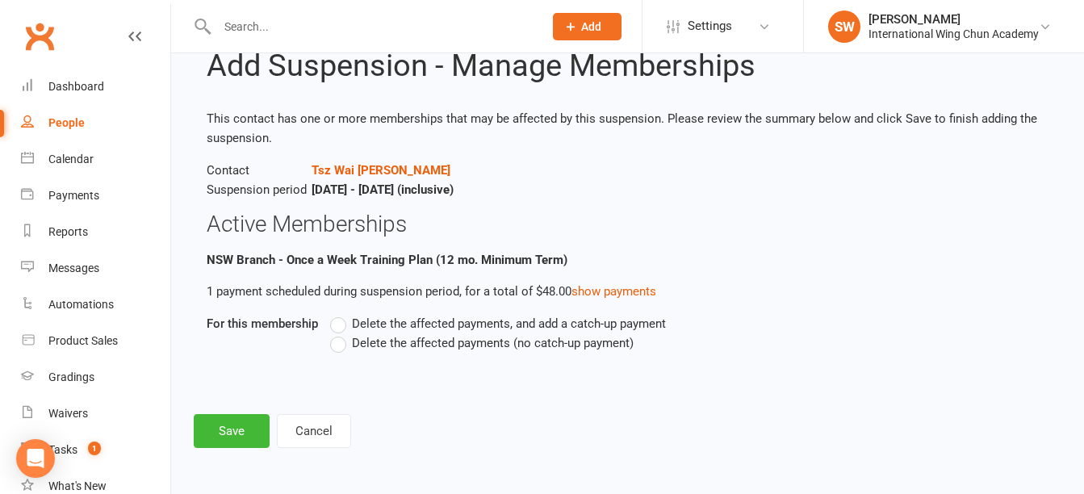
scroll to position [0, 0]
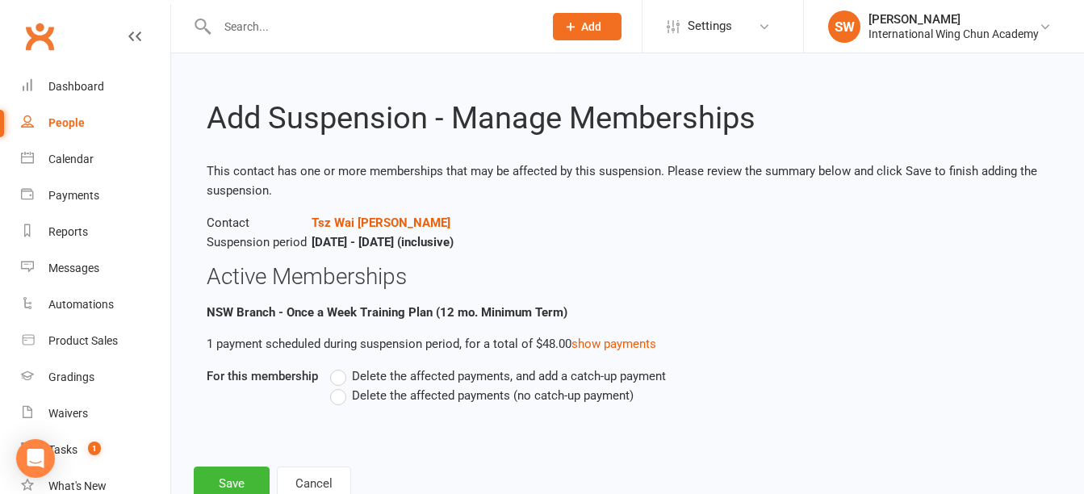
click at [386, 400] on span "Delete the affected payments (no catch-up payment)" at bounding box center [493, 394] width 282 height 17
click at [341, 386] on input "Delete the affected payments (no catch-up payment)" at bounding box center [335, 386] width 10 height 0
click at [249, 479] on button "Save" at bounding box center [232, 484] width 76 height 34
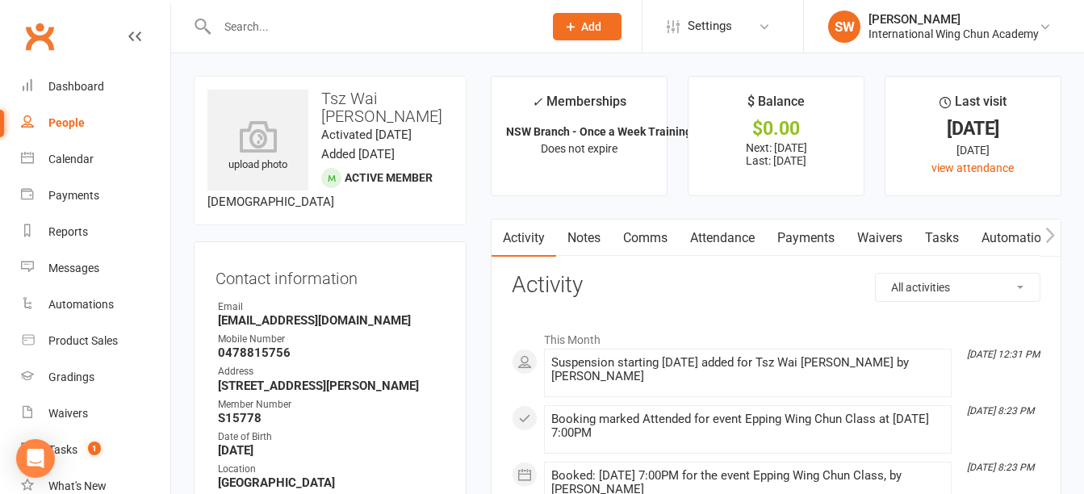
drag, startPoint x: 798, startPoint y: 233, endPoint x: 652, endPoint y: 251, distance: 146.5
click at [798, 232] on link "Payments" at bounding box center [806, 238] width 80 height 37
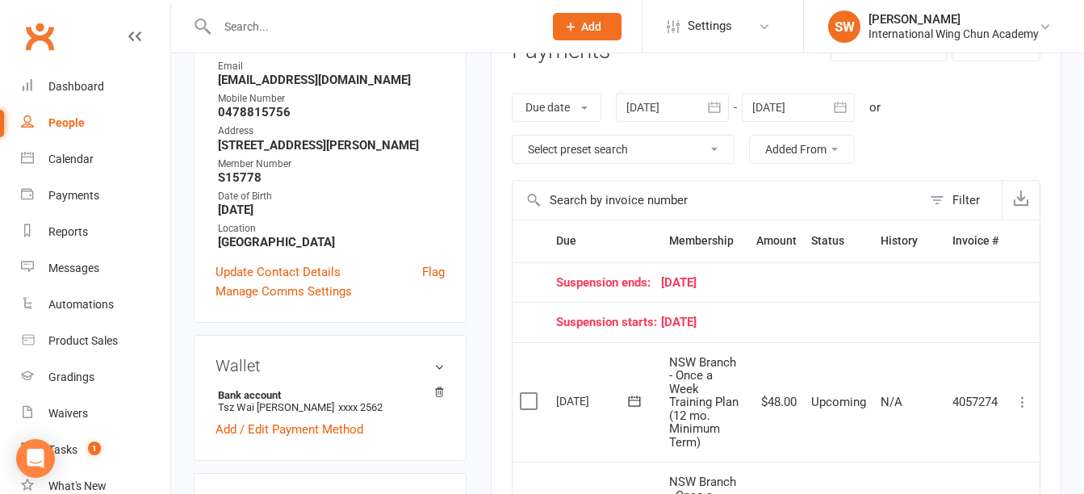
scroll to position [242, 0]
click at [786, 99] on div at bounding box center [798, 105] width 113 height 29
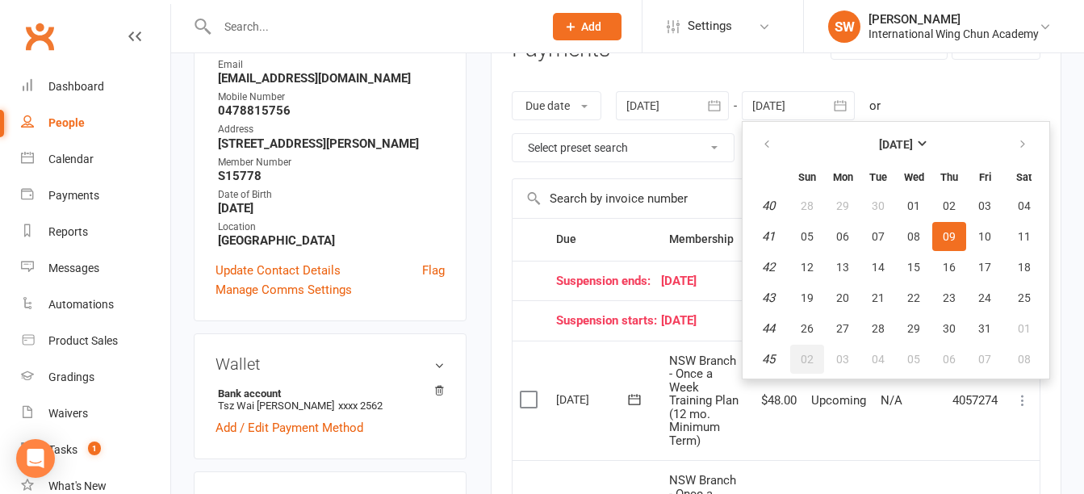
click at [804, 358] on span "02" at bounding box center [807, 359] width 13 height 13
type input "02 Nov 2025"
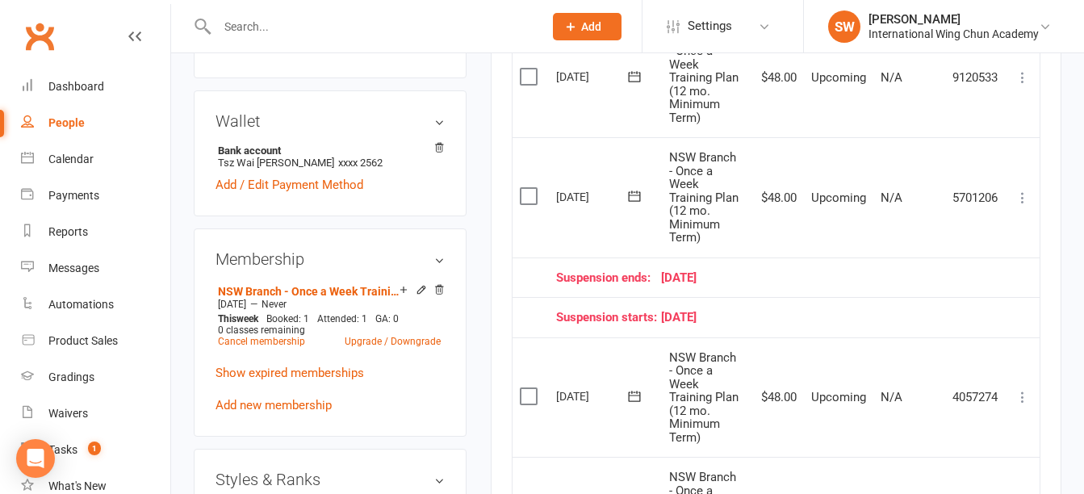
scroll to position [727, 0]
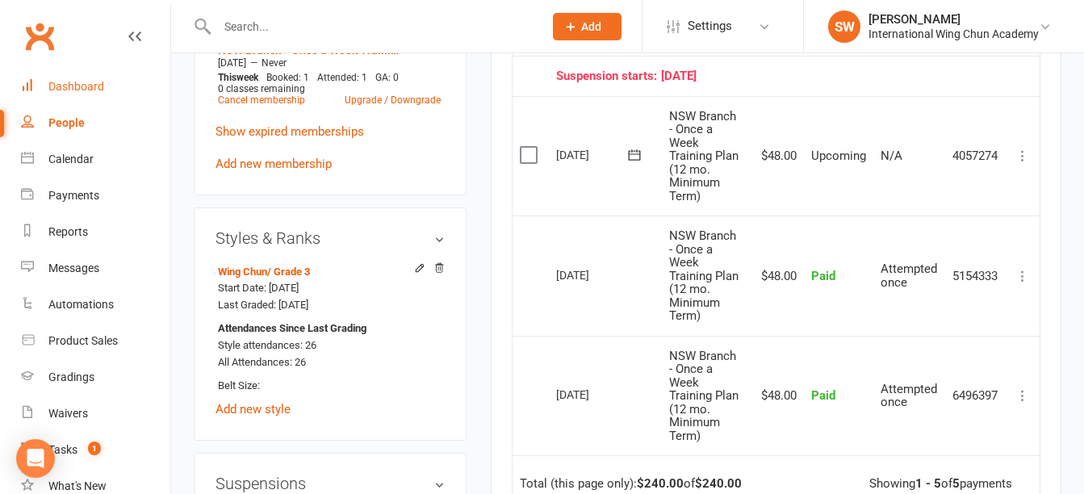
drag, startPoint x: 90, startPoint y: 76, endPoint x: 165, endPoint y: 116, distance: 84.5
click at [90, 75] on link "Dashboard" at bounding box center [95, 87] width 149 height 36
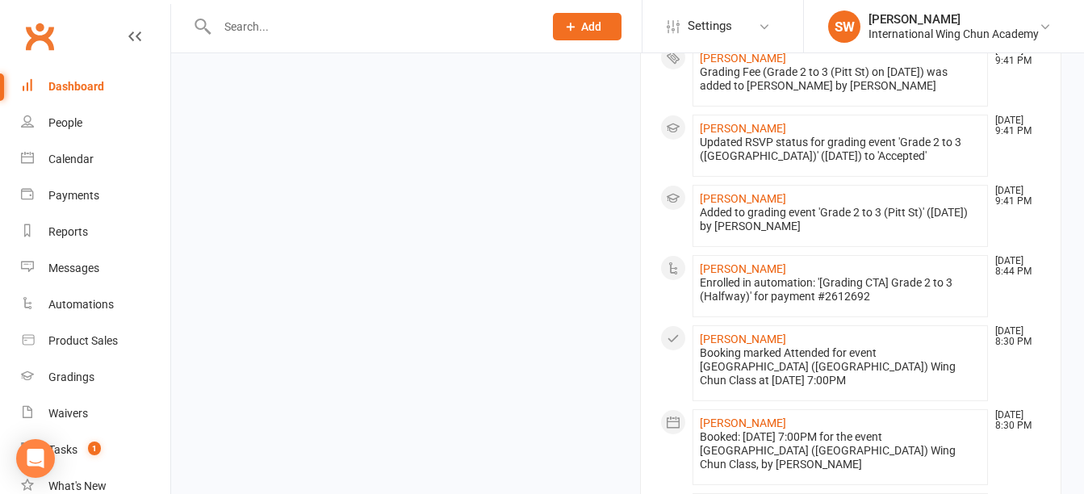
scroll to position [1956, 0]
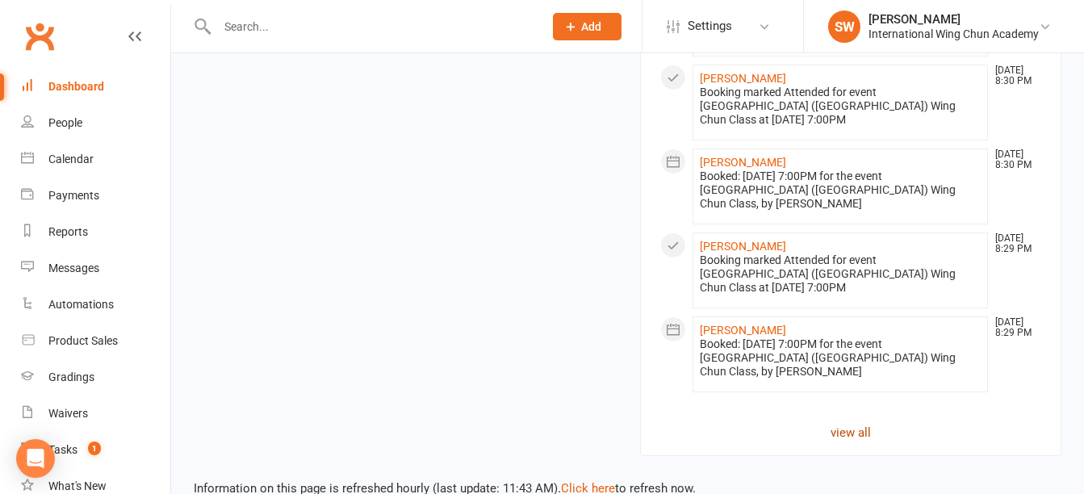
click at [844, 423] on link "view all" at bounding box center [851, 432] width 382 height 19
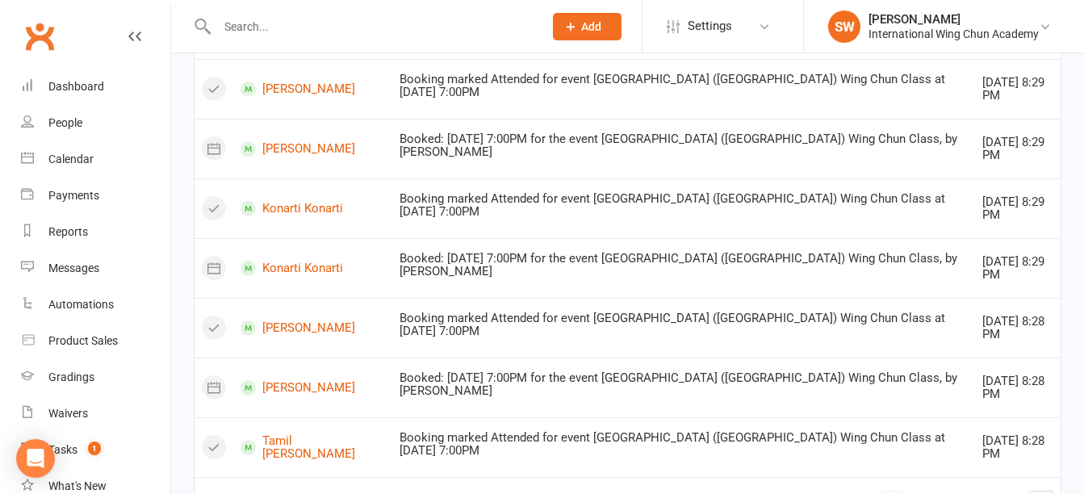
scroll to position [1368, 0]
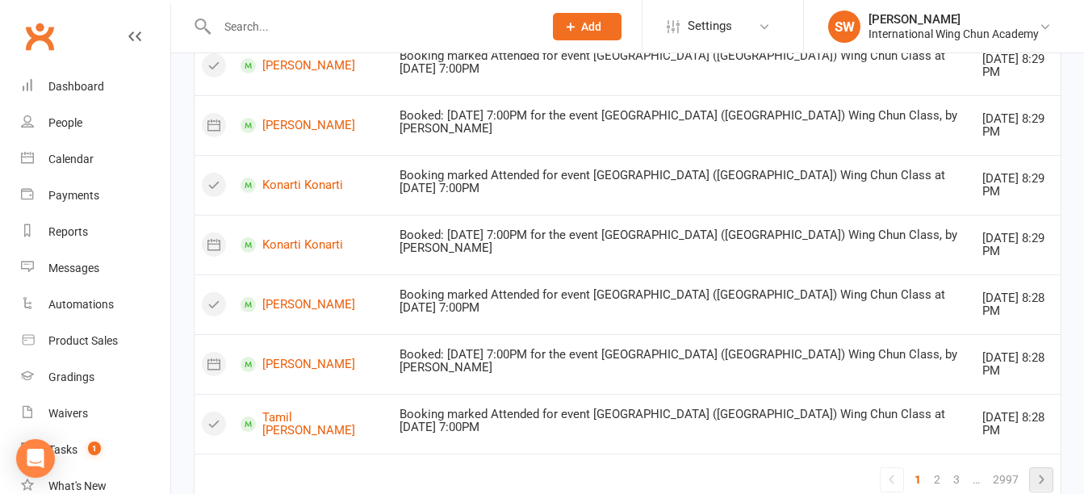
click at [1037, 470] on icon at bounding box center [1041, 479] width 19 height 19
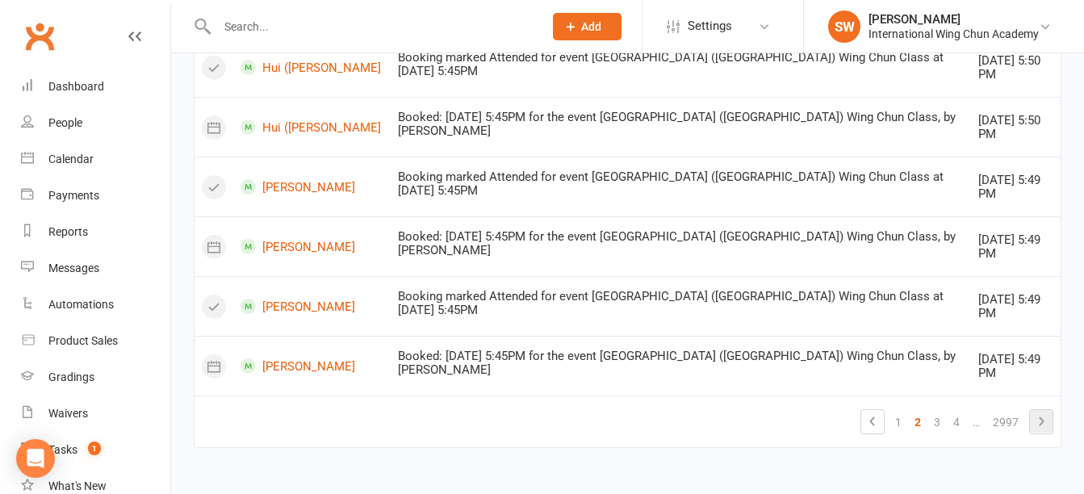
scroll to position [1191, 0]
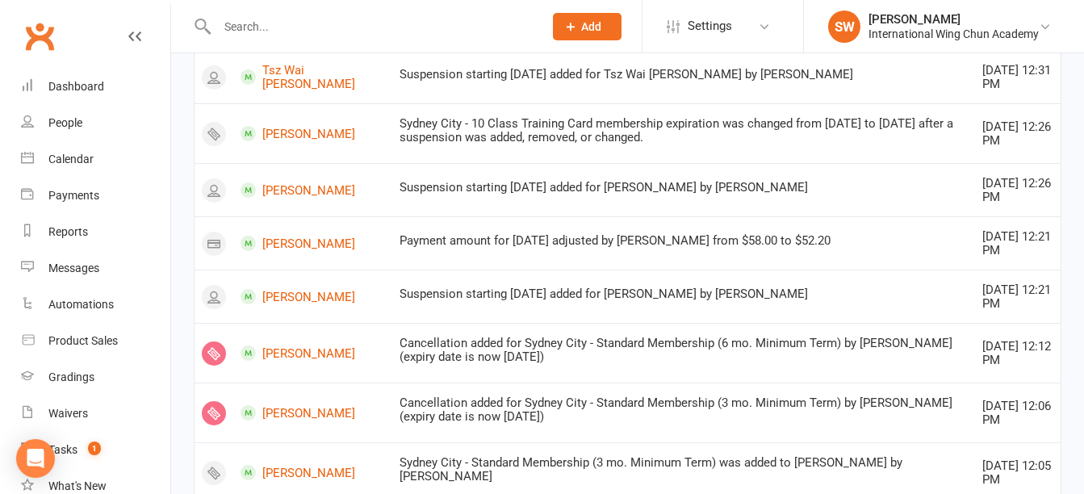
scroll to position [0, 0]
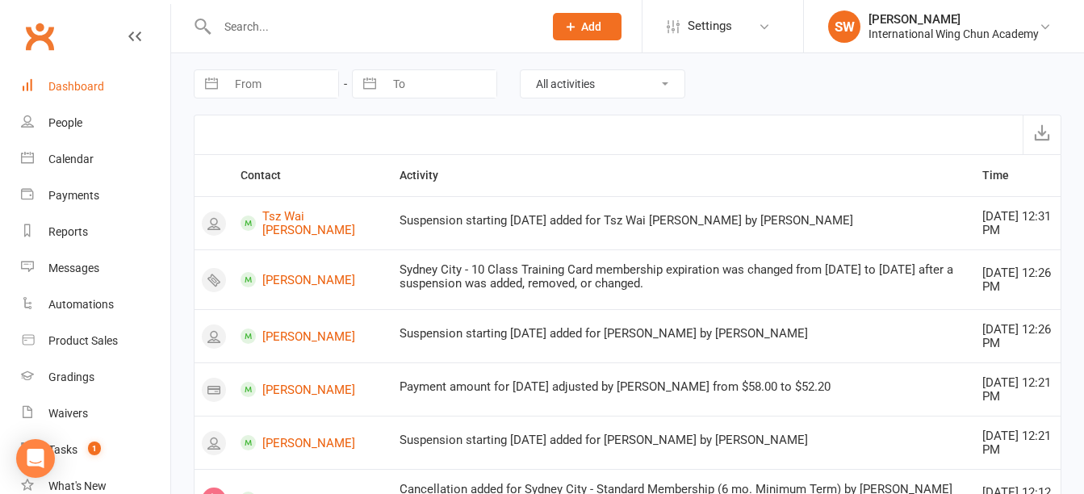
click at [63, 87] on div "Dashboard" at bounding box center [76, 86] width 56 height 13
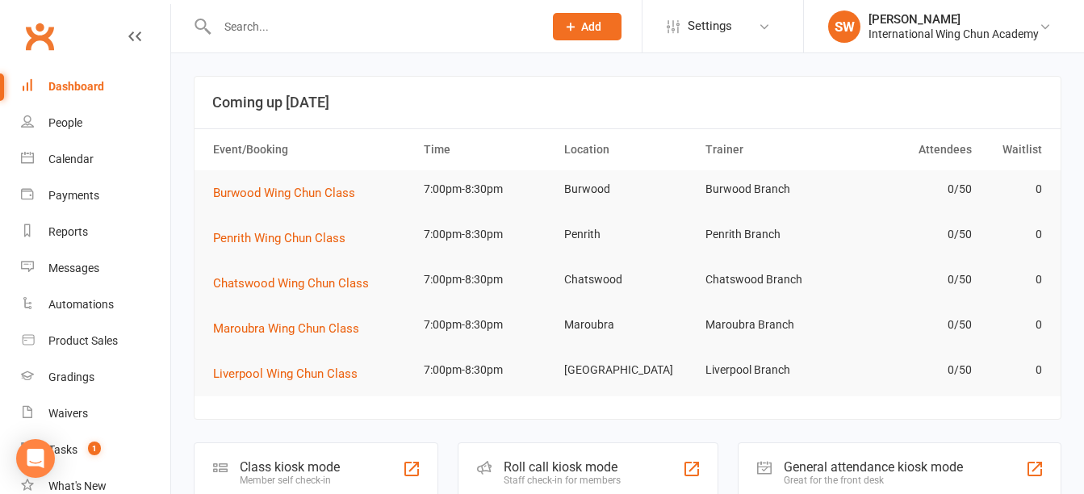
click at [94, 82] on div "Dashboard" at bounding box center [76, 86] width 56 height 13
click at [85, 82] on div "Dashboard" at bounding box center [76, 86] width 56 height 13
click at [905, 27] on div "International Wing Chun Academy" at bounding box center [954, 34] width 170 height 15
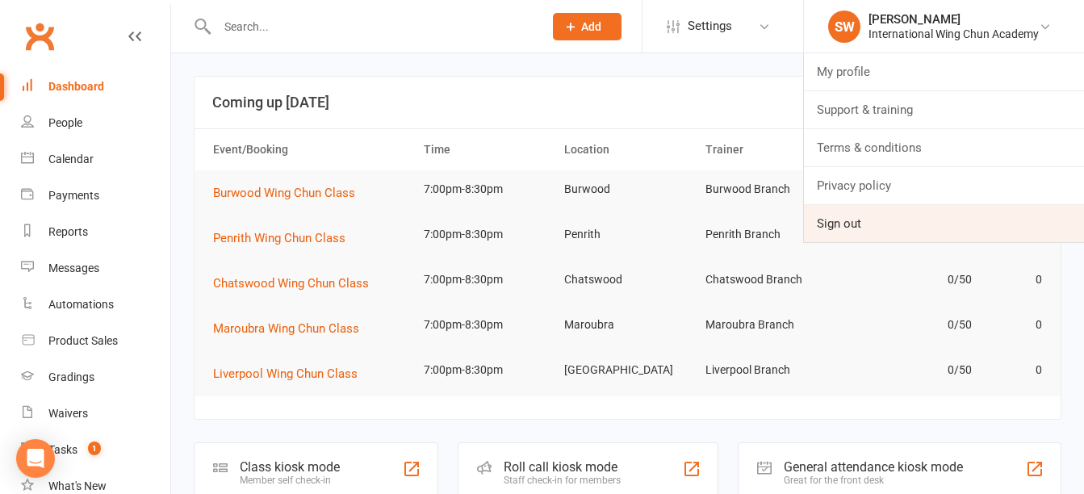
click at [874, 220] on link "Sign out" at bounding box center [944, 223] width 280 height 37
